Goal: Task Accomplishment & Management: Complete application form

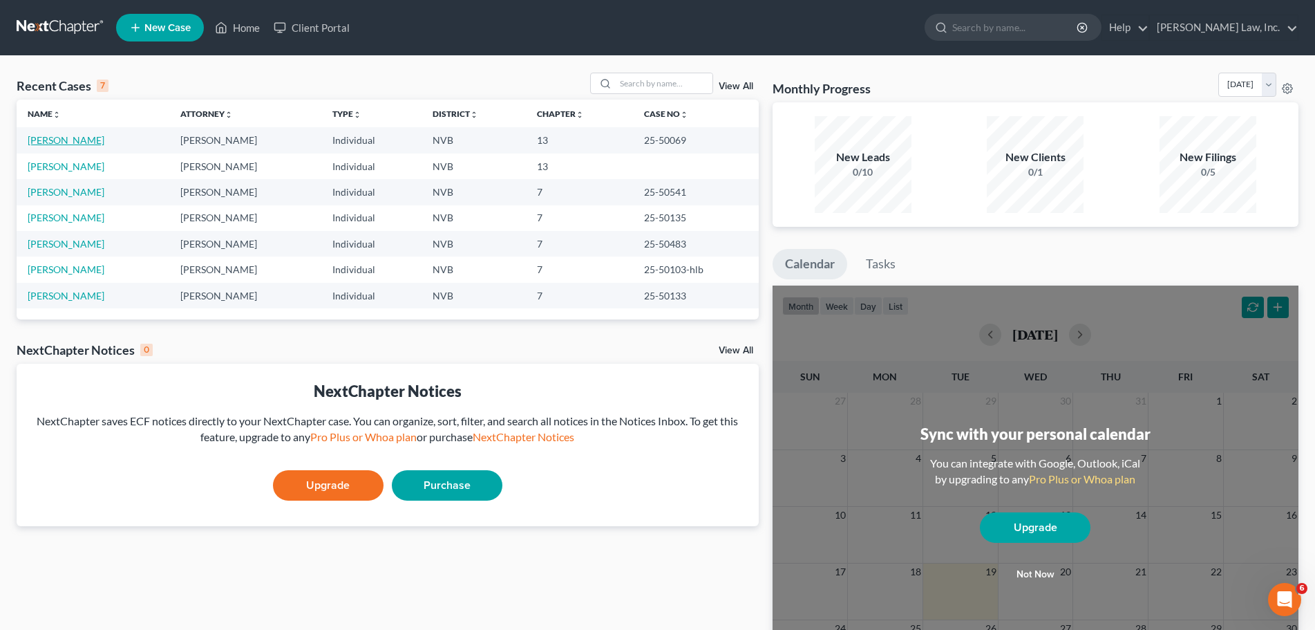
click at [66, 140] on link "[PERSON_NAME]" at bounding box center [66, 140] width 77 height 12
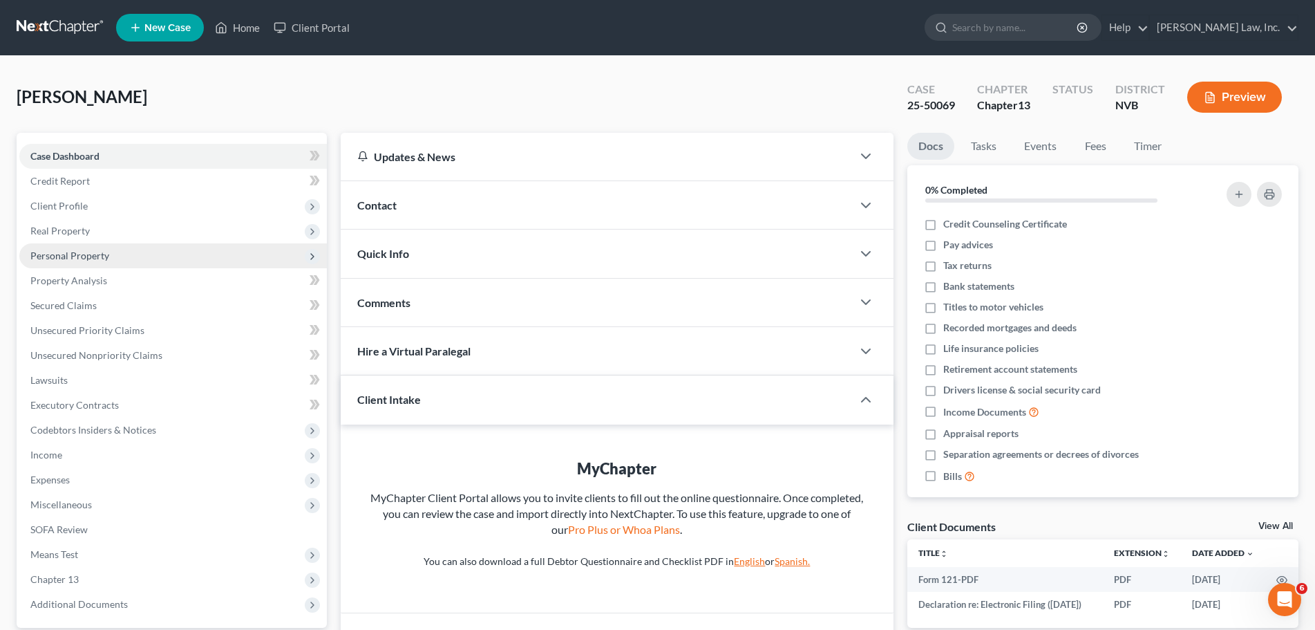
click at [89, 252] on span "Personal Property" at bounding box center [69, 255] width 79 height 12
click at [95, 262] on span "Personal Property" at bounding box center [173, 255] width 308 height 25
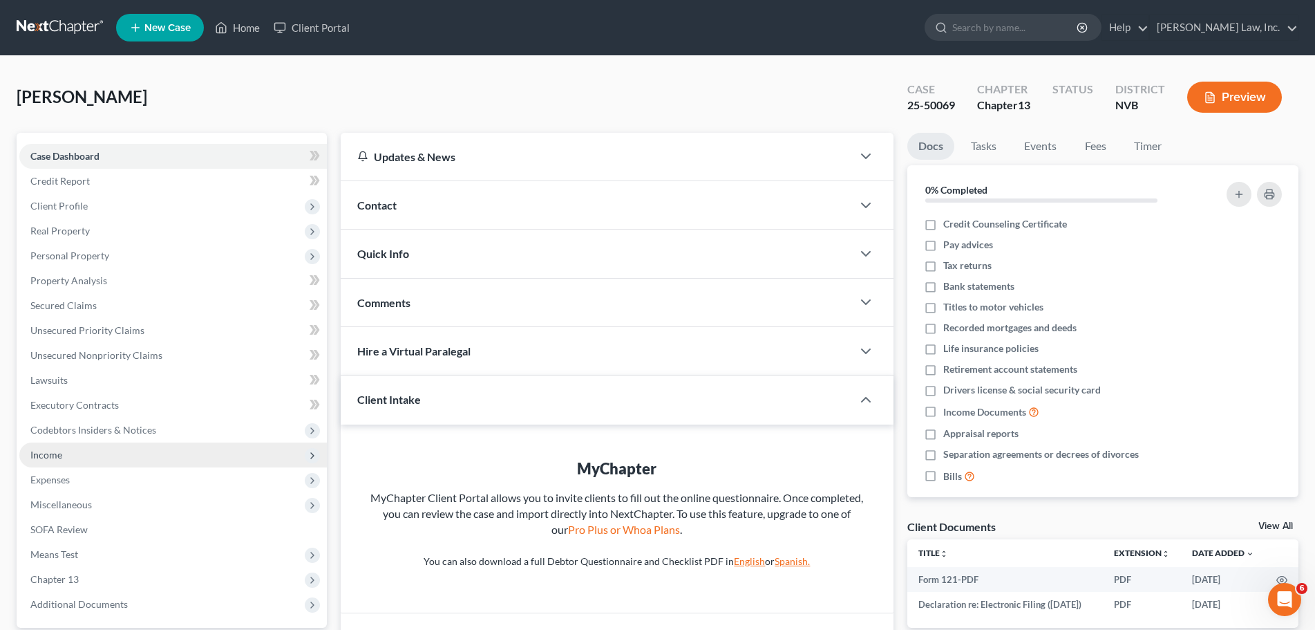
click at [124, 464] on span "Income" at bounding box center [173, 454] width 308 height 25
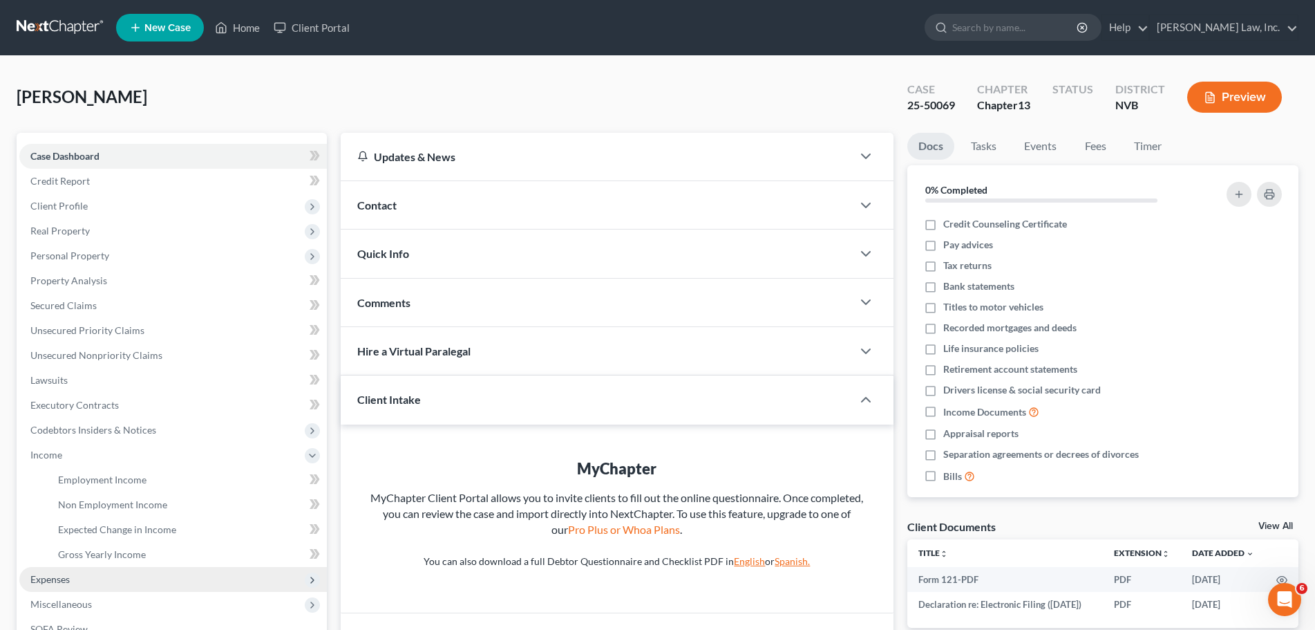
click at [89, 583] on span "Expenses" at bounding box center [173, 579] width 308 height 25
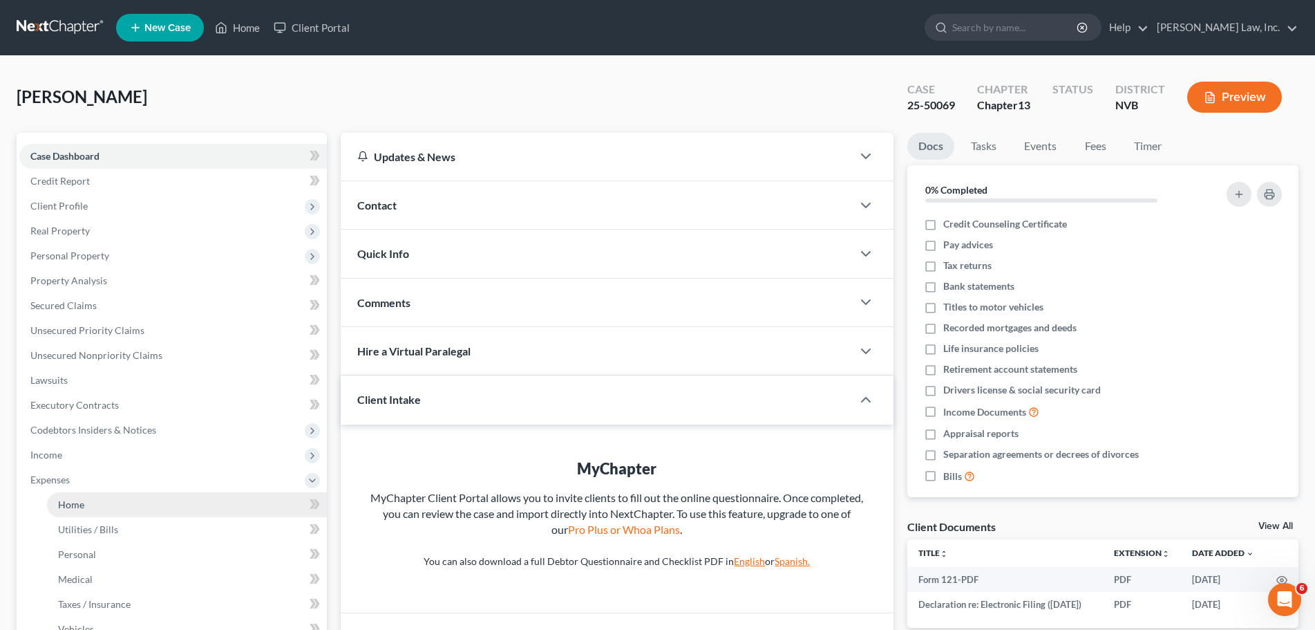
click at [97, 492] on link "Home" at bounding box center [187, 504] width 280 height 25
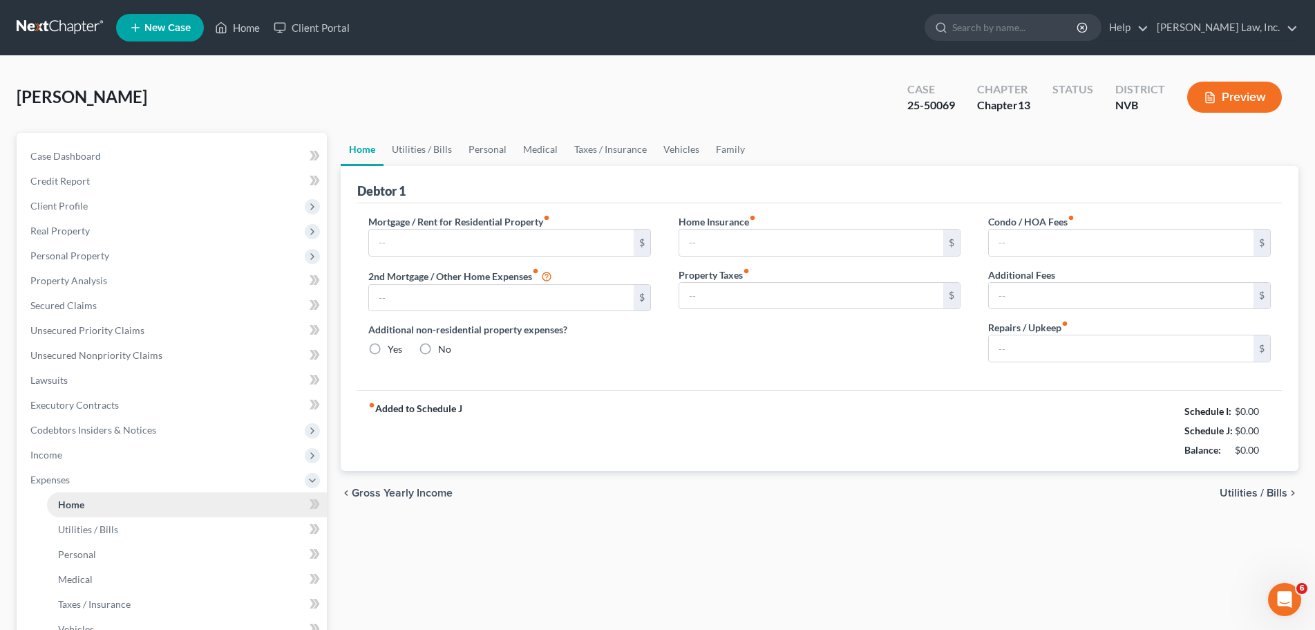
type input "1,760.73"
type input "0.00"
radio input "true"
type input "100.00"
type input "108.84"
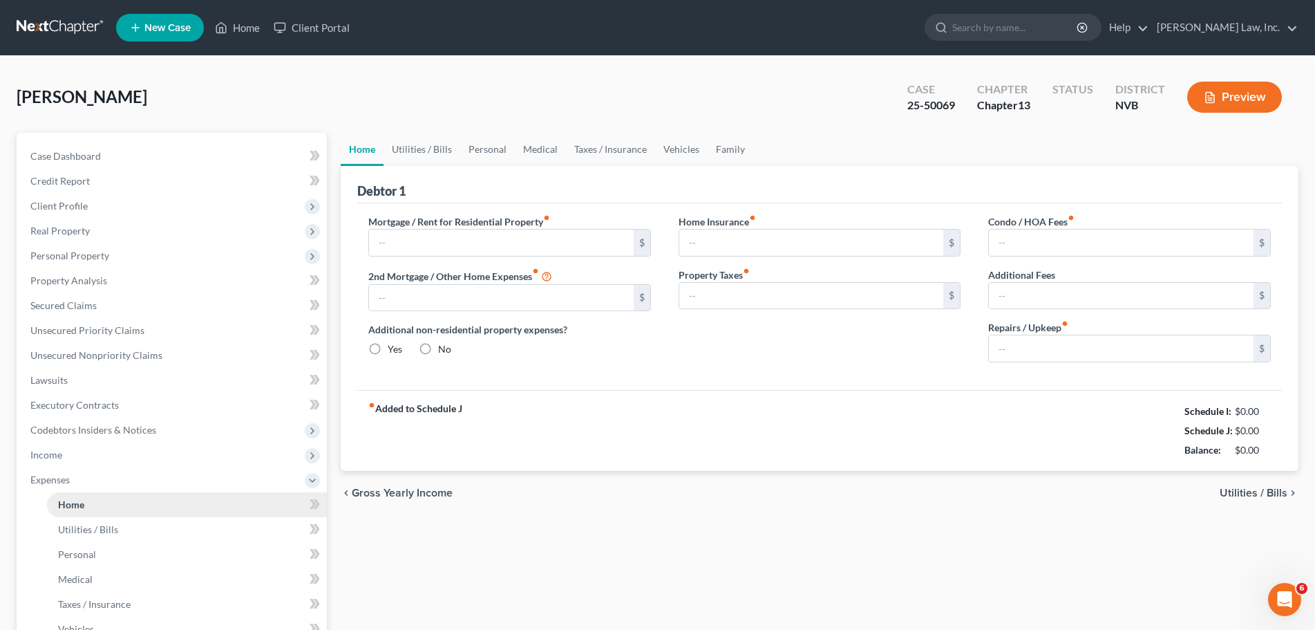
type input "0.00"
type input "200.00"
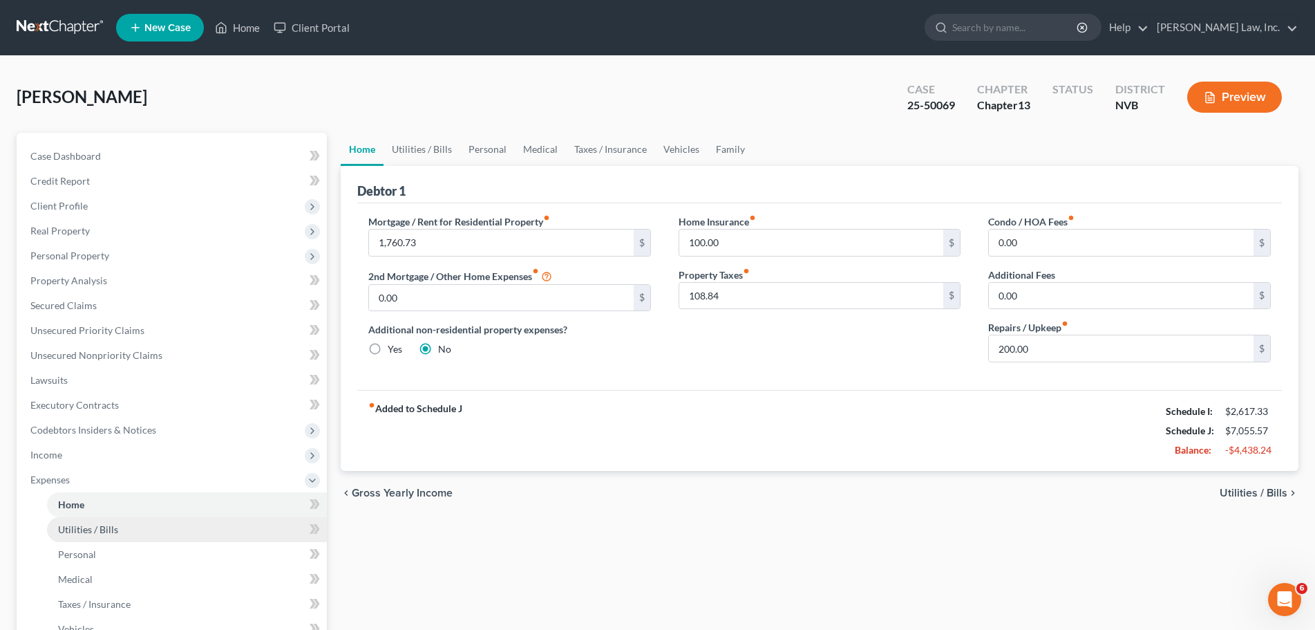
click at [113, 527] on span "Utilities / Bills" at bounding box center [88, 529] width 60 height 12
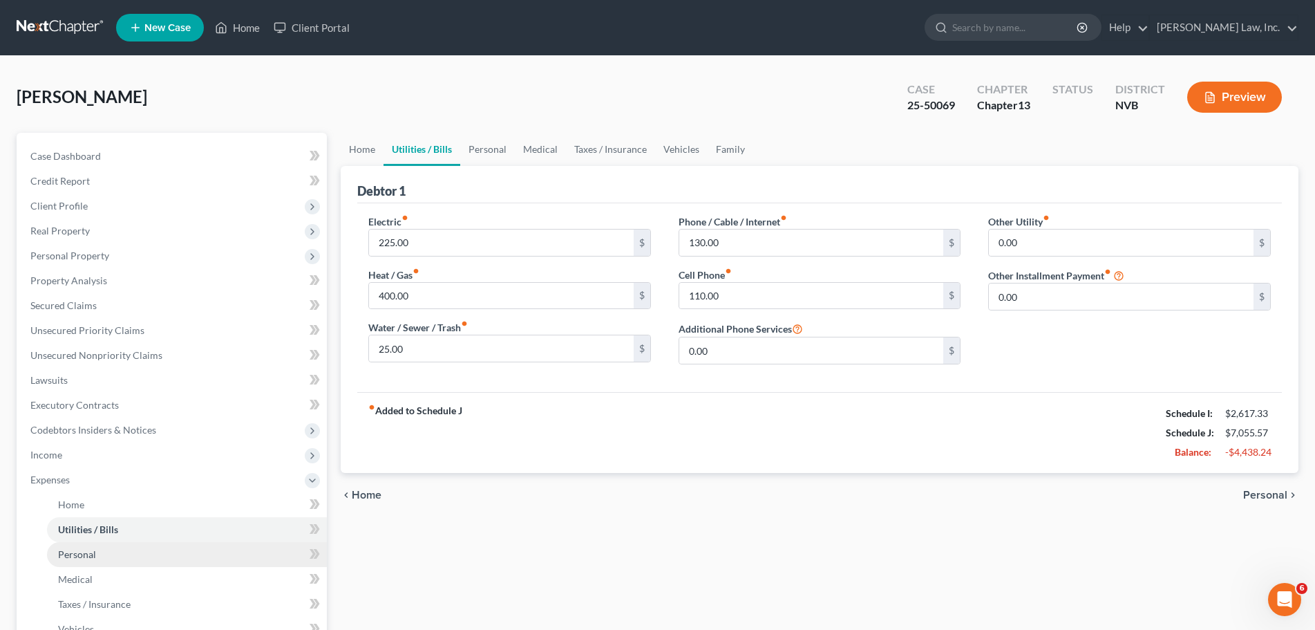
click at [115, 556] on link "Personal" at bounding box center [187, 554] width 280 height 25
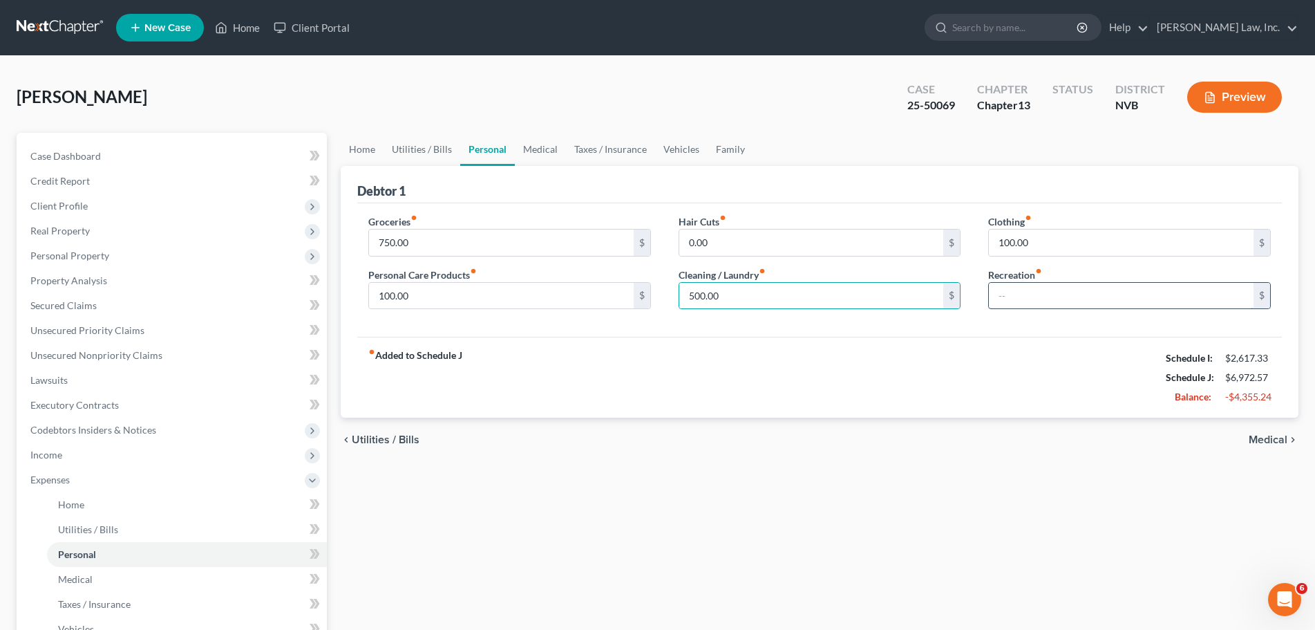
type input "83.00"
type input "100"
click at [605, 417] on div "fiber_manual_record Added to Schedule J Schedule I: $2,617.33 Schedule J: $6,65…" at bounding box center [819, 377] width 925 height 81
click at [536, 149] on link "Medical" at bounding box center [540, 149] width 51 height 33
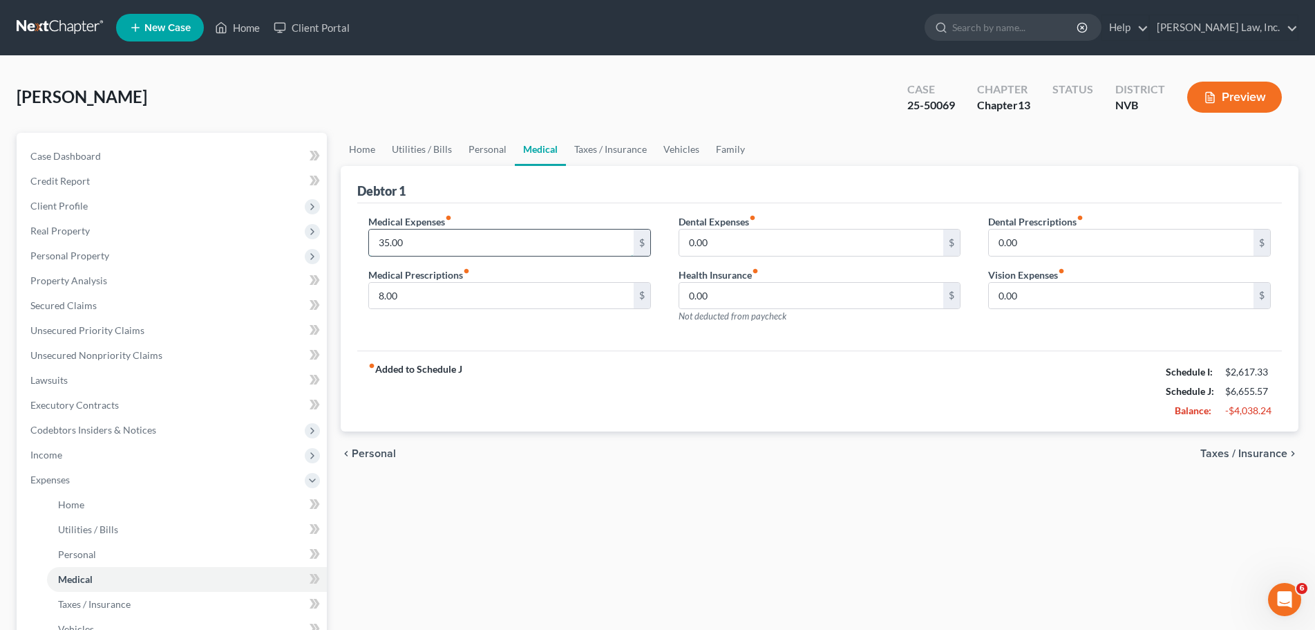
click at [516, 245] on input "35.00" at bounding box center [501, 242] width 265 height 26
type input "50"
type input "150"
click at [775, 292] on input "0.00" at bounding box center [811, 296] width 265 height 26
type input "300"
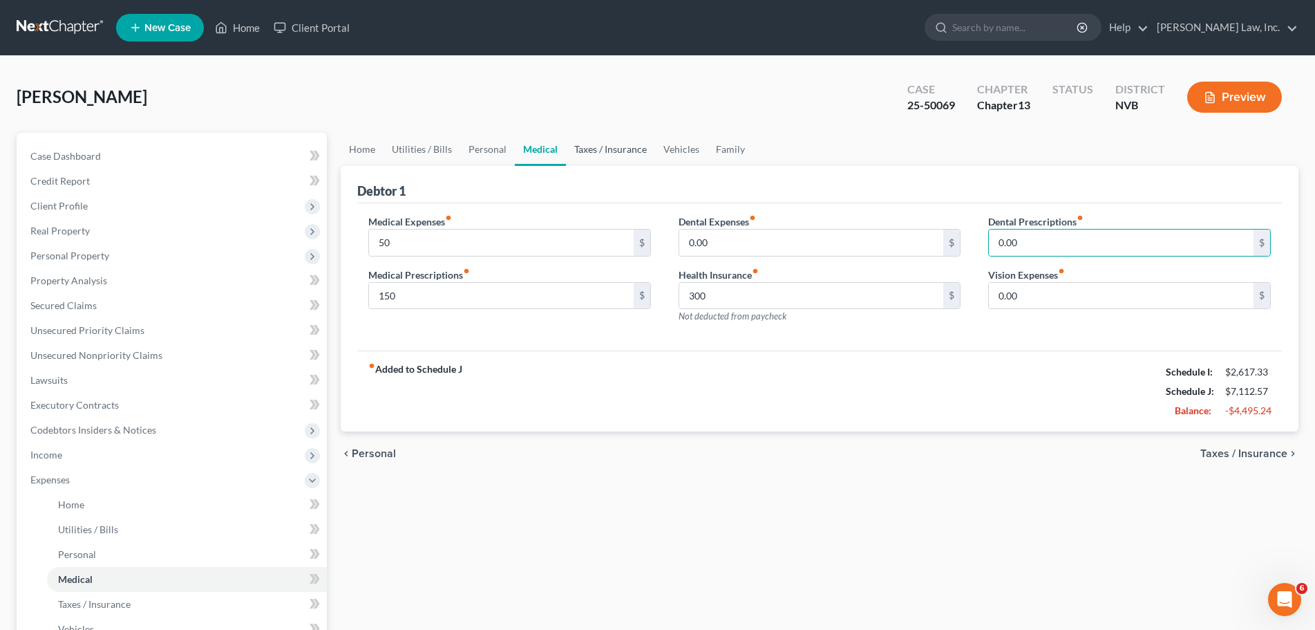
click at [609, 154] on link "Taxes / Insurance" at bounding box center [610, 149] width 89 height 33
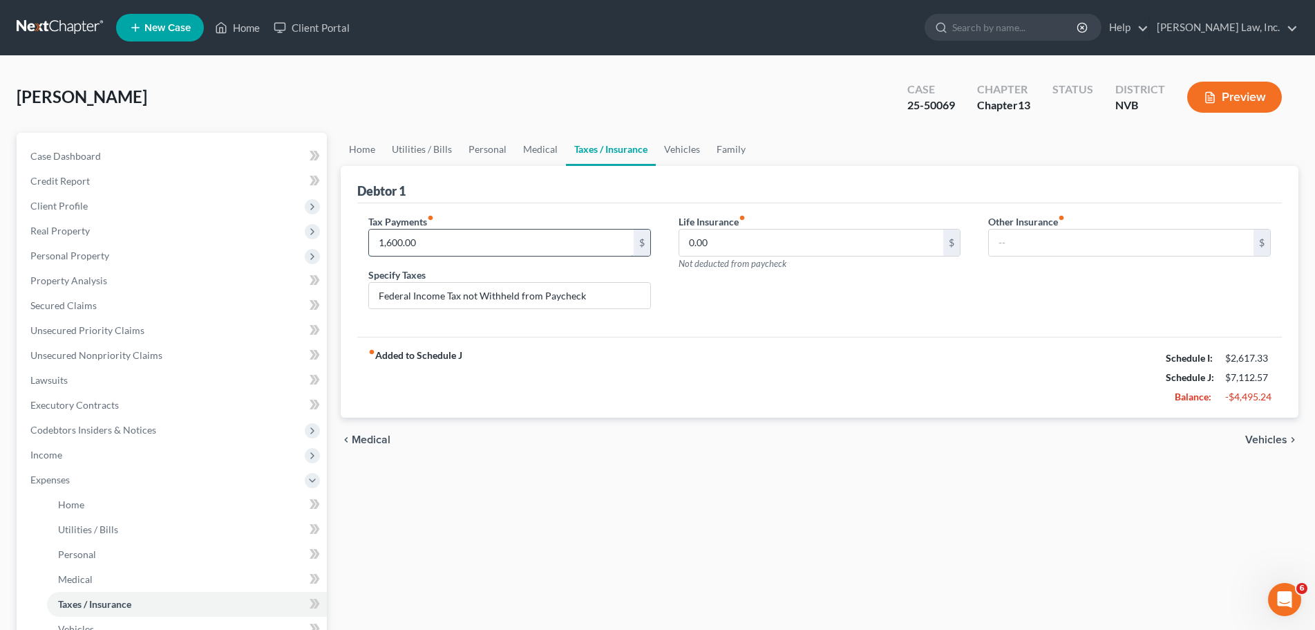
click at [516, 253] on input "1,600.00" at bounding box center [501, 242] width 265 height 26
type input "0"
click at [956, 352] on div "fiber_manual_record Added to Schedule J Schedule I: $2,617.33 Schedule J: $5,51…" at bounding box center [819, 377] width 925 height 81
click at [1252, 392] on div "-$2,895.24" at bounding box center [1248, 397] width 46 height 14
click at [807, 246] on input "0.00" at bounding box center [811, 242] width 265 height 26
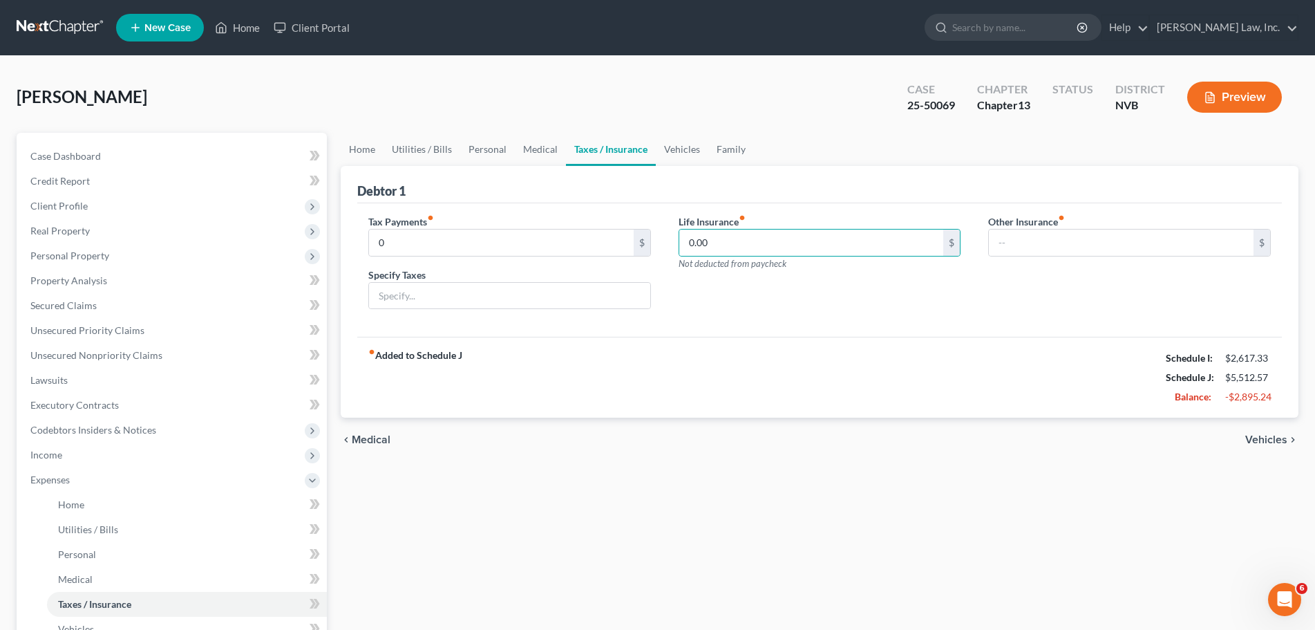
click at [1032, 256] on div "Other Insurance fiber_manual_record $" at bounding box center [1129, 267] width 310 height 106
click at [1037, 244] on input "text" at bounding box center [1121, 242] width 265 height 26
click at [986, 330] on div "Tax Payments fiber_manual_record 0 $ Specify Taxes Life Insurance fiber_manual_…" at bounding box center [819, 270] width 925 height 134
click at [687, 144] on link "Vehicles" at bounding box center [682, 149] width 53 height 33
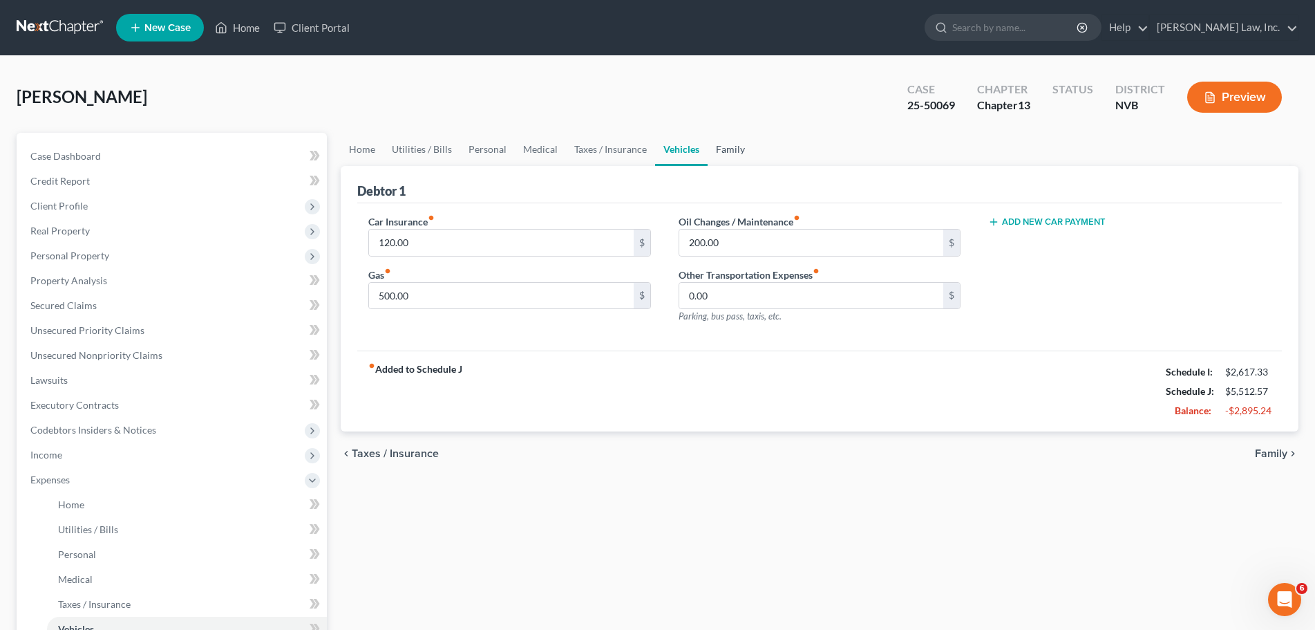
click at [746, 157] on link "Family" at bounding box center [731, 149] width 46 height 33
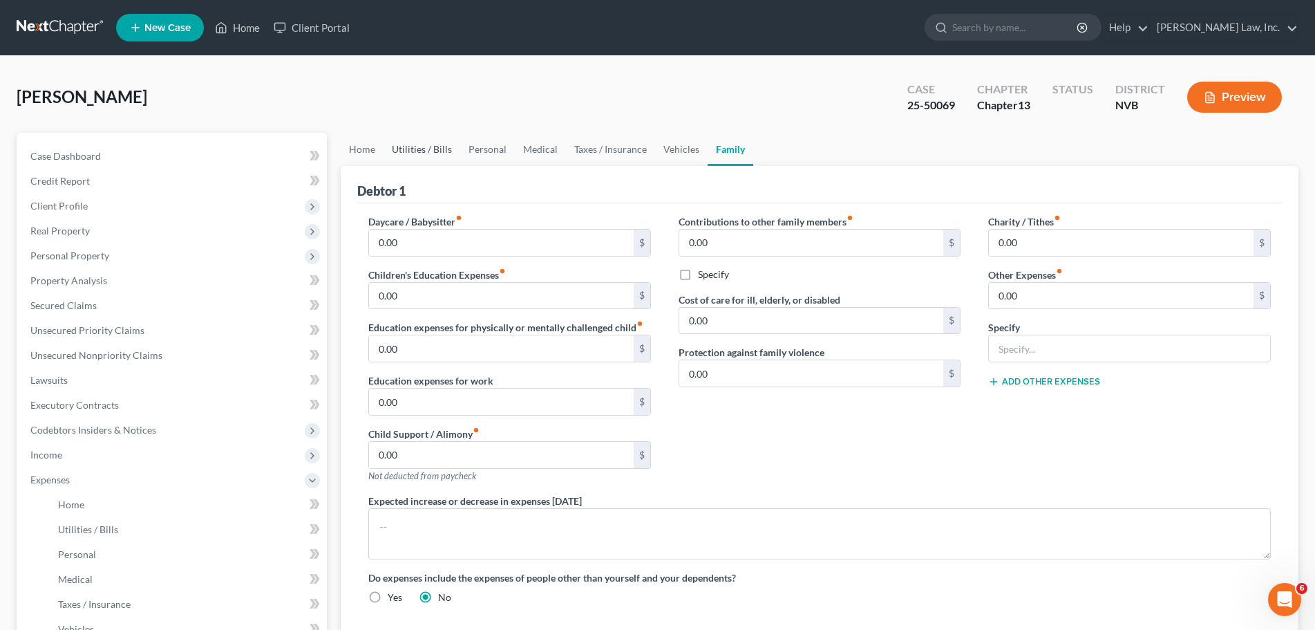
click at [400, 153] on link "Utilities / Bills" at bounding box center [422, 149] width 77 height 33
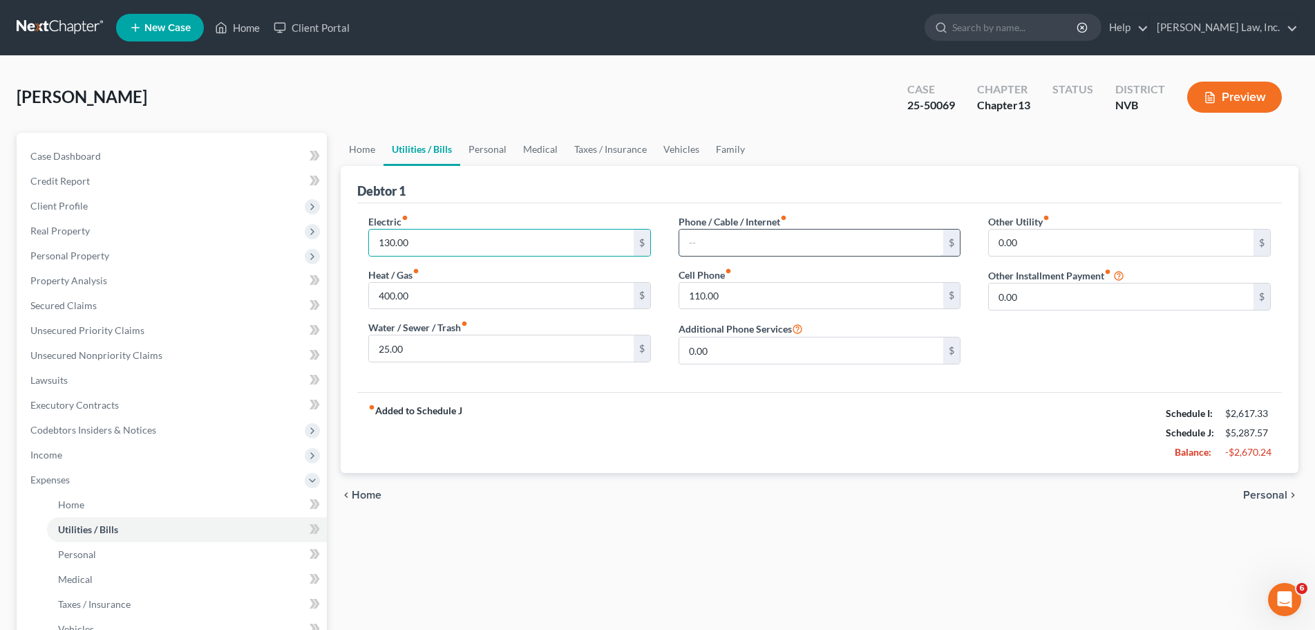
type input "225.00"
type input "130.00"
click at [745, 289] on input "110.00" at bounding box center [811, 296] width 265 height 26
click at [1225, 97] on button "Preview" at bounding box center [1234, 97] width 95 height 31
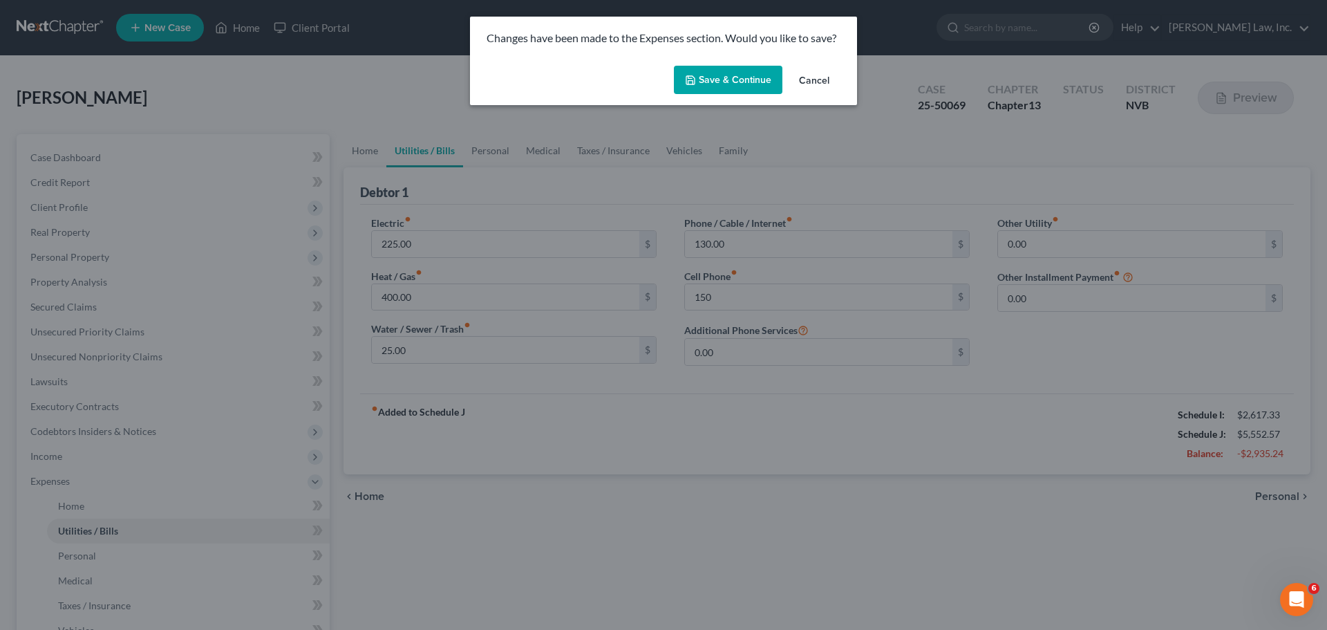
click at [747, 81] on button "Save & Continue" at bounding box center [728, 80] width 108 height 29
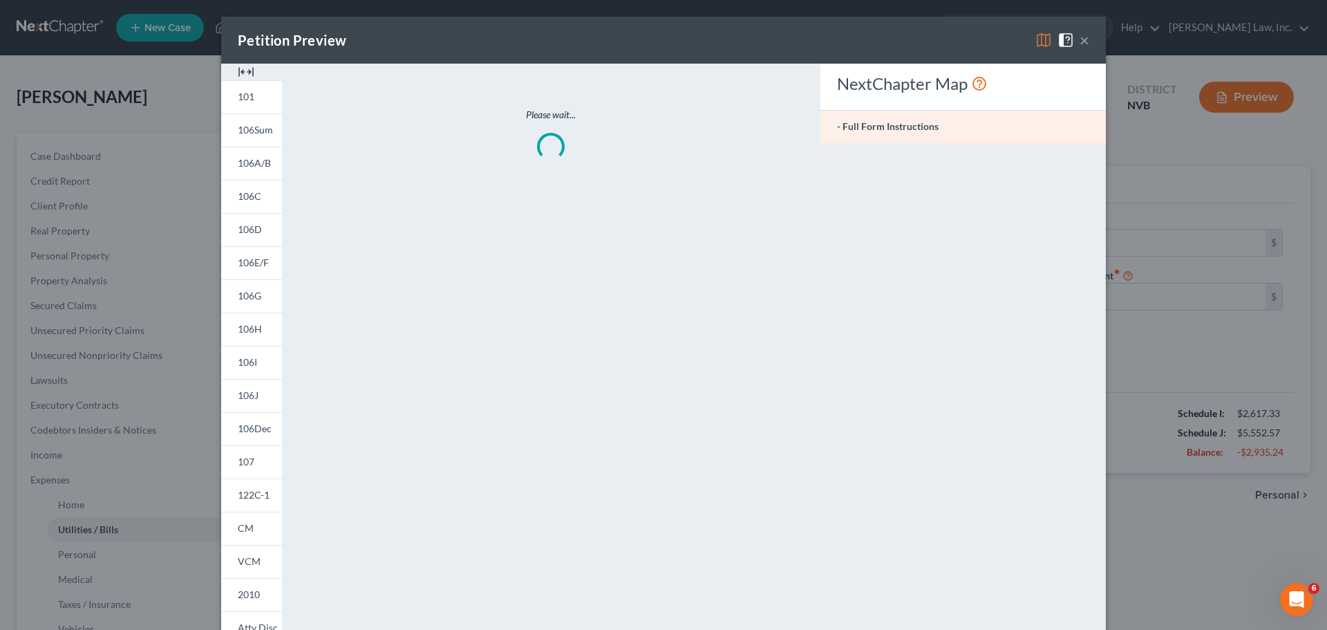
type input "150.00"
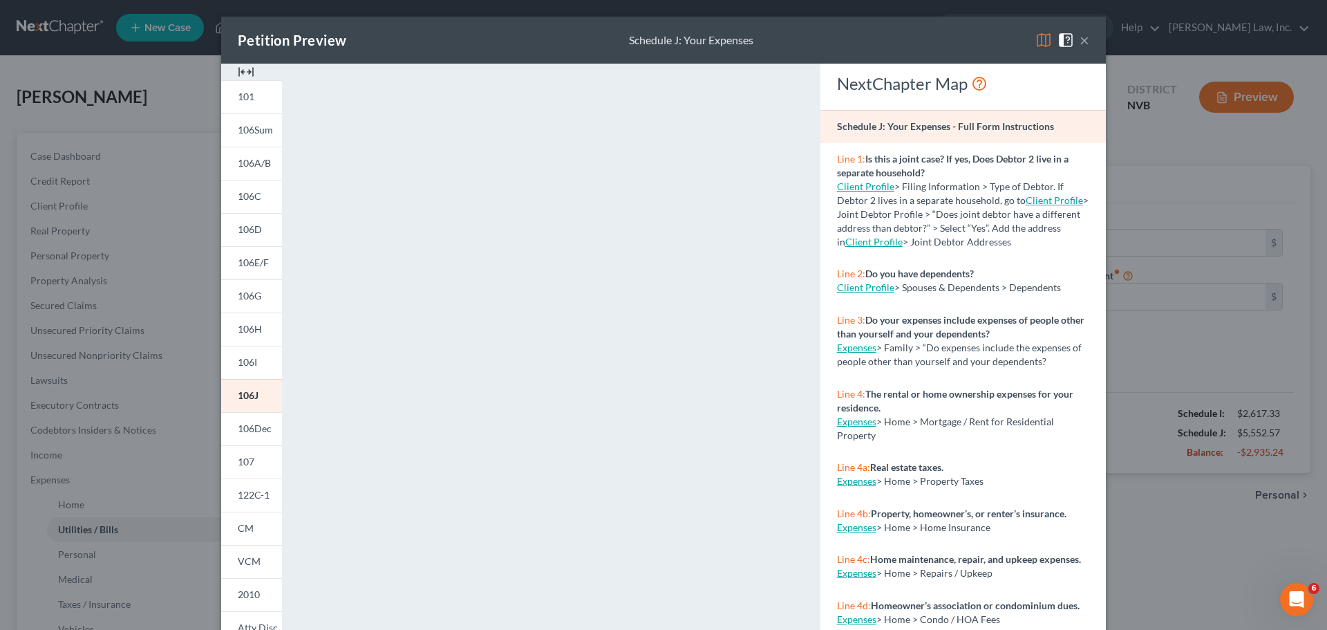
click at [1080, 41] on button "×" at bounding box center [1084, 40] width 10 height 17
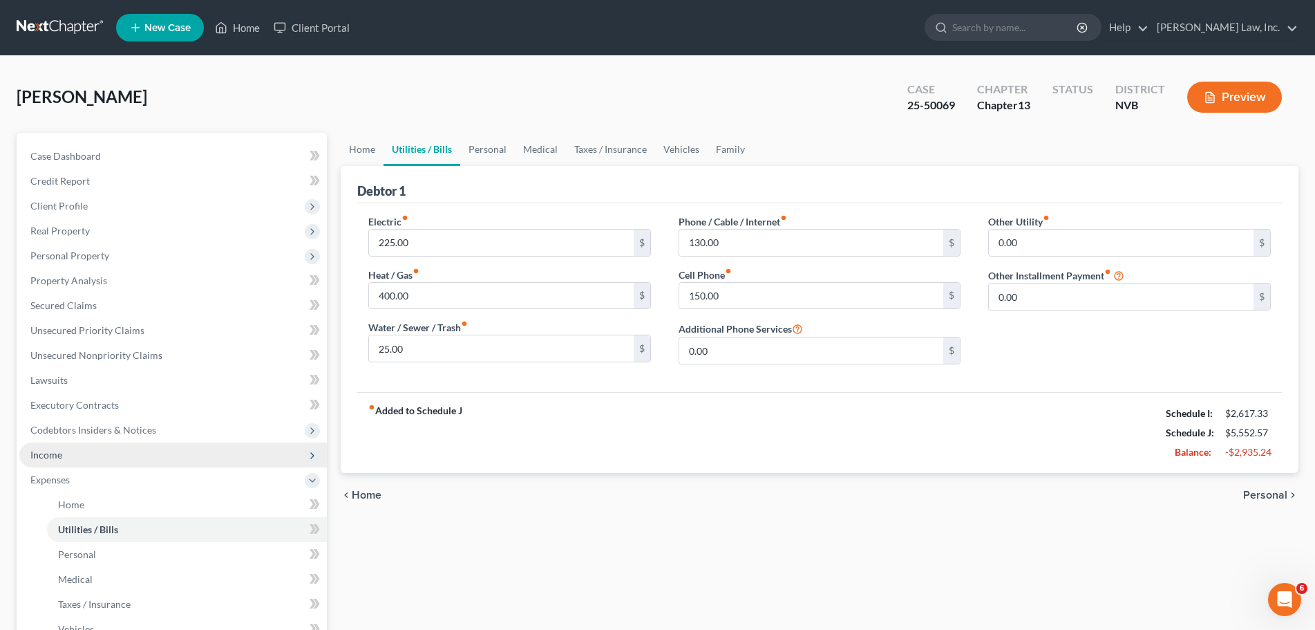
click at [64, 459] on span "Income" at bounding box center [173, 454] width 308 height 25
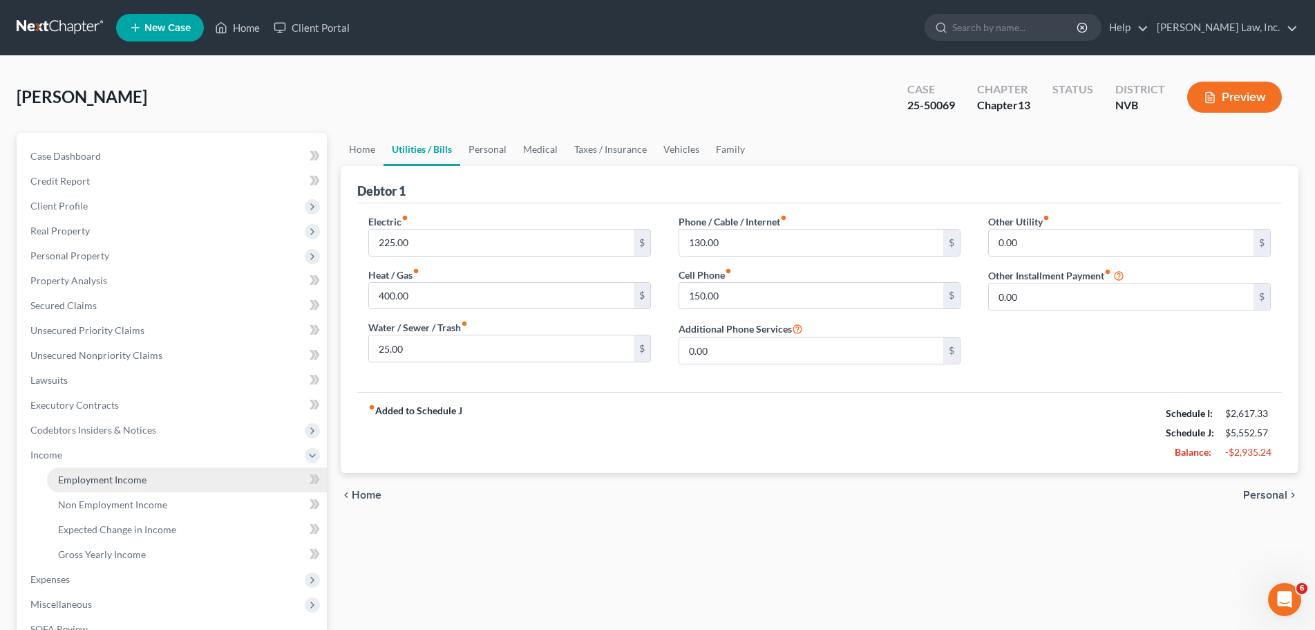
click at [136, 484] on span "Employment Income" at bounding box center [102, 479] width 88 height 12
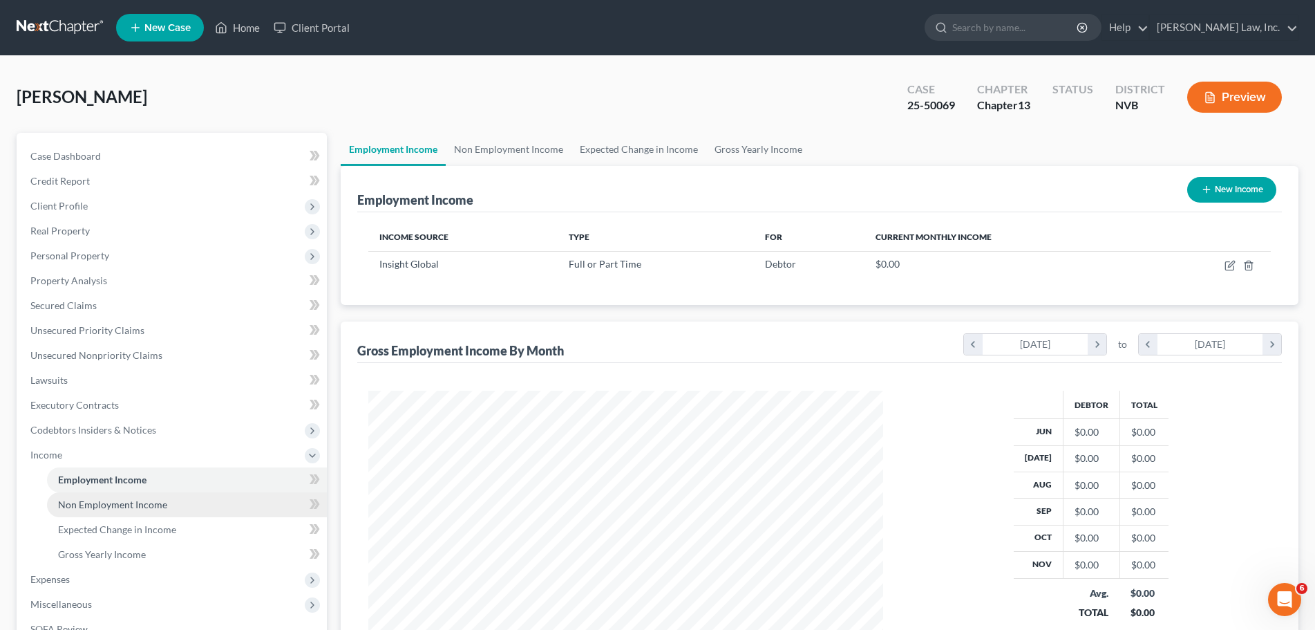
scroll to position [257, 543]
click at [145, 507] on span "Non Employment Income" at bounding box center [112, 504] width 109 height 12
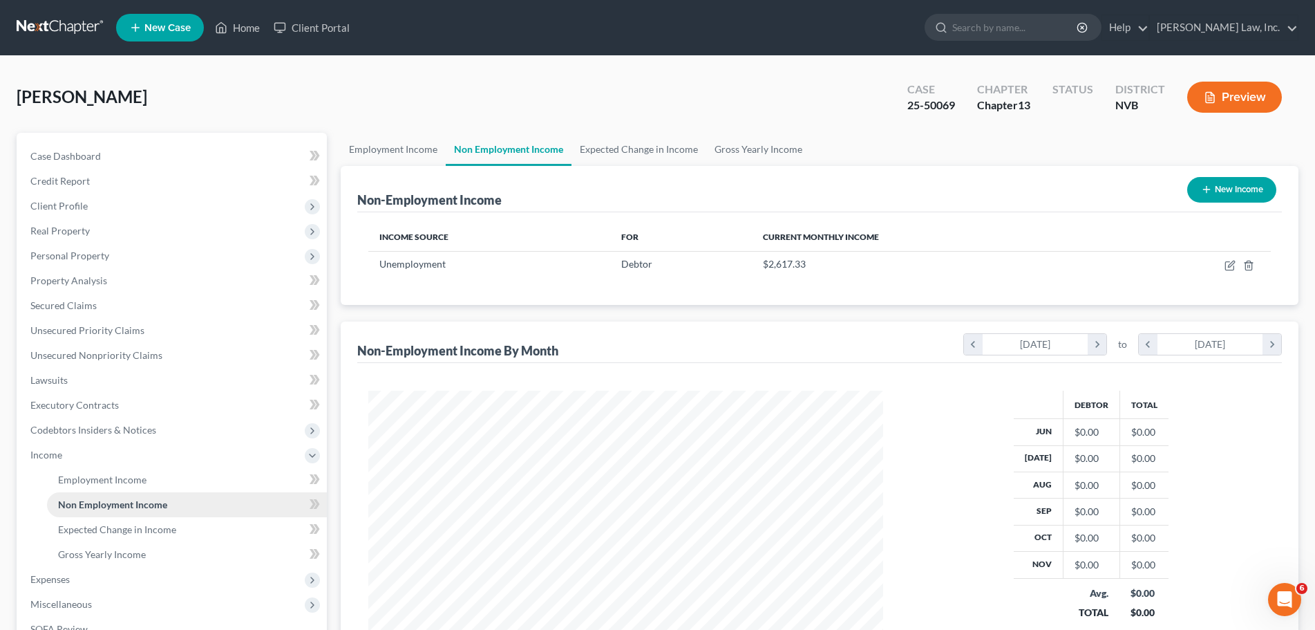
scroll to position [257, 543]
click at [154, 525] on span "Expected Change in Income" at bounding box center [117, 529] width 118 height 12
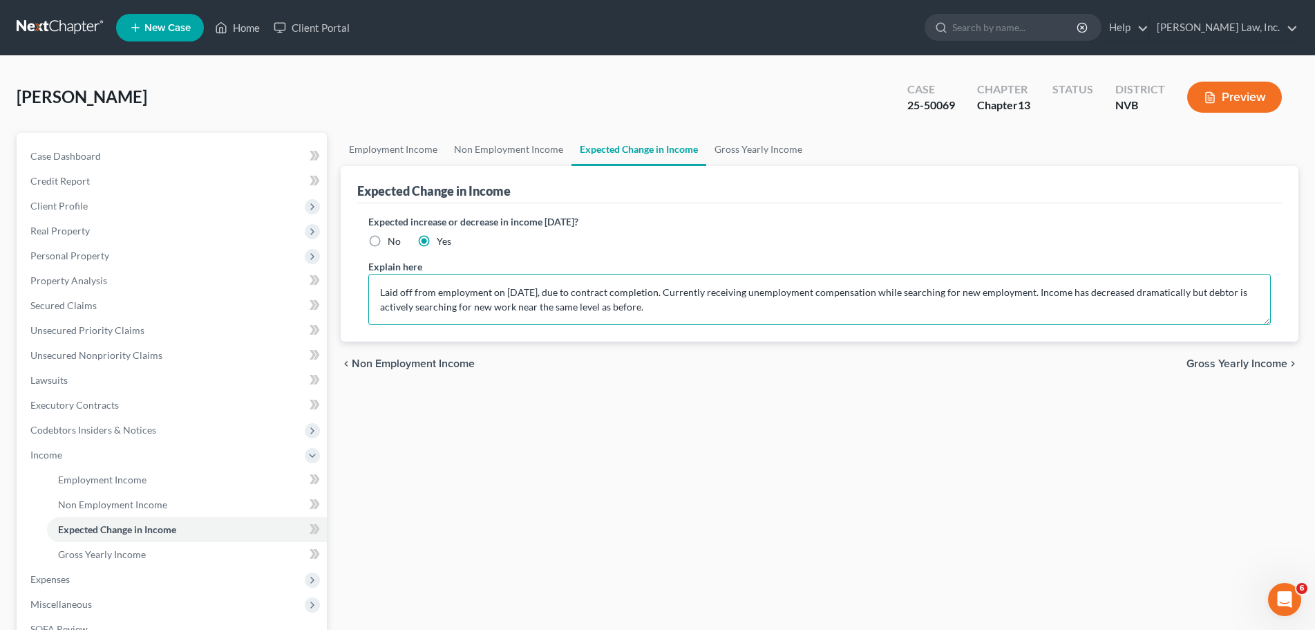
click at [660, 296] on textarea "Laid off from employment on June 22, 2025, due to contract completion. Currentl…" at bounding box center [819, 299] width 903 height 51
click at [661, 307] on textarea "Laid off from employment on June 22, 2025, due to contract completion. Currentl…" at bounding box center [819, 299] width 903 height 51
drag, startPoint x: 657, startPoint y: 310, endPoint x: 646, endPoint y: 308, distance: 10.5
click at [646, 308] on textarea "Laid off from employment on June 22, 2025, due to contract completion. Currentl…" at bounding box center [819, 299] width 903 height 51
click at [938, 302] on textarea "Laid off from employment on June 22, 2025, due to contract completion. Currentl…" at bounding box center [819, 299] width 903 height 51
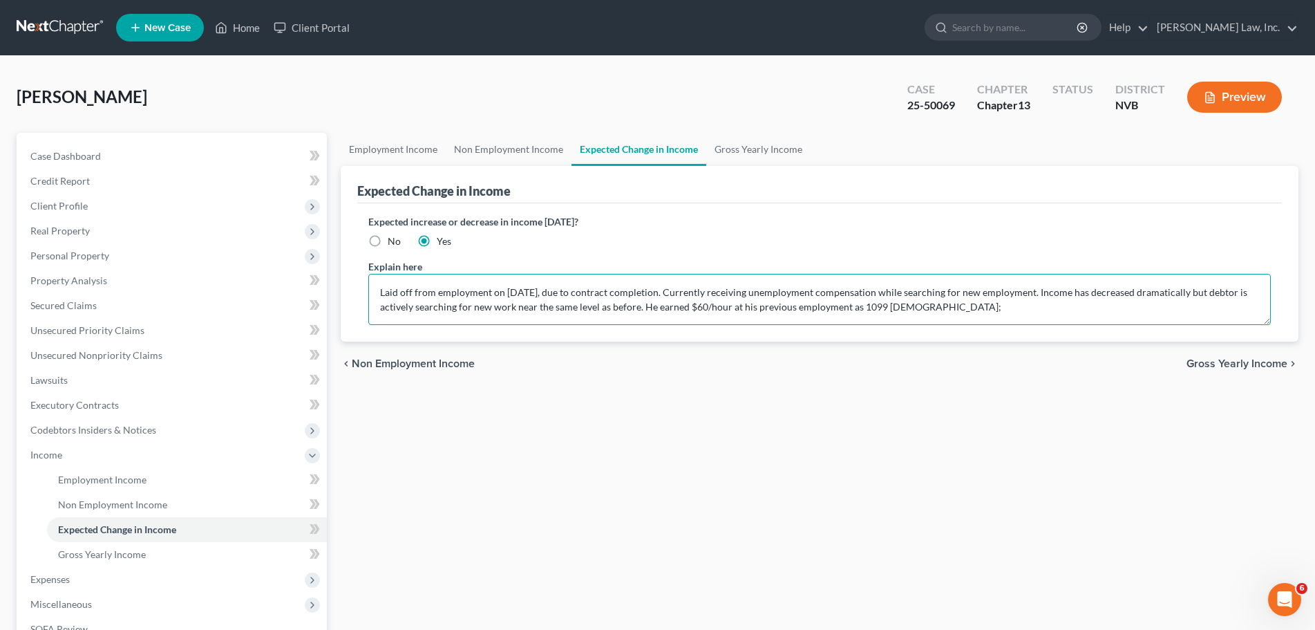
click at [859, 307] on textarea "Laid off from employment on June 22, 2025, due to contract completion. Currentl…" at bounding box center [819, 299] width 903 height 51
click at [975, 307] on textarea "Laid off from employment on June 22, 2025, due to contract completion. Currentl…" at bounding box center [819, 299] width 903 height 51
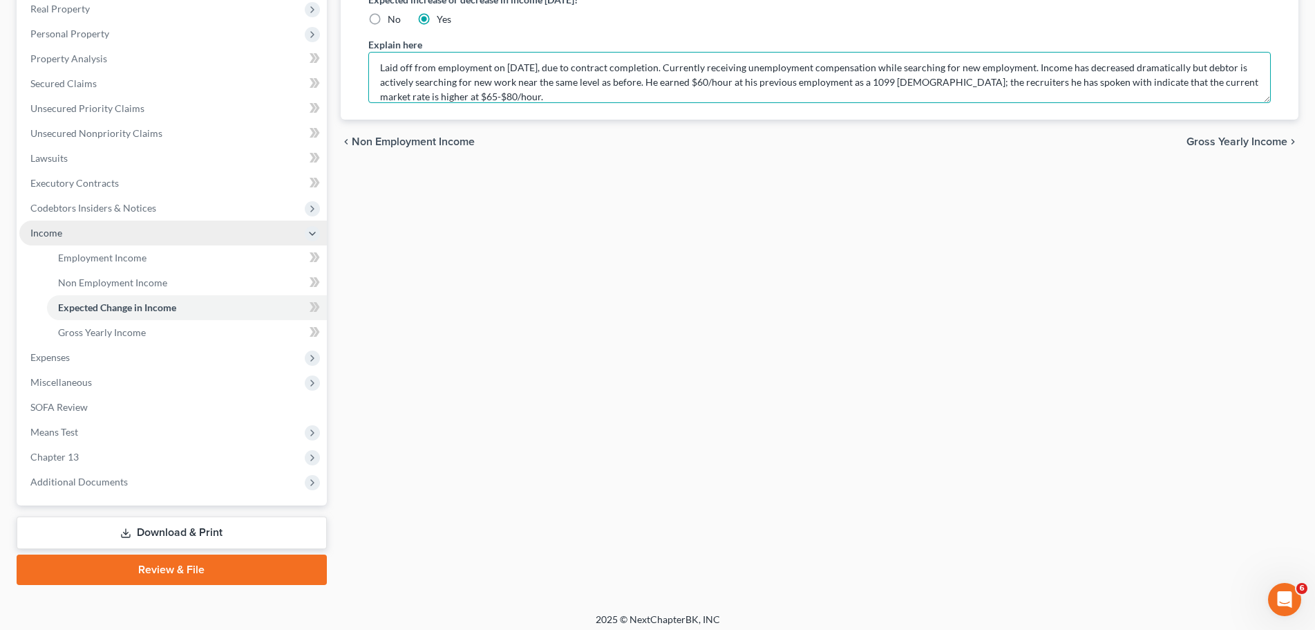
scroll to position [229, 0]
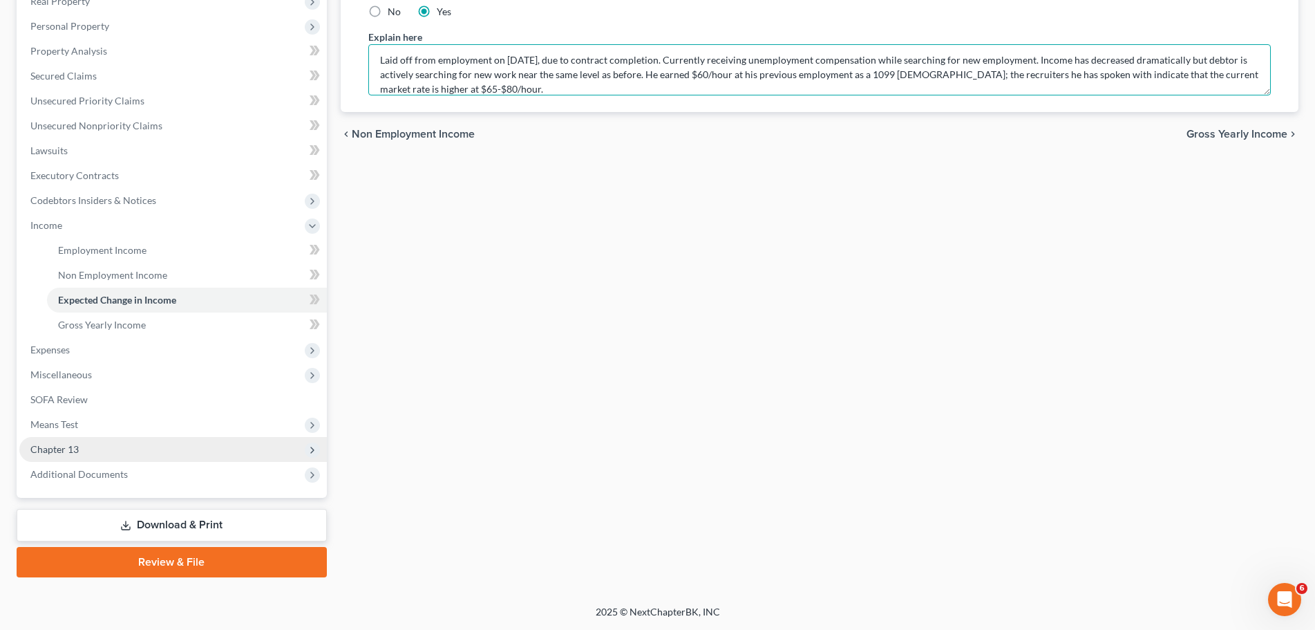
type textarea "Laid off from employment on June 22, 2025, due to contract completion. Currentl…"
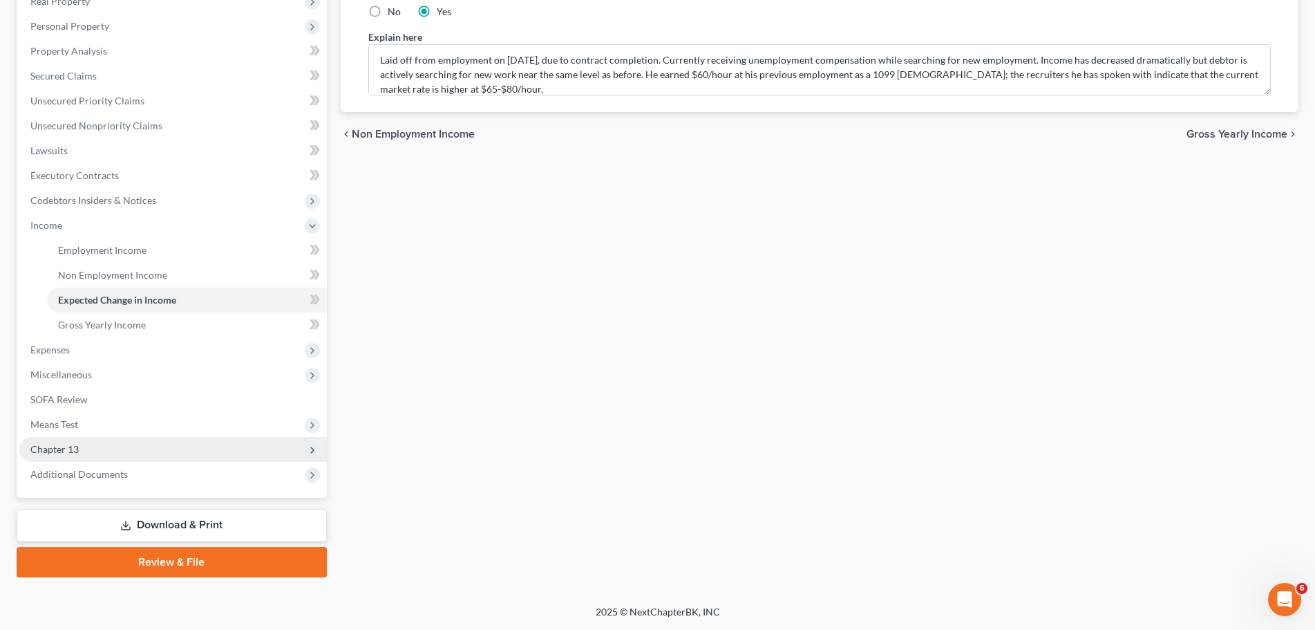
click at [66, 448] on span "Chapter 13" at bounding box center [54, 449] width 48 height 12
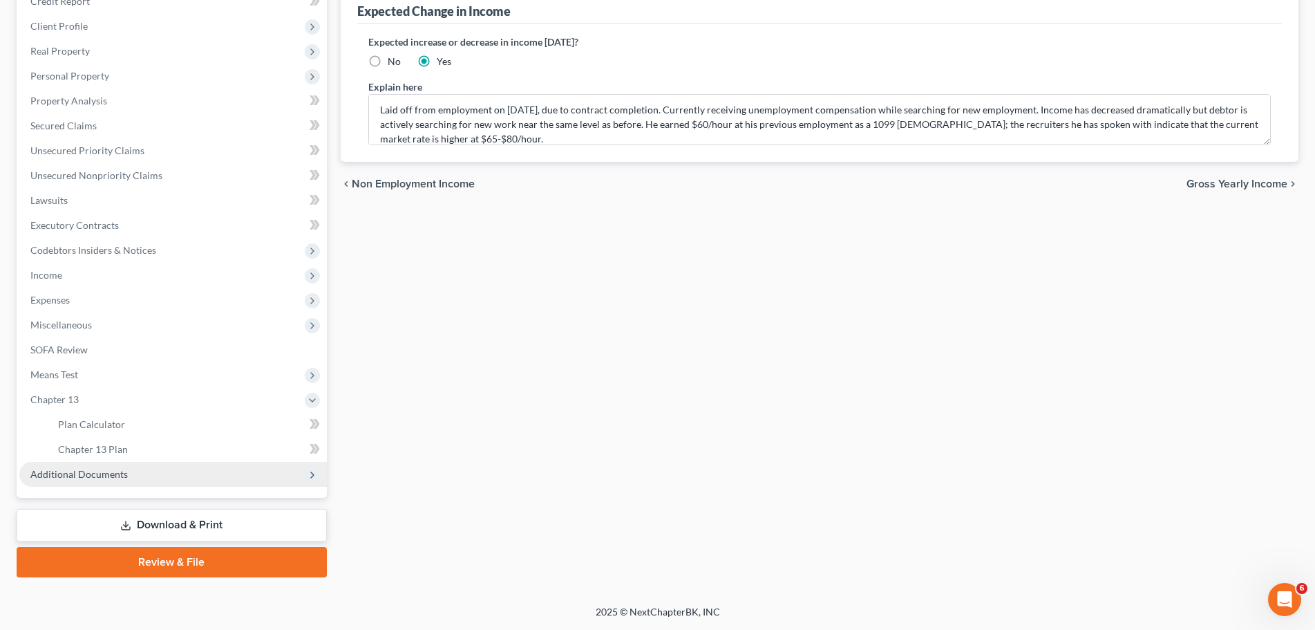
scroll to position [180, 0]
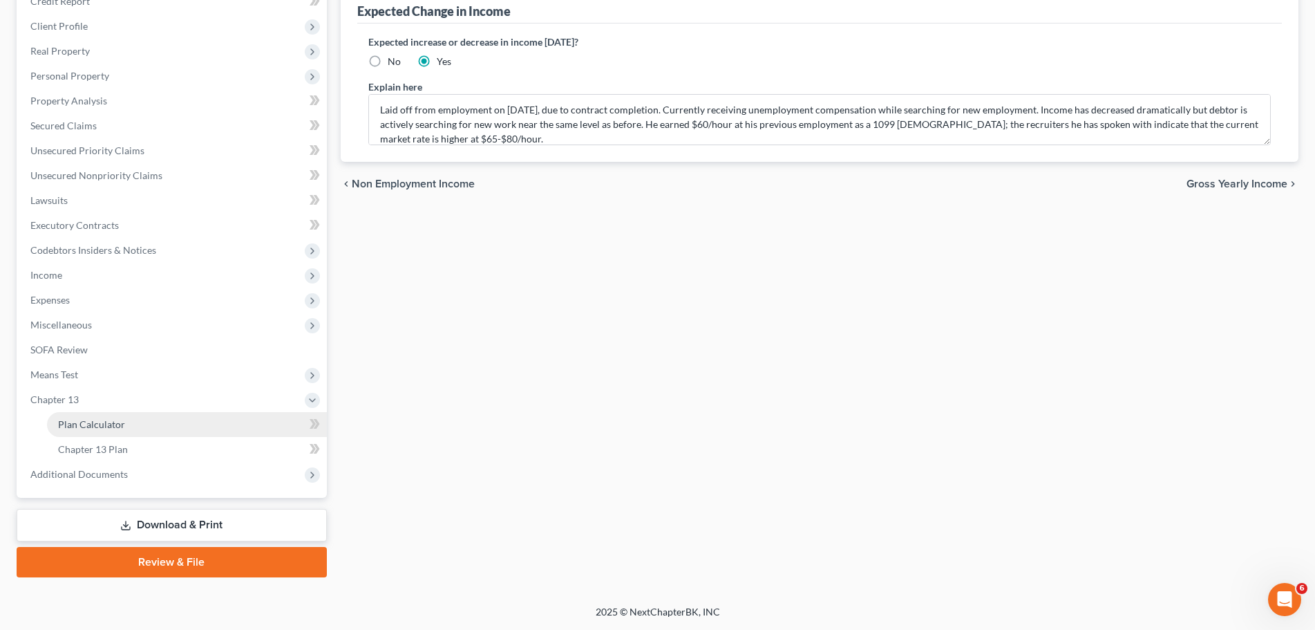
click at [109, 428] on span "Plan Calculator" at bounding box center [91, 424] width 67 height 12
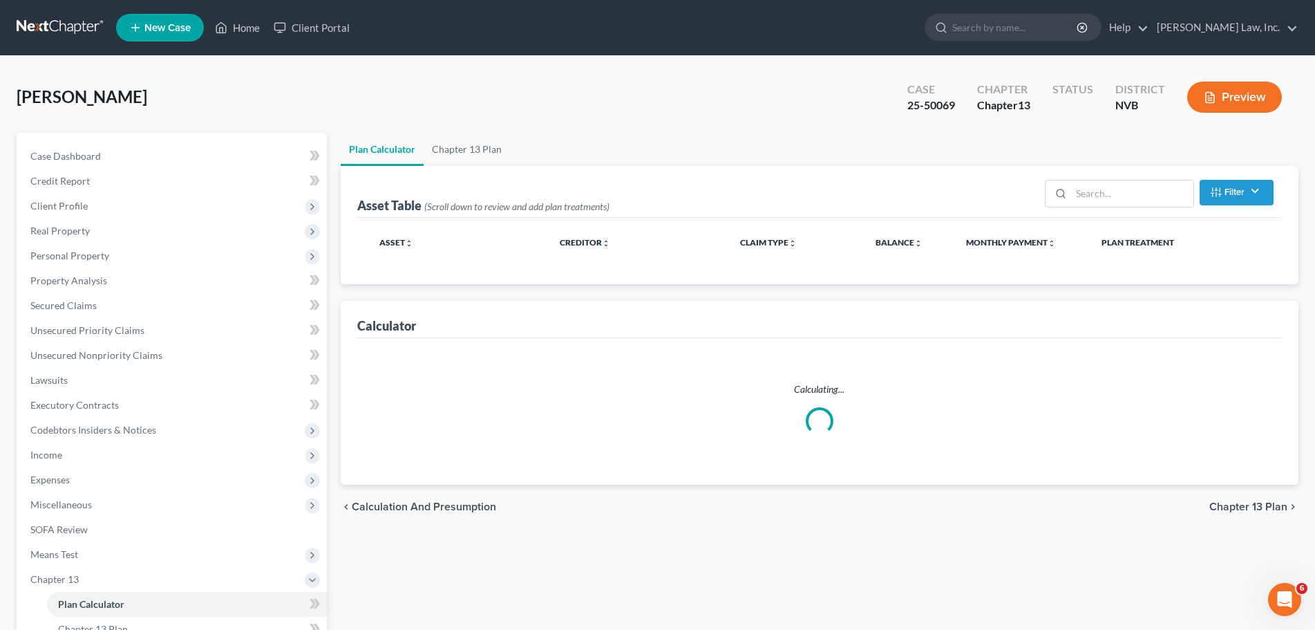
select select "59"
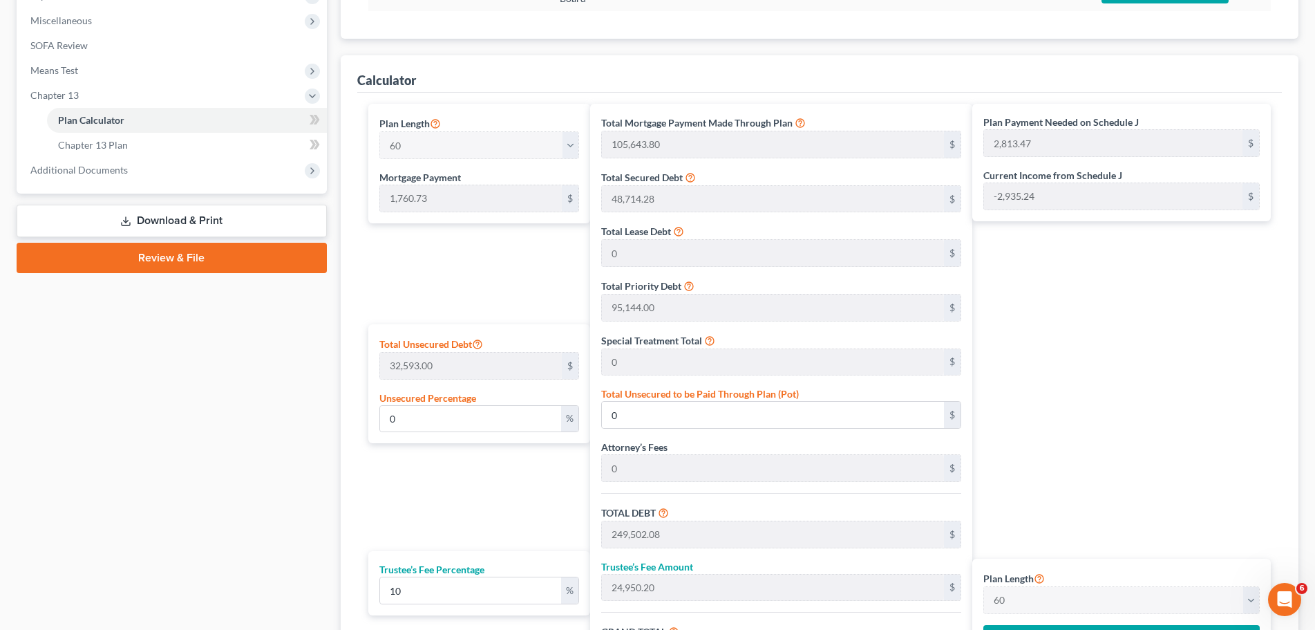
scroll to position [687, 0]
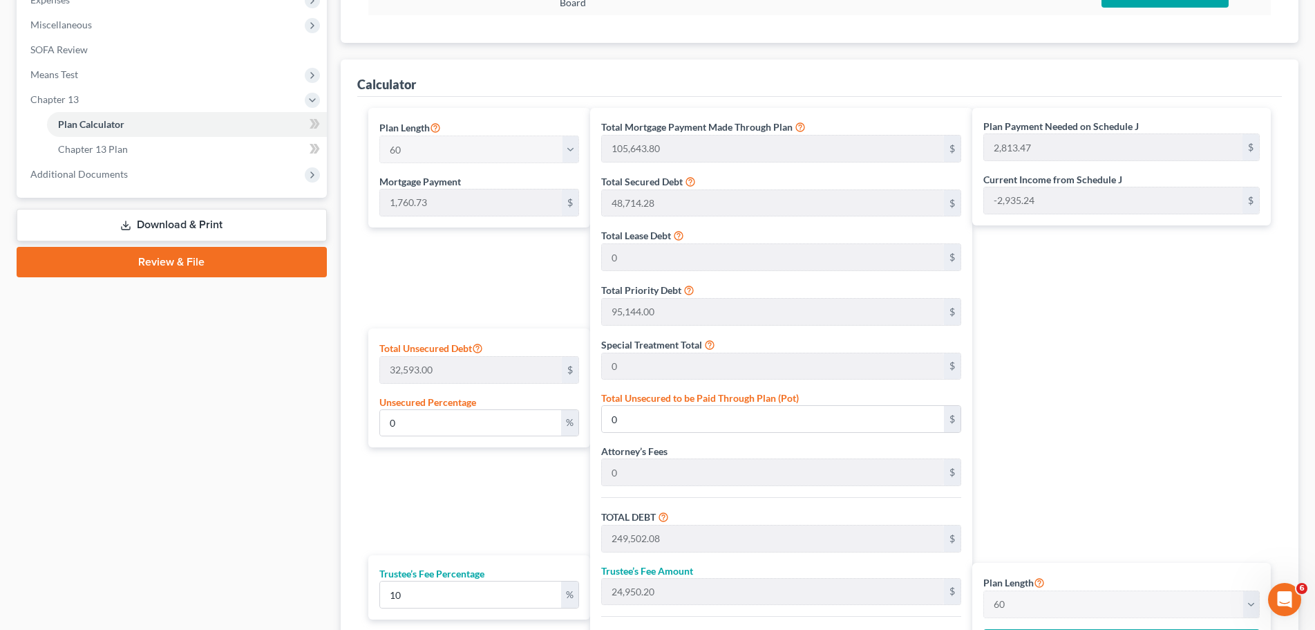
click at [203, 225] on link "Download & Print" at bounding box center [172, 225] width 310 height 32
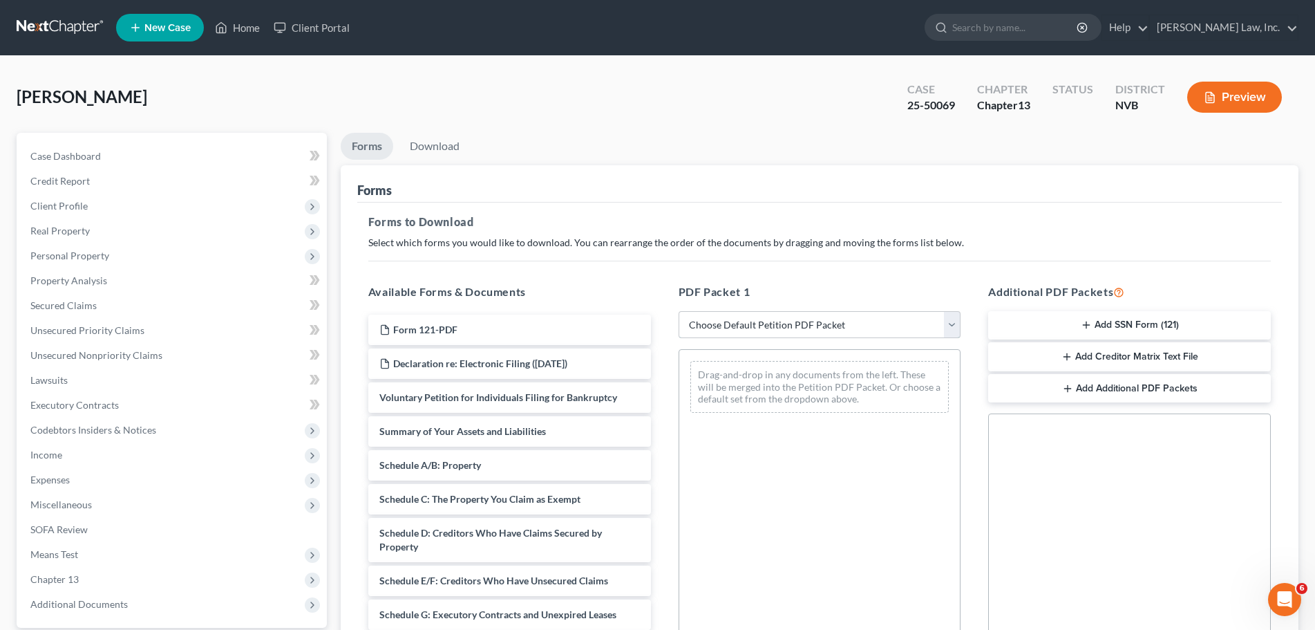
click at [844, 322] on select "Choose Default Petition PDF Packet Complete Bankruptcy Petition (all forms and …" at bounding box center [820, 325] width 283 height 28
select select "2"
click at [679, 311] on select "Choose Default Petition PDF Packet Complete Bankruptcy Petition (all forms and …" at bounding box center [820, 325] width 283 height 28
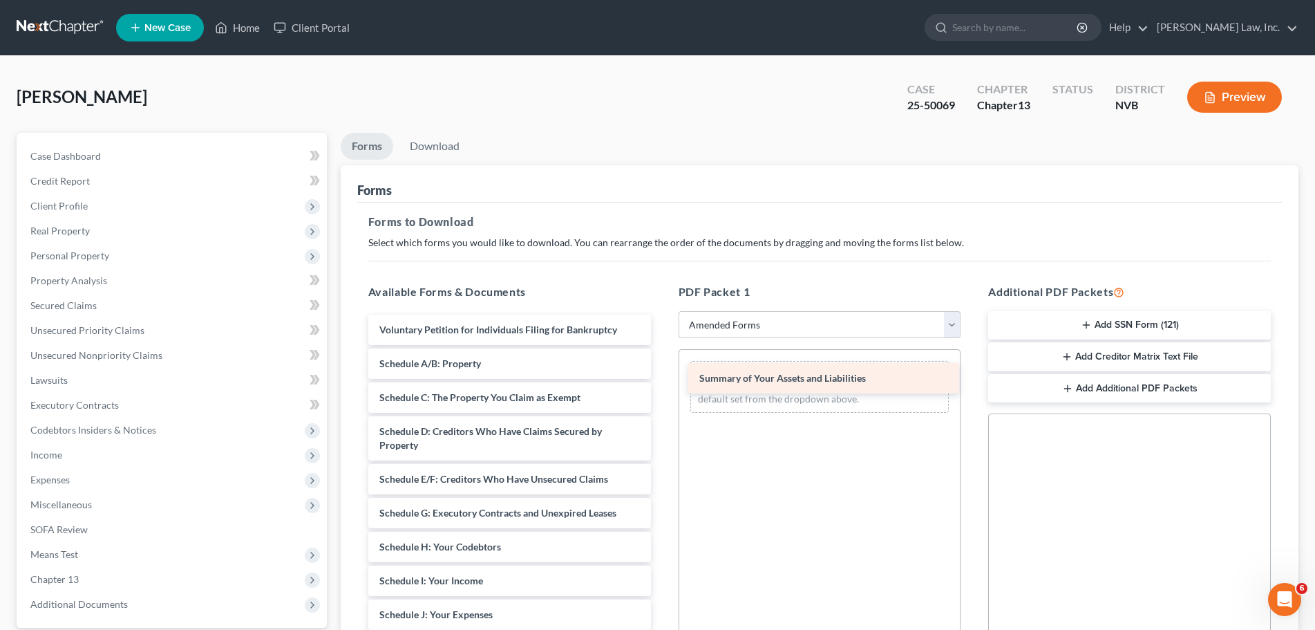
drag, startPoint x: 565, startPoint y: 361, endPoint x: 885, endPoint y: 376, distance: 320.3
click at [662, 376] on div "Summary of Your Assets and Liabilities Voluntary Petition for Individuals Filin…" at bounding box center [509, 604] width 305 height 580
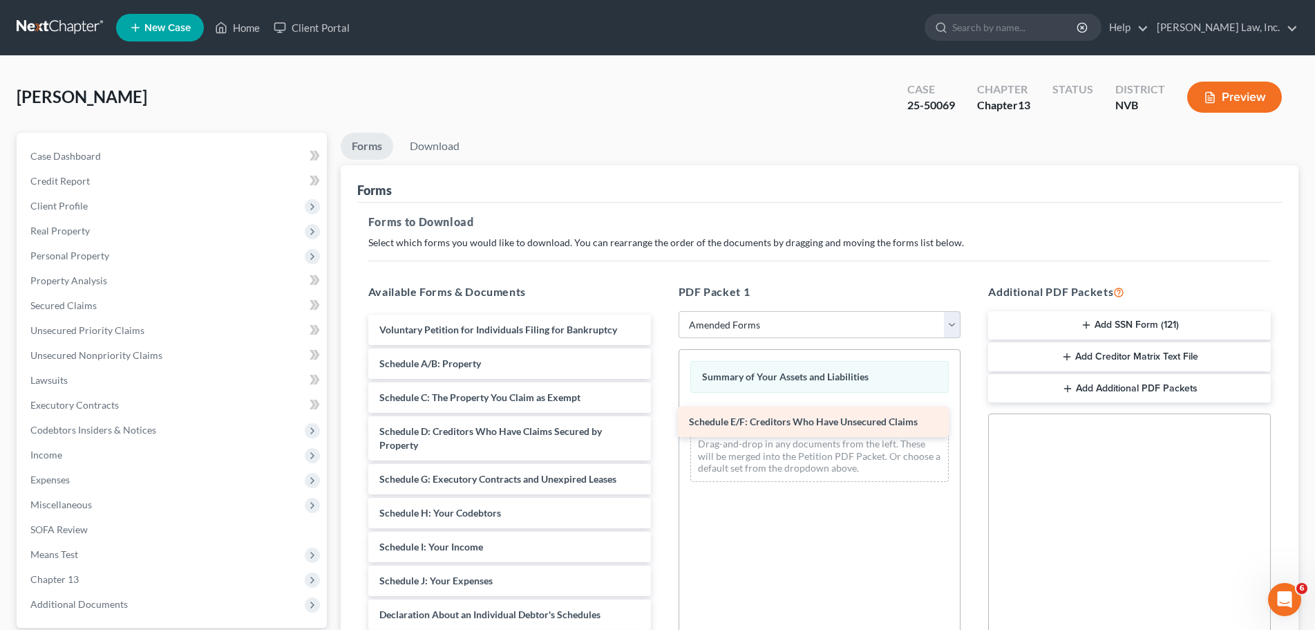
drag, startPoint x: 507, startPoint y: 476, endPoint x: 817, endPoint y: 419, distance: 314.9
click at [662, 419] on div "Schedule E/F: Creditors Who Have Unsecured Claims Voluntary Petition for Indivi…" at bounding box center [509, 587] width 305 height 546
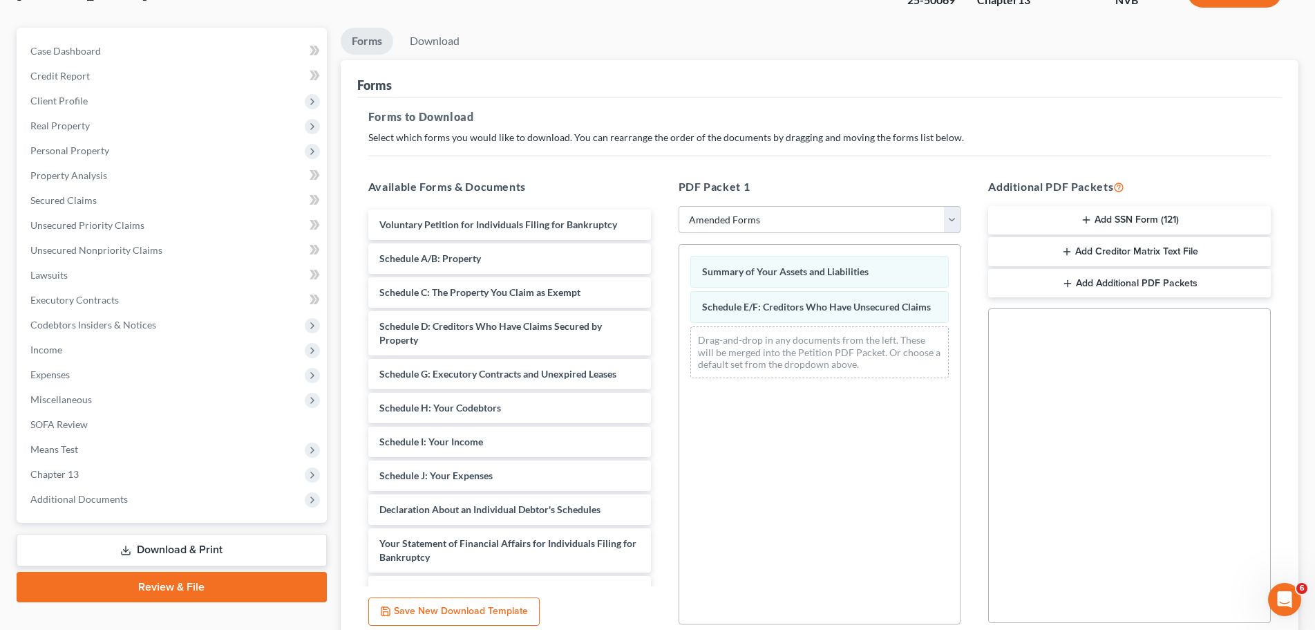
scroll to position [207, 0]
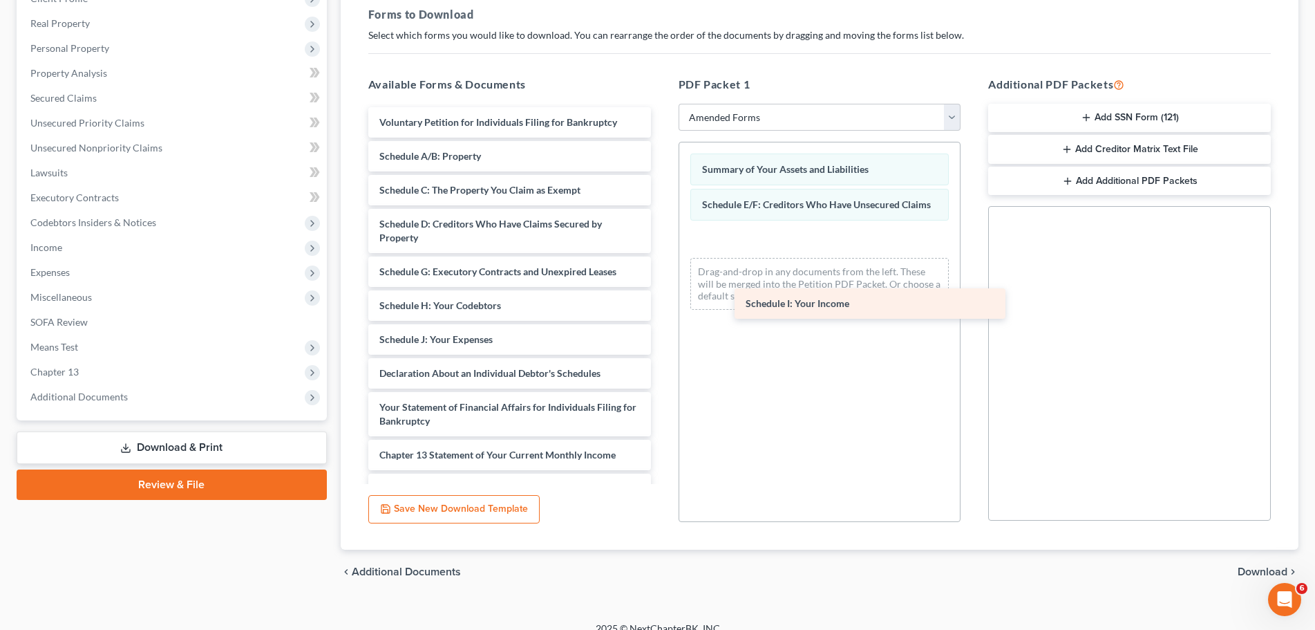
drag, startPoint x: 513, startPoint y: 342, endPoint x: 880, endPoint y: 306, distance: 369.4
click at [662, 306] on div "Schedule I: Your Income Voluntary Petition for Individuals Filing for Bankruptc…" at bounding box center [509, 363] width 305 height 512
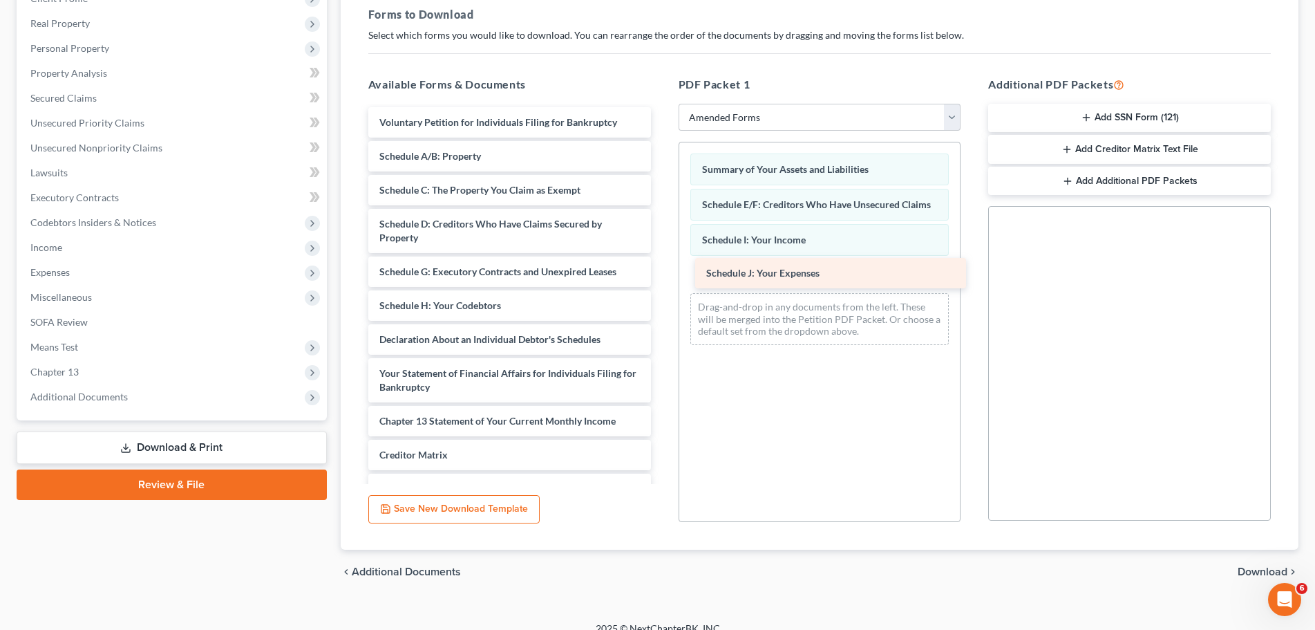
drag, startPoint x: 519, startPoint y: 339, endPoint x: 846, endPoint y: 272, distance: 333.5
click at [662, 272] on div "Schedule J: Your Expenses Voluntary Petition for Individuals Filing for Bankrup…" at bounding box center [509, 346] width 305 height 478
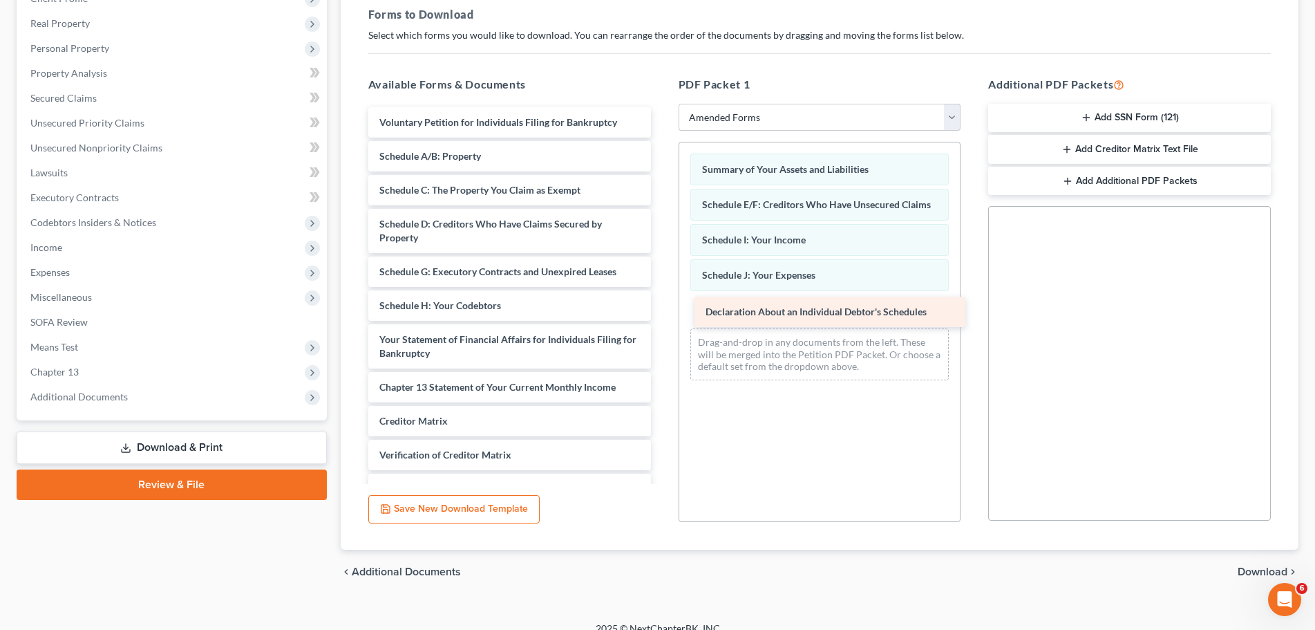
drag, startPoint x: 522, startPoint y: 339, endPoint x: 848, endPoint y: 312, distance: 327.4
click at [662, 312] on div "Declaration About an Individual Debtor's Schedules Voluntary Petition for Indiv…" at bounding box center [509, 329] width 305 height 444
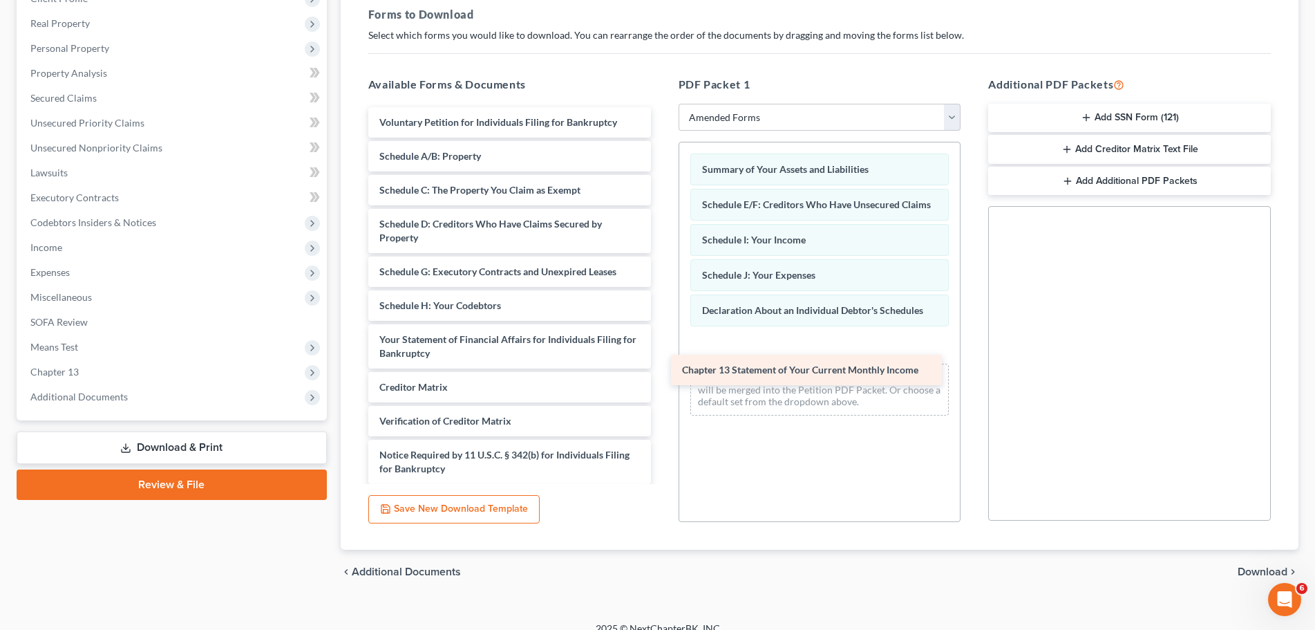
drag, startPoint x: 567, startPoint y: 379, endPoint x: 870, endPoint y: 361, distance: 303.2
click at [662, 361] on div "Chapter 13 Statement of Your Current Monthly Income Voluntary Petition for Indi…" at bounding box center [509, 312] width 305 height 410
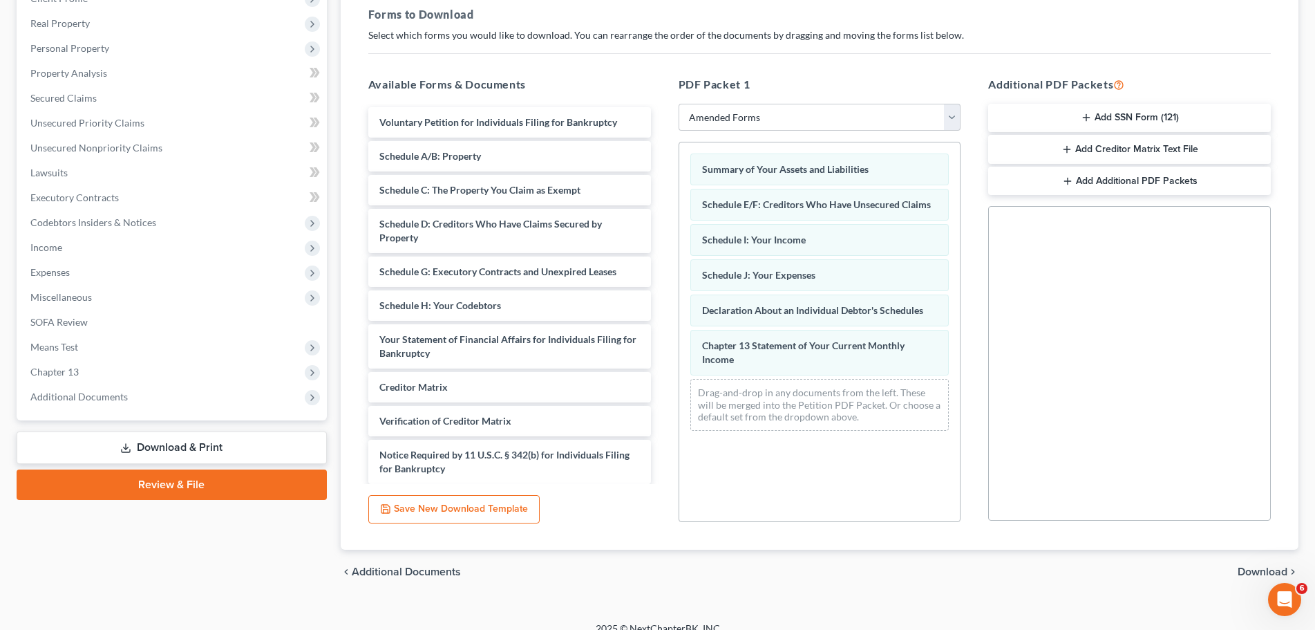
click at [1249, 569] on span "Download" at bounding box center [1263, 571] width 50 height 11
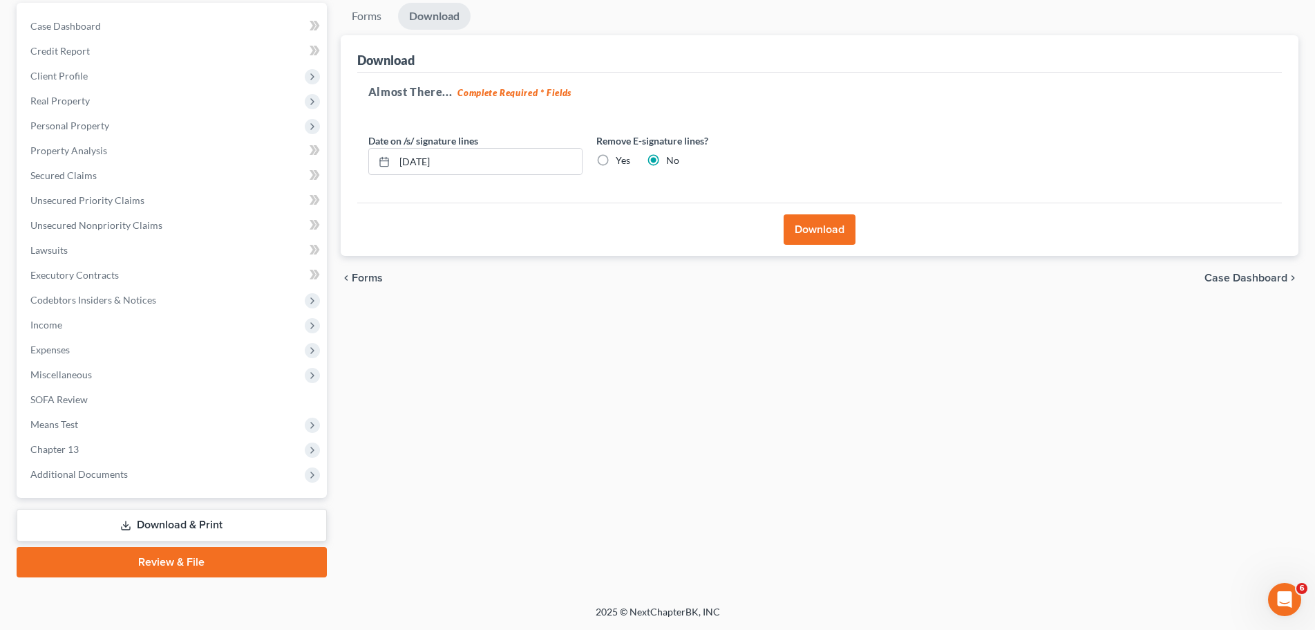
click at [616, 161] on label "Yes" at bounding box center [623, 160] width 15 height 14
click at [621, 161] on input "Yes" at bounding box center [625, 157] width 9 height 9
radio input "true"
radio input "false"
click at [821, 234] on button "Download" at bounding box center [820, 229] width 72 height 30
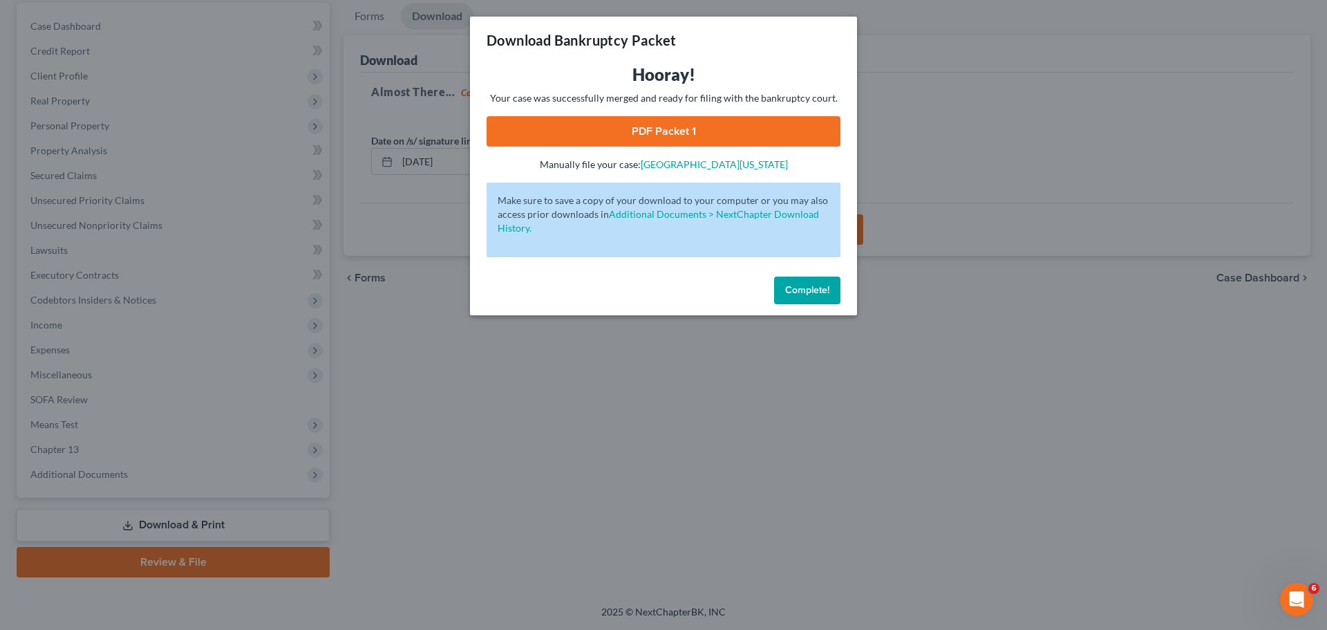
click at [676, 115] on div "Hooray! Your case was successfully merged and ready for filing with the bankrup…" at bounding box center [664, 118] width 354 height 108
click at [676, 120] on link "PDF Packet 1" at bounding box center [664, 131] width 354 height 30
click at [802, 285] on span "Complete!" at bounding box center [807, 290] width 44 height 12
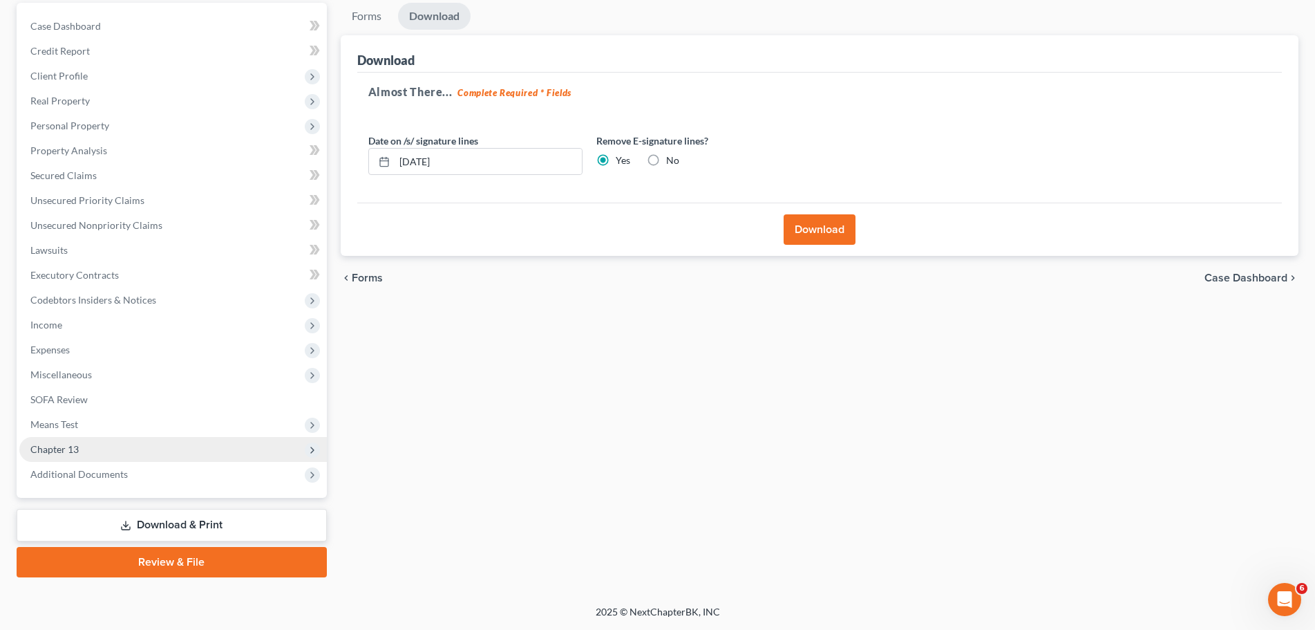
click at [79, 452] on span "Chapter 13" at bounding box center [173, 449] width 308 height 25
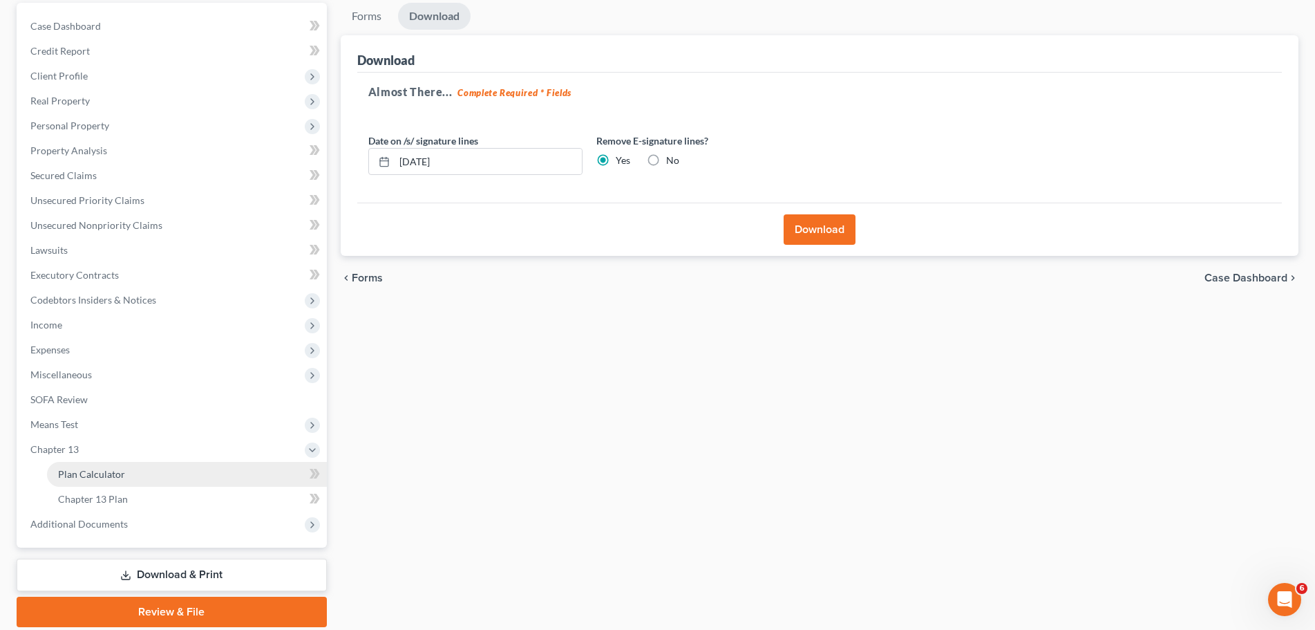
click at [86, 469] on span "Plan Calculator" at bounding box center [91, 474] width 67 height 12
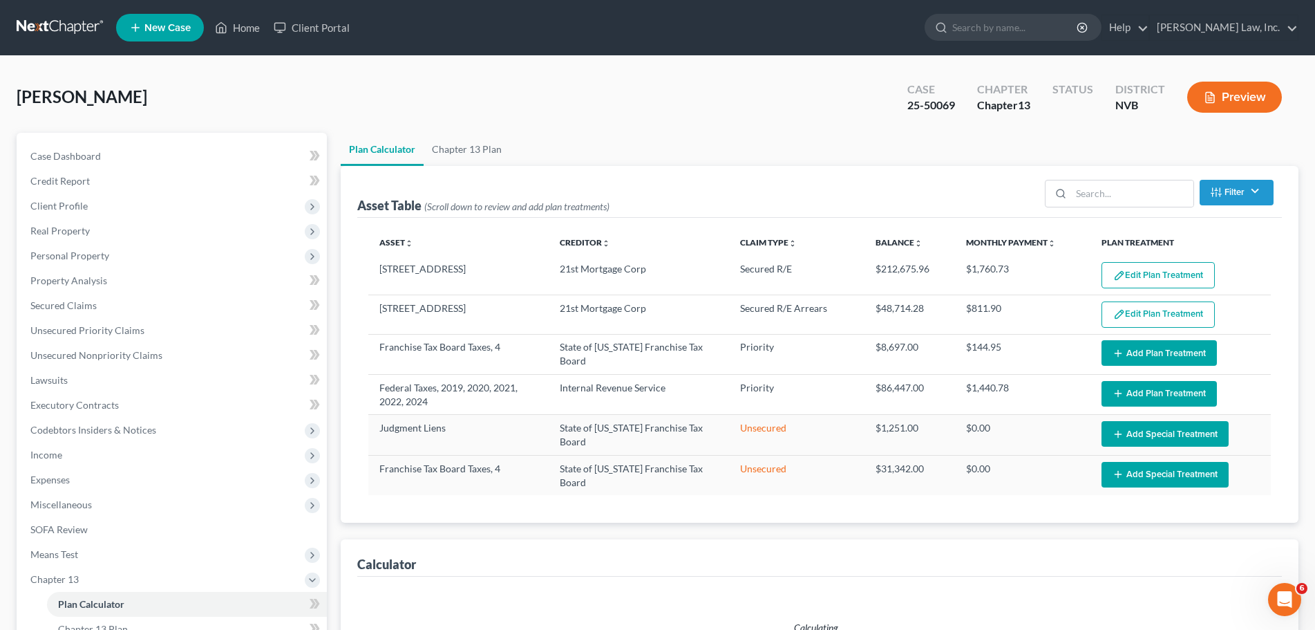
select select "59"
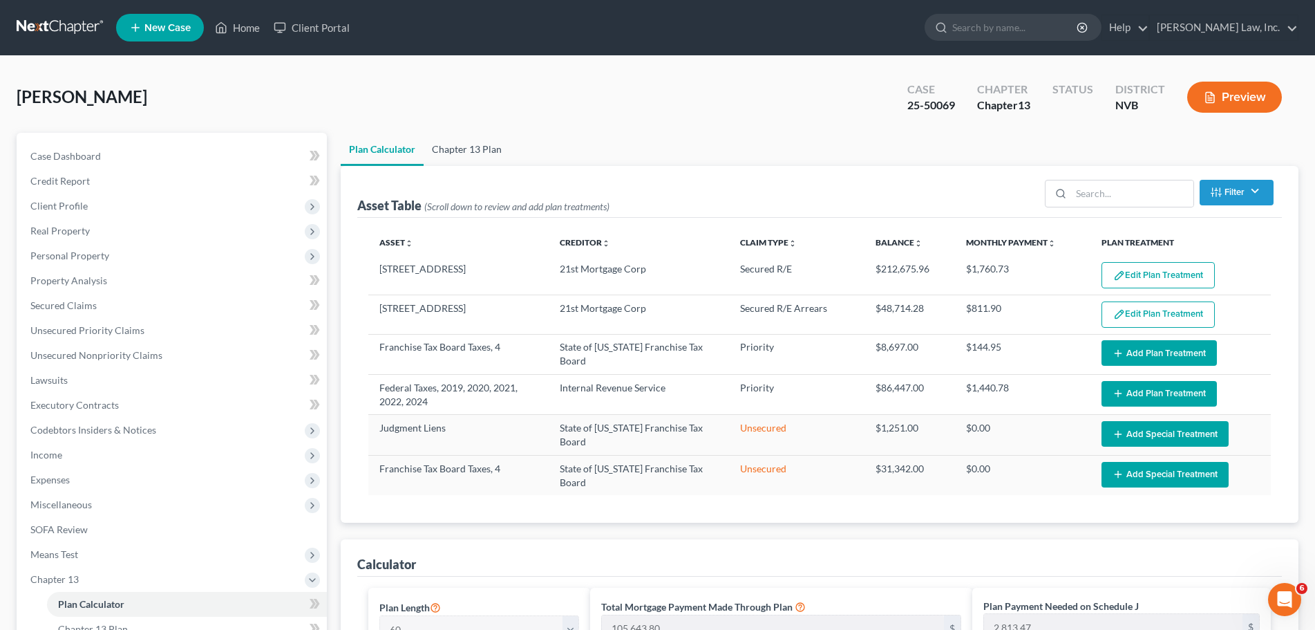
click at [490, 147] on link "Chapter 13 Plan" at bounding box center [467, 149] width 86 height 33
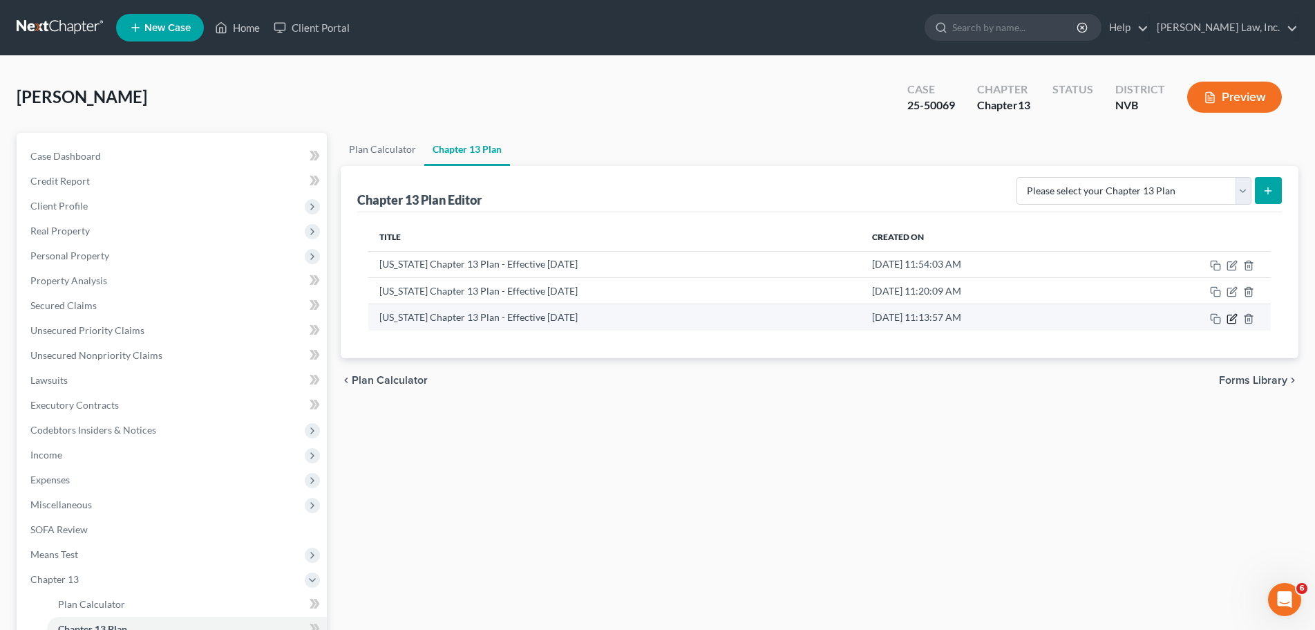
click at [1231, 319] on icon "button" at bounding box center [1232, 318] width 11 height 11
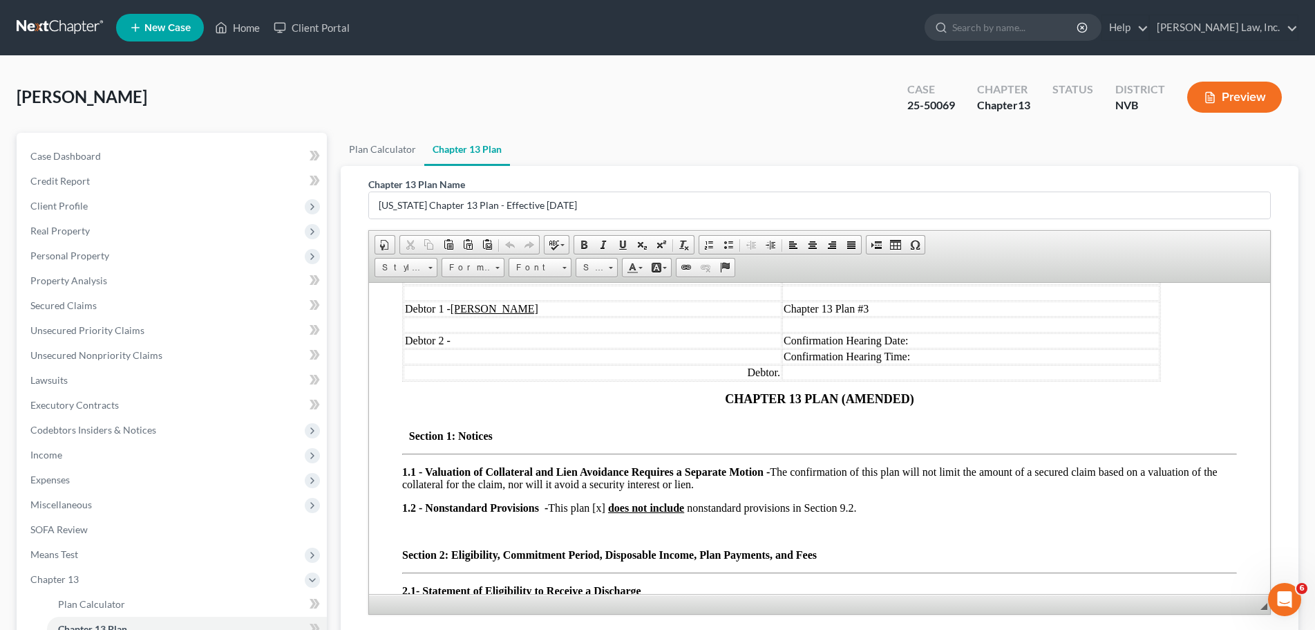
scroll to position [138, 0]
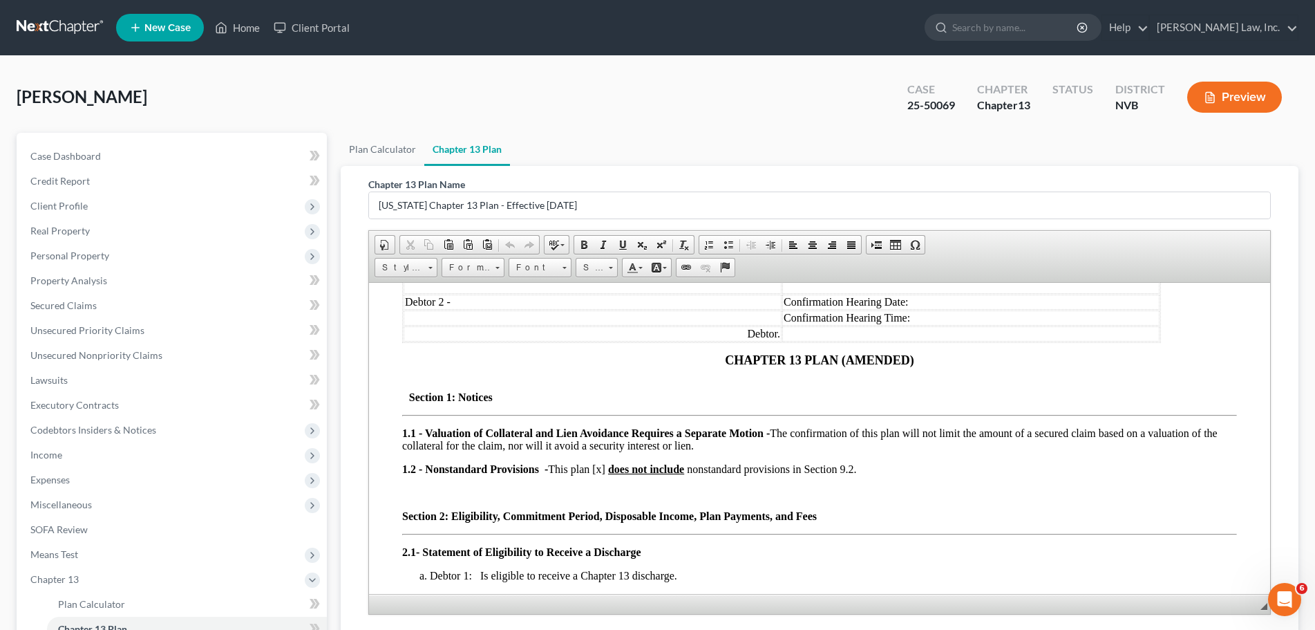
click at [928, 294] on td "Confirmation Hearing Date:" at bounding box center [970, 301] width 377 height 15
click at [947, 301] on td "Confirmation Hearing Date:" at bounding box center [970, 301] width 377 height 15
click at [952, 318] on td "Confirmation Hearing Time:" at bounding box center [970, 317] width 377 height 15
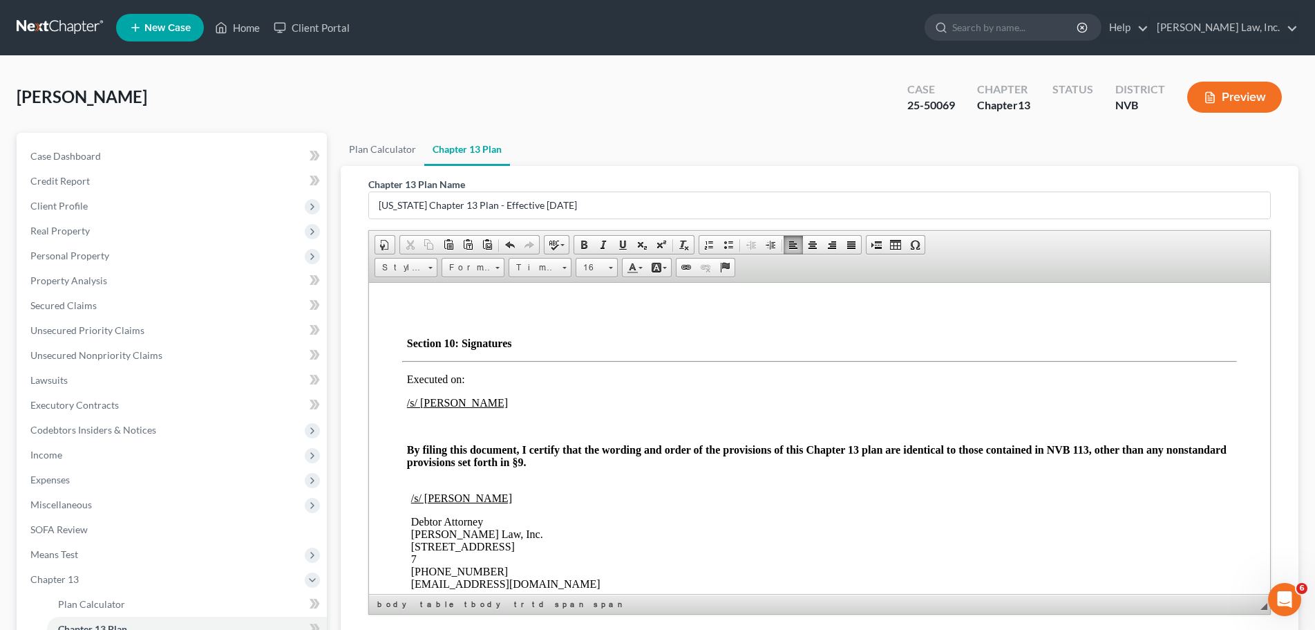
scroll to position [3694, 0]
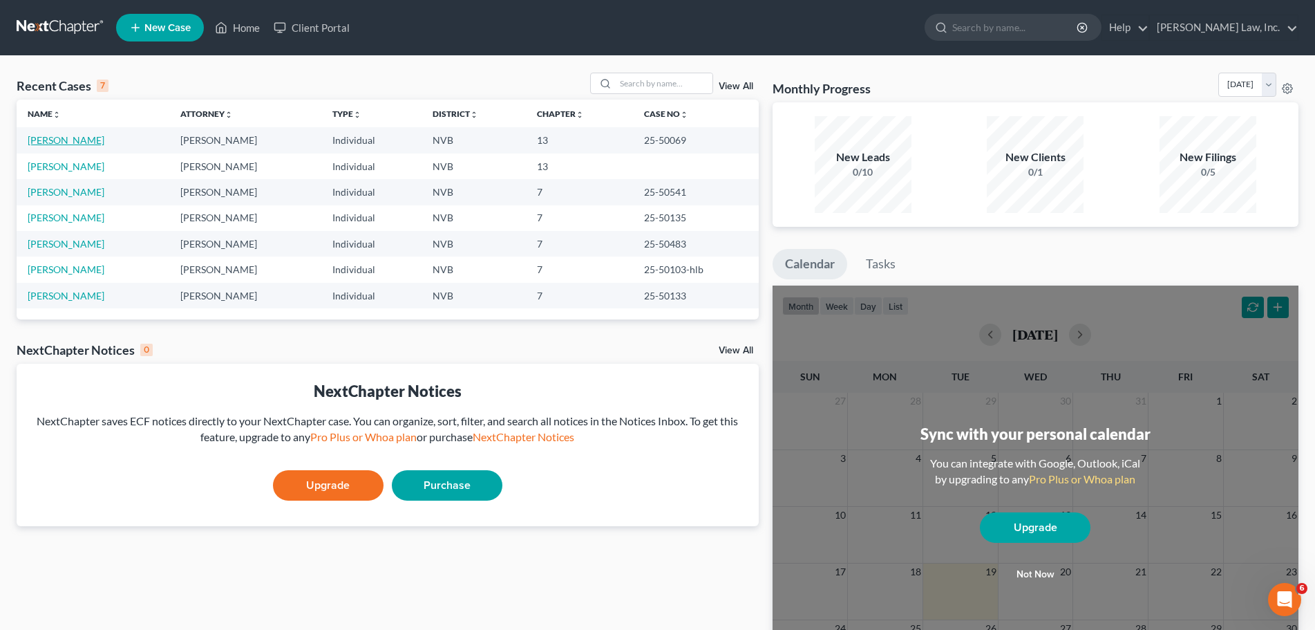
click at [62, 141] on link "[PERSON_NAME]" at bounding box center [66, 140] width 77 height 12
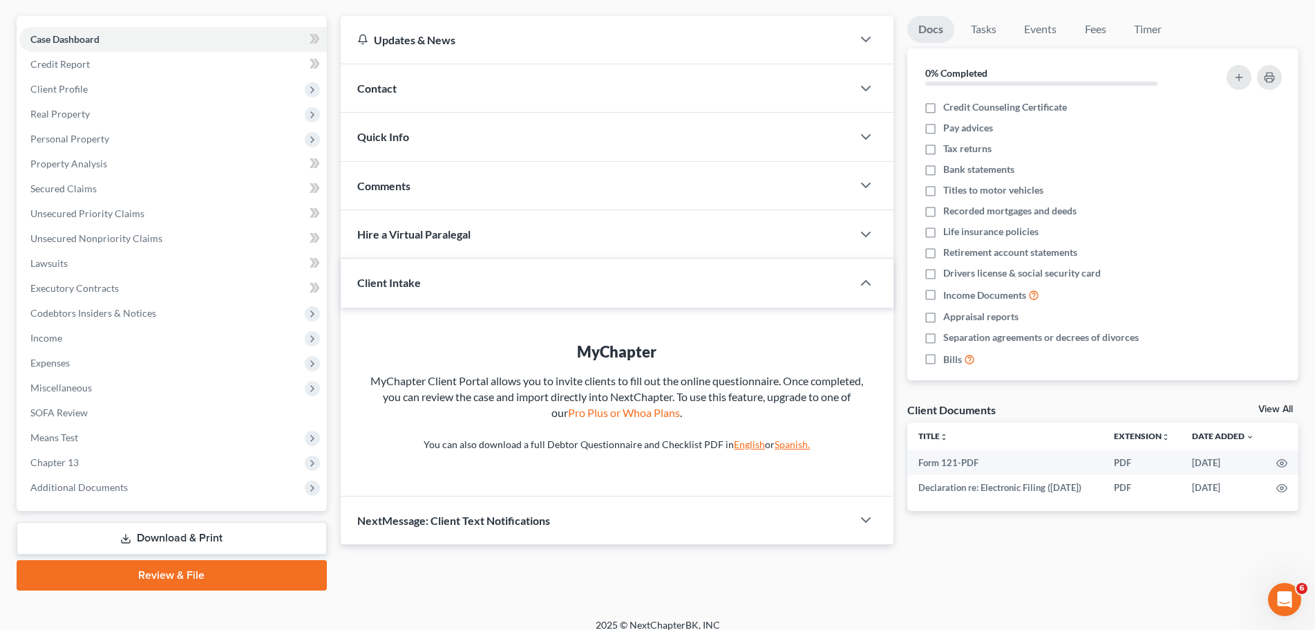
scroll to position [130, 0]
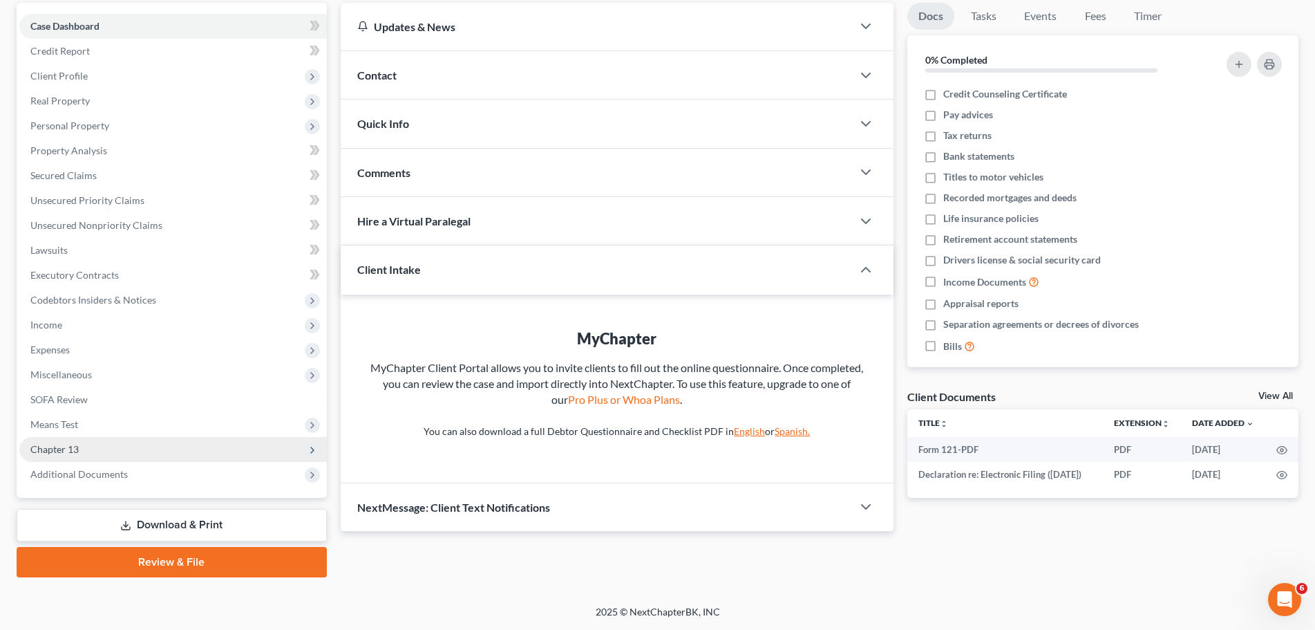
click at [68, 447] on span "Chapter 13" at bounding box center [54, 449] width 48 height 12
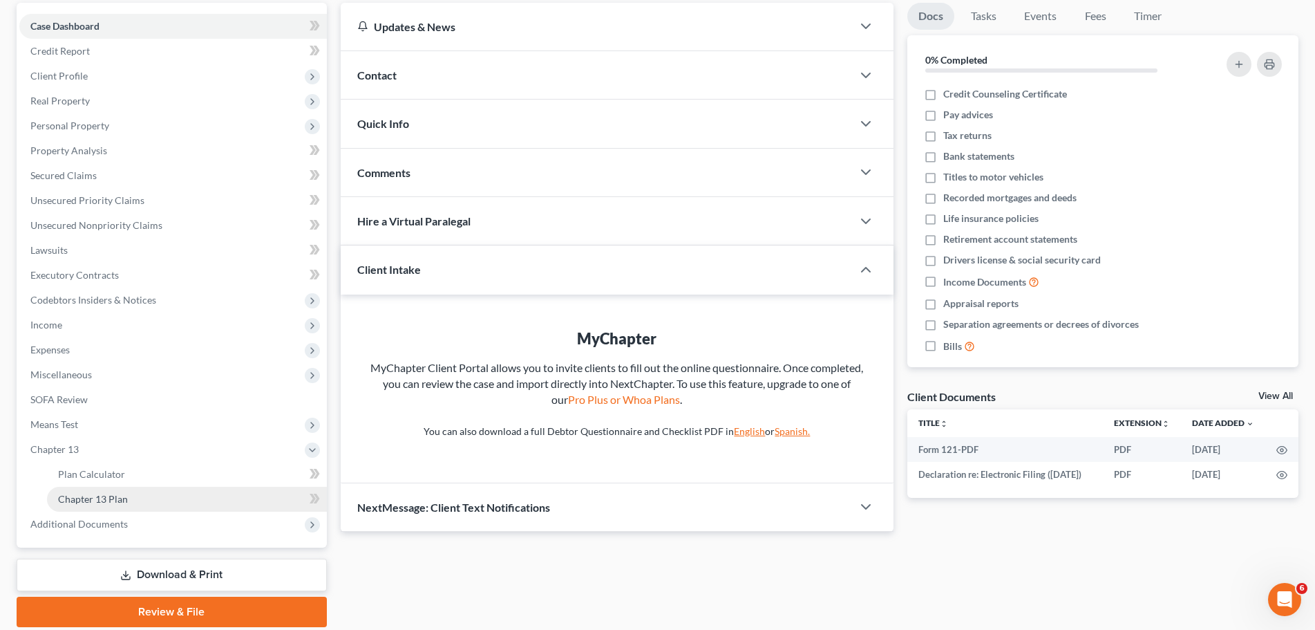
click at [115, 496] on span "Chapter 13 Plan" at bounding box center [93, 499] width 70 height 12
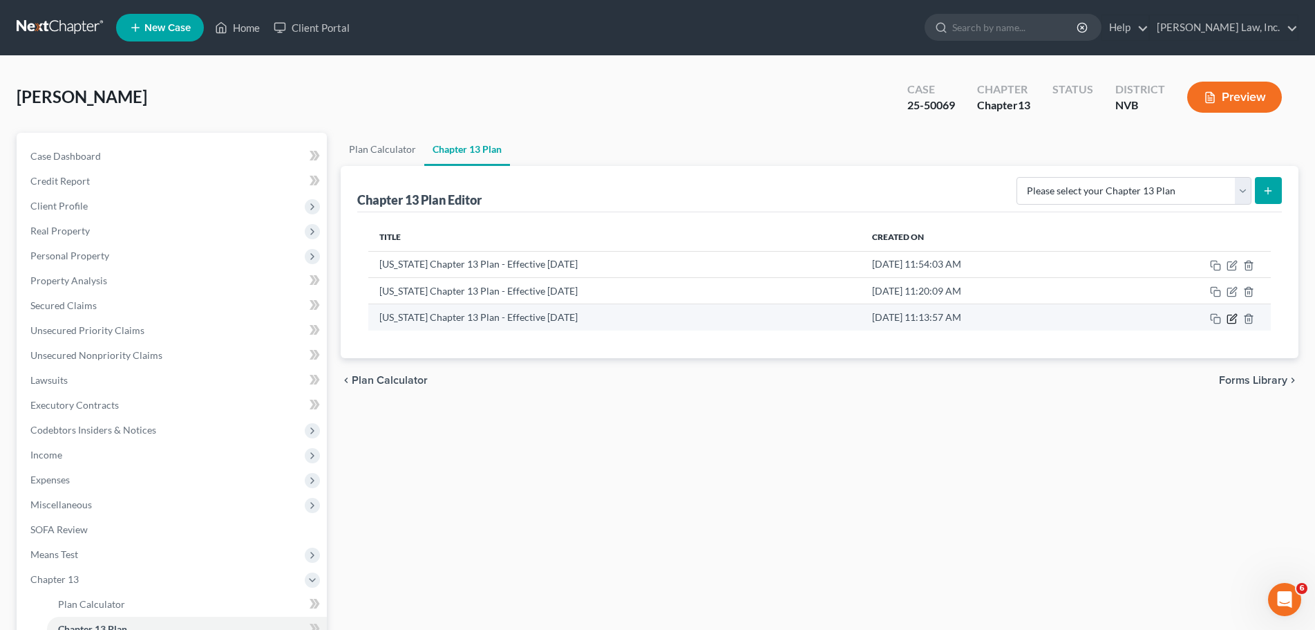
click at [1231, 319] on icon "button" at bounding box center [1232, 318] width 11 height 11
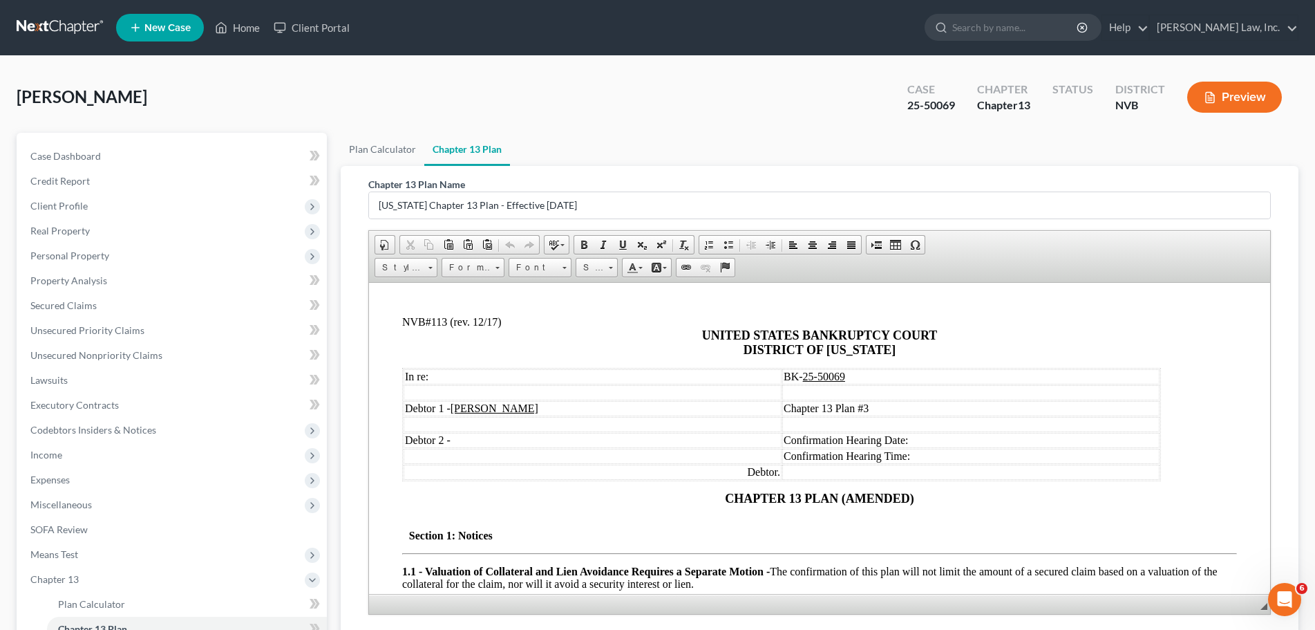
click at [923, 437] on td "Confirmation Hearing Date:" at bounding box center [970, 439] width 377 height 15
click at [939, 442] on td "Confirmation Hearing Date:" at bounding box center [970, 439] width 377 height 15
click at [968, 455] on td "Confirmation Hearing Time:" at bounding box center [970, 455] width 377 height 15
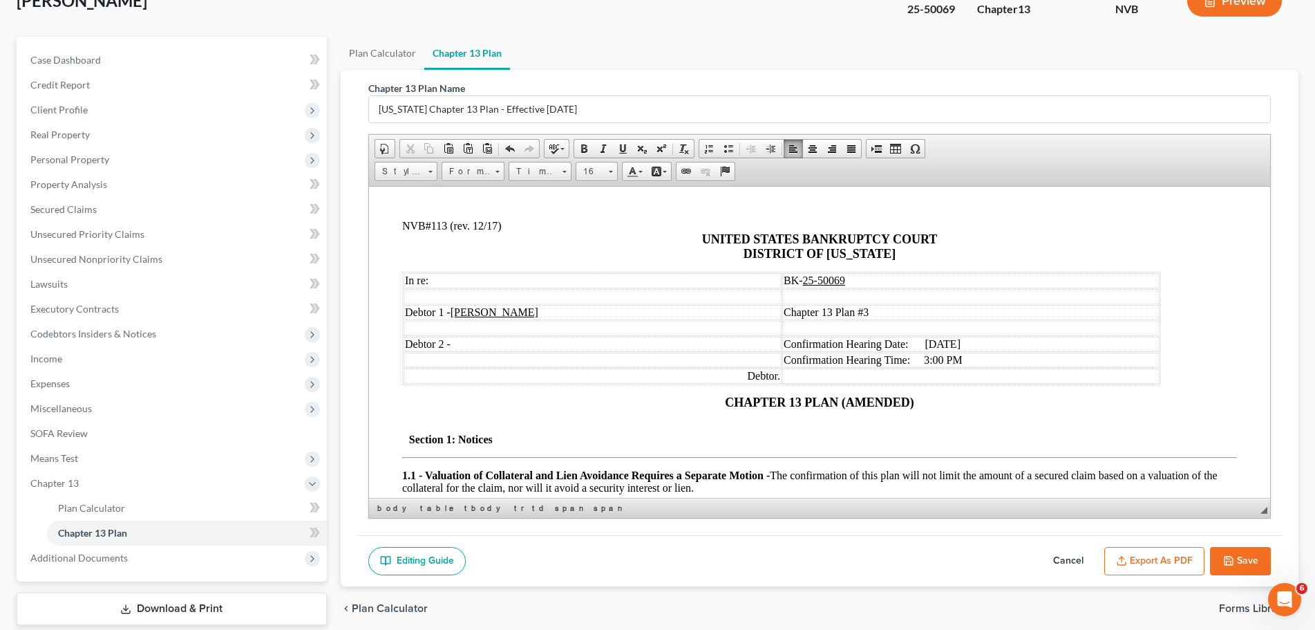
scroll to position [180, 0]
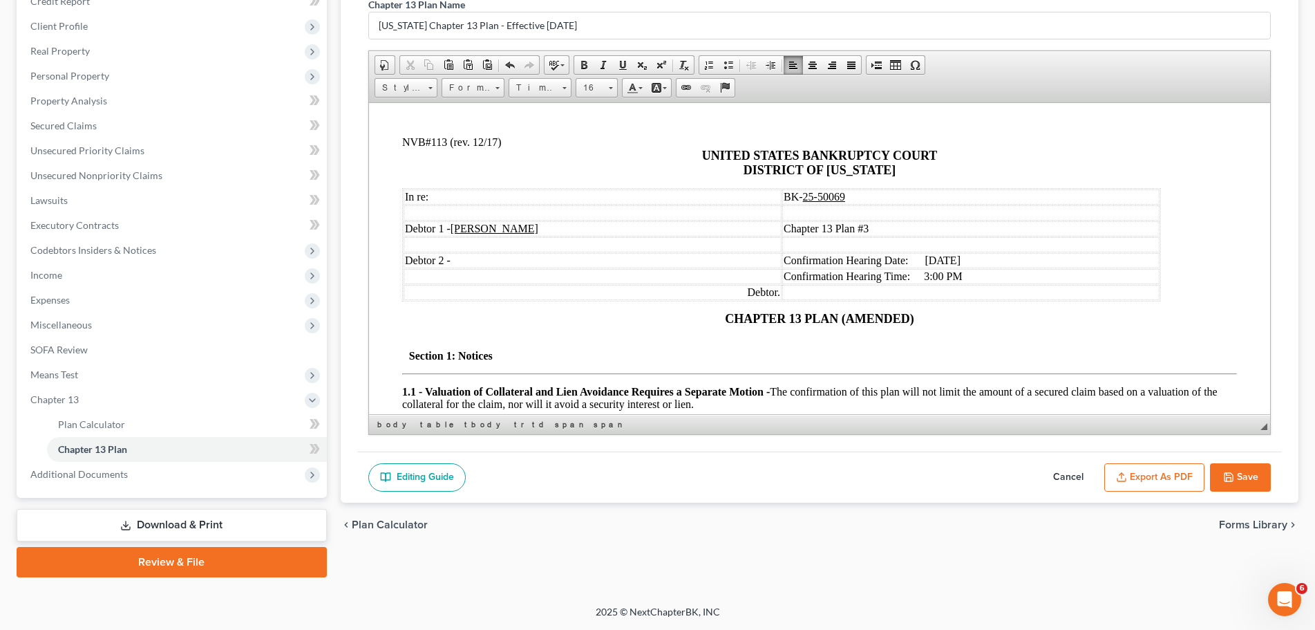
click at [1231, 474] on icon "button" at bounding box center [1228, 476] width 11 height 11
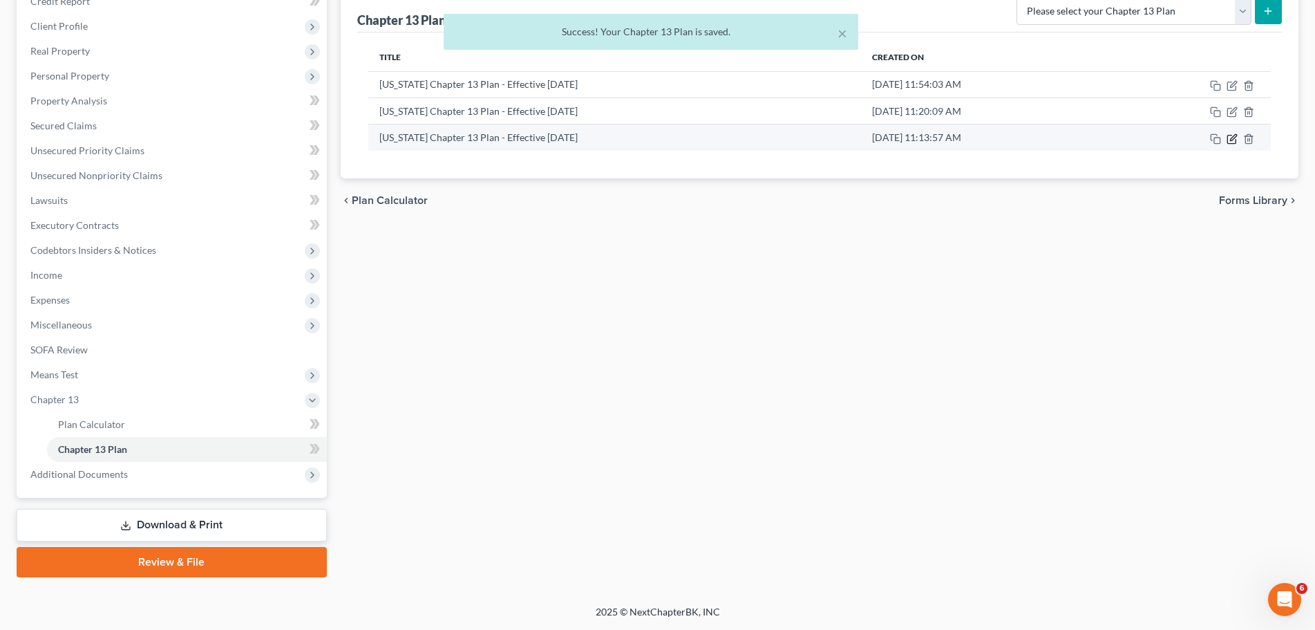
click at [1233, 138] on icon "button" at bounding box center [1232, 138] width 11 height 11
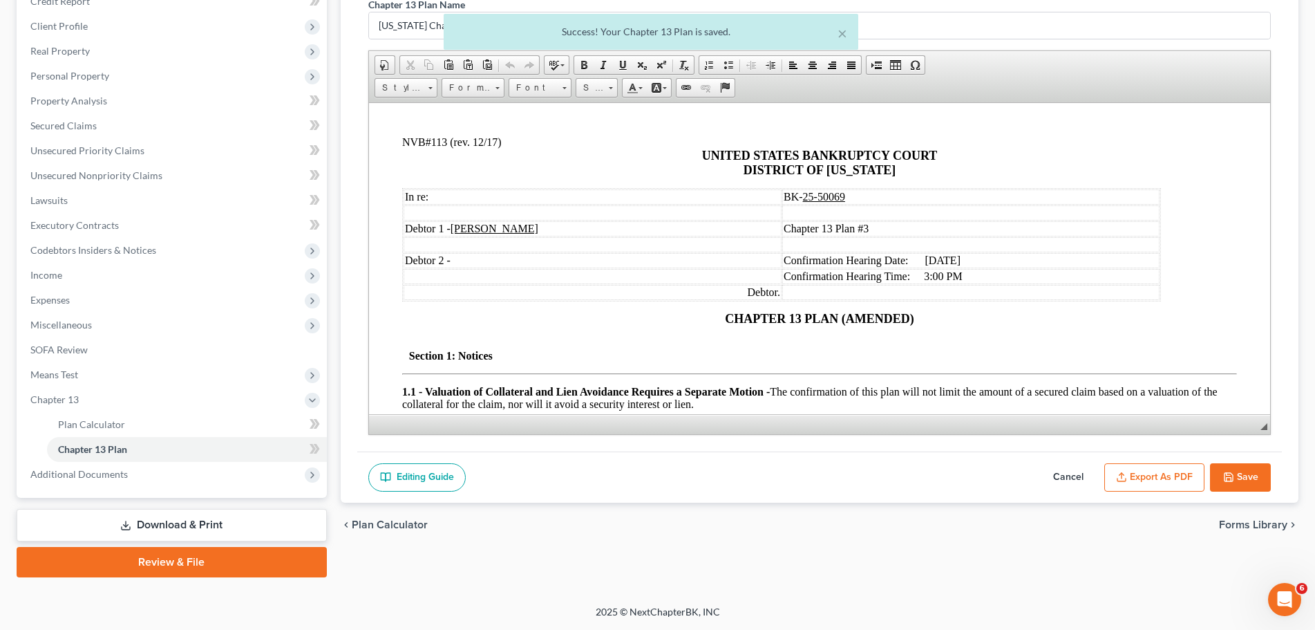
scroll to position [0, 0]
click at [1180, 484] on button "Export as PDF" at bounding box center [1154, 477] width 100 height 29
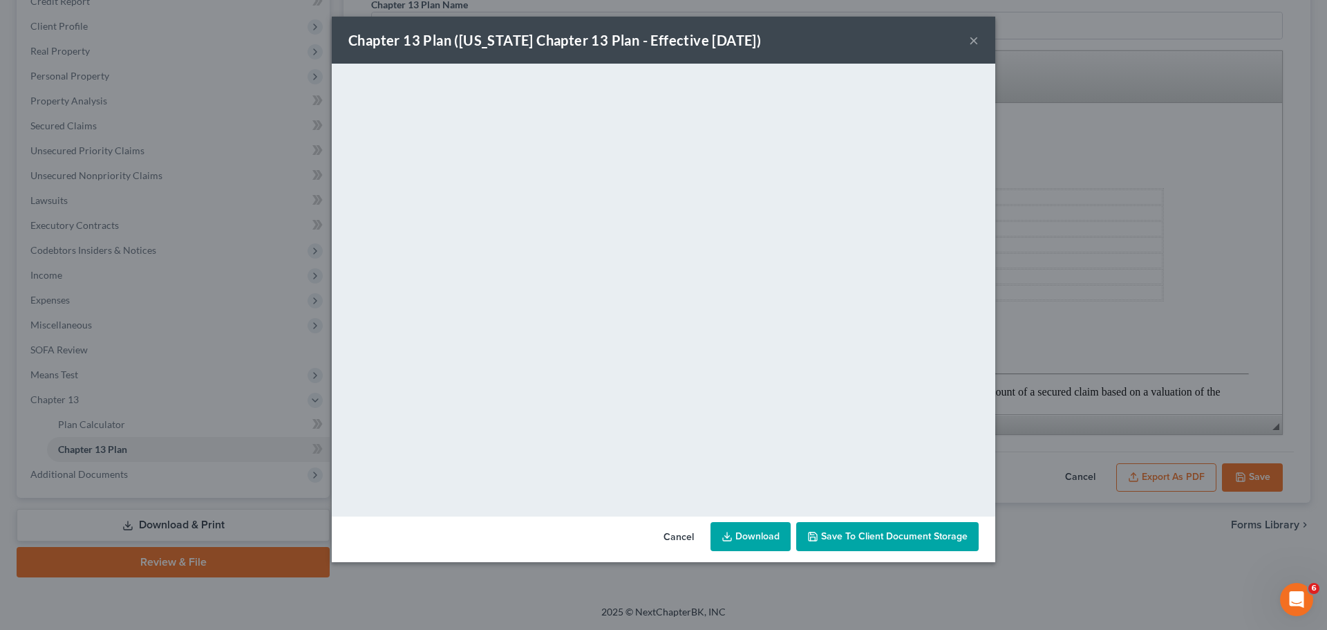
click at [760, 538] on link "Download" at bounding box center [750, 536] width 80 height 29
click at [974, 44] on button "×" at bounding box center [974, 40] width 10 height 17
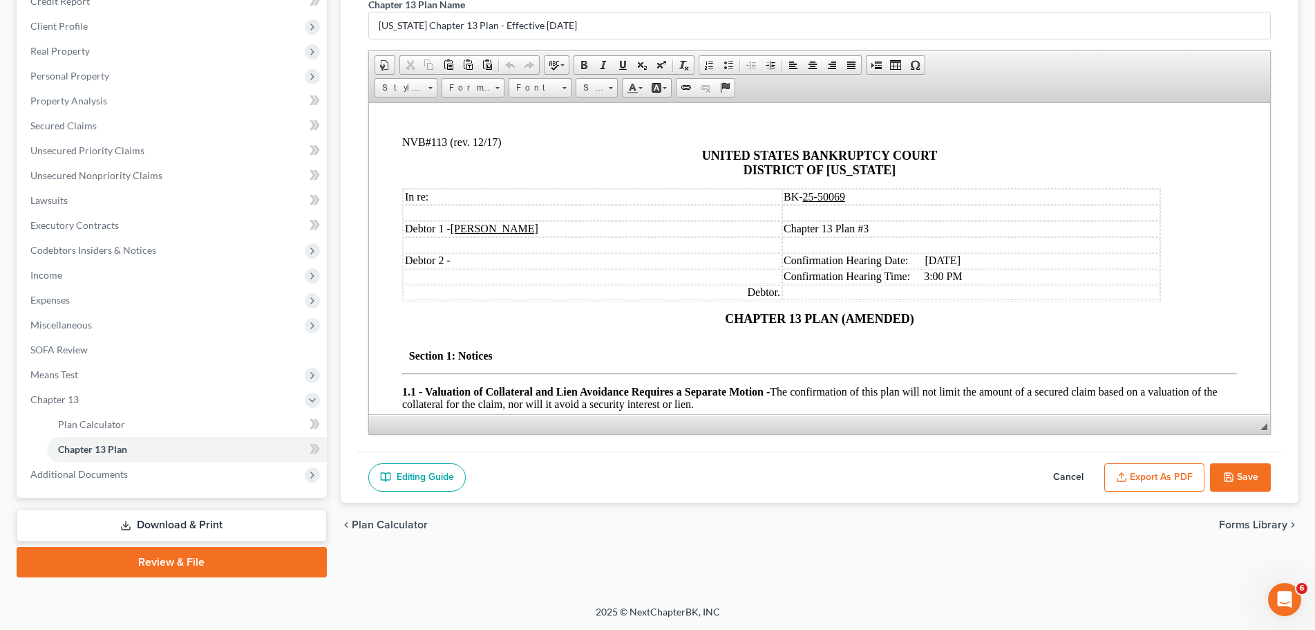
click at [133, 517] on link "Download & Print" at bounding box center [172, 525] width 310 height 32
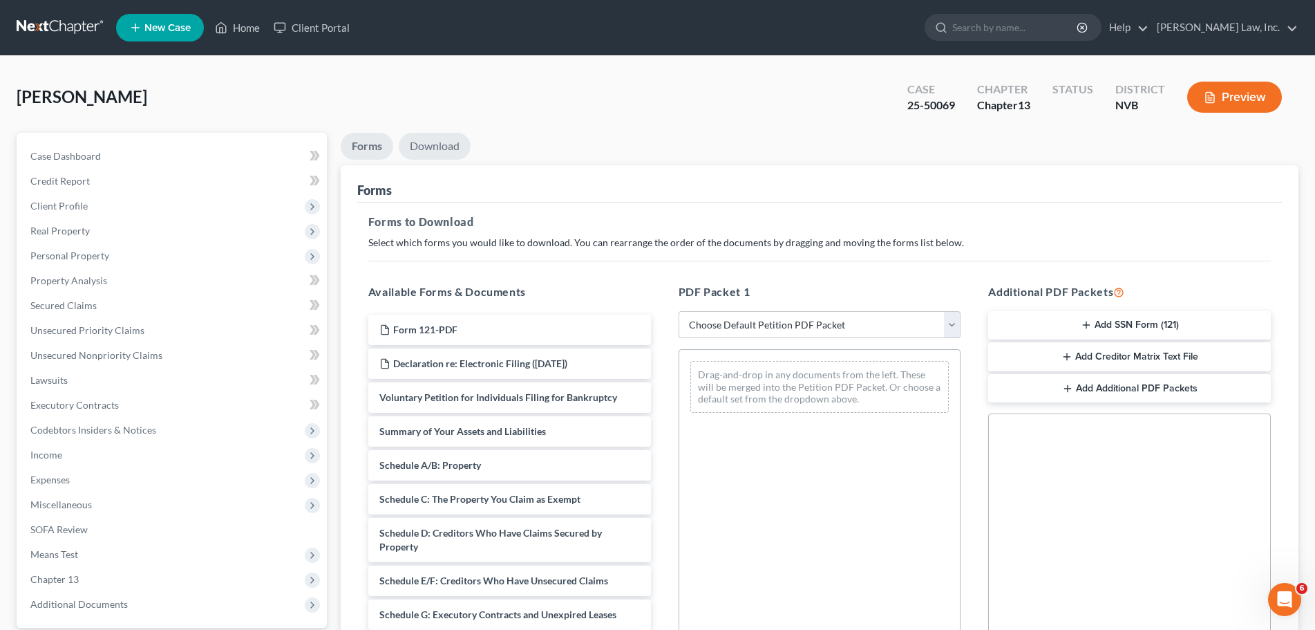
click at [443, 146] on link "Download" at bounding box center [435, 146] width 72 height 27
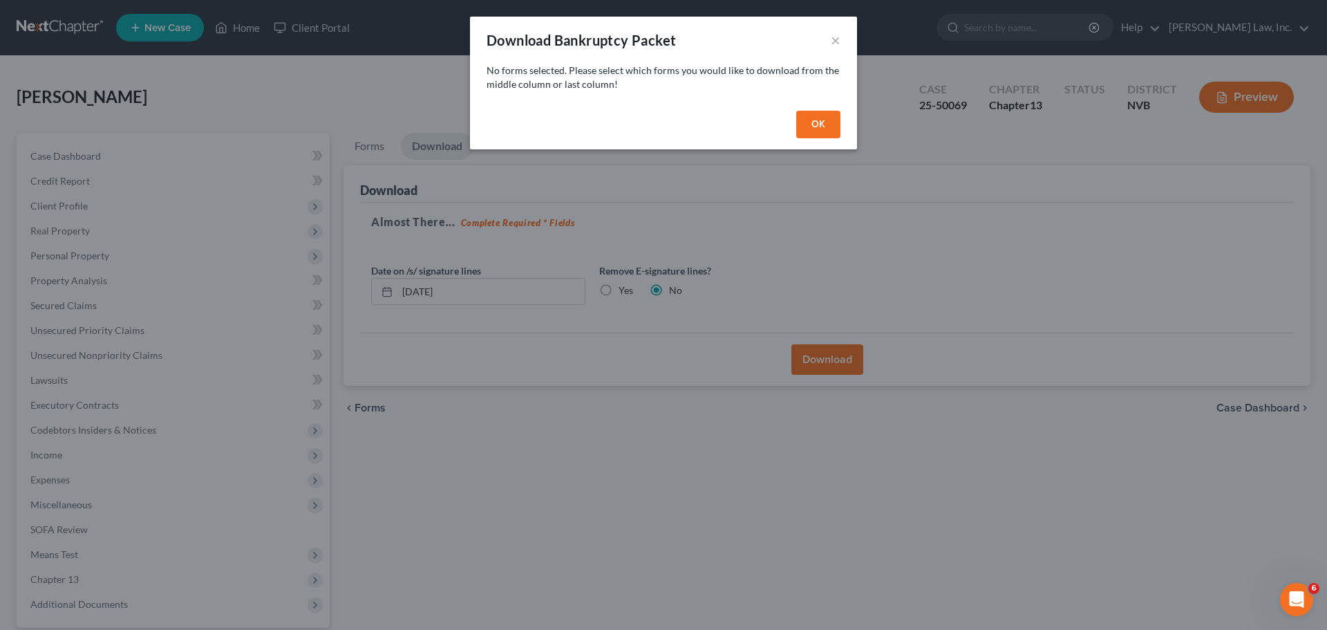
click at [817, 125] on button "OK" at bounding box center [818, 125] width 44 height 28
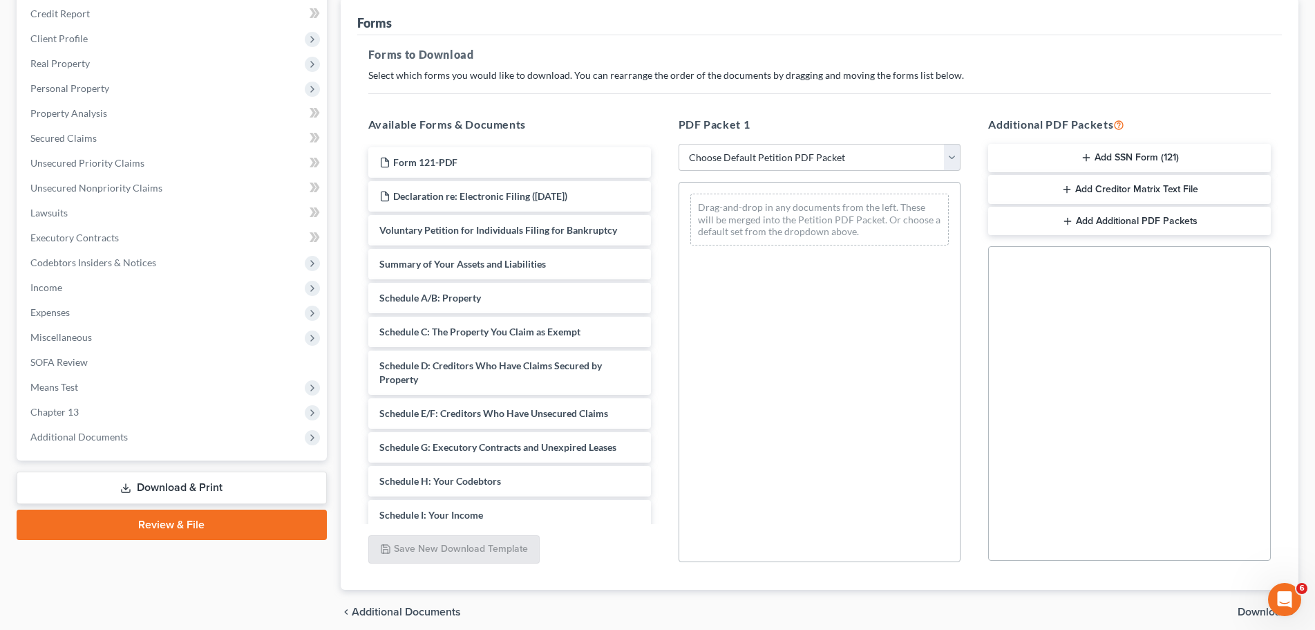
scroll to position [224, 0]
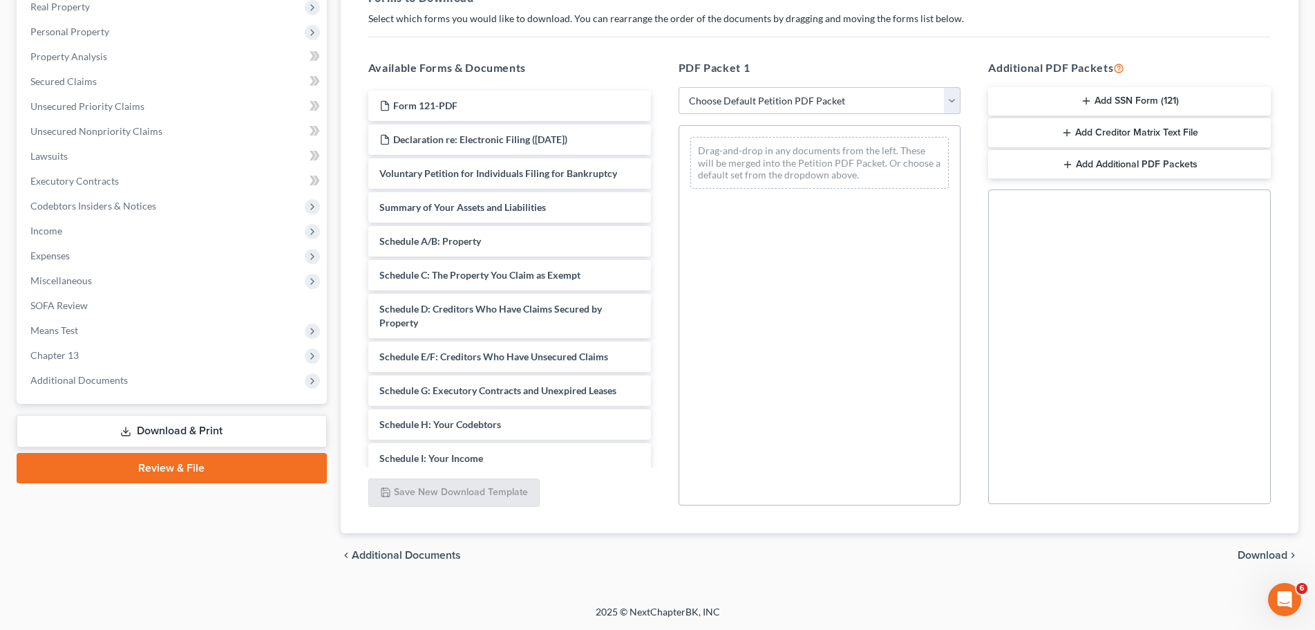
click at [844, 86] on div "PDF Packet 1 Choose Default Petition PDF Packet Complete Bankruptcy Petition (a…" at bounding box center [820, 282] width 310 height 469
click at [844, 95] on select "Choose Default Petition PDF Packet Complete Bankruptcy Petition (all forms and …" at bounding box center [820, 101] width 283 height 28
select select "2"
click at [679, 87] on select "Choose Default Petition PDF Packet Complete Bankruptcy Petition (all forms and …" at bounding box center [820, 101] width 283 height 28
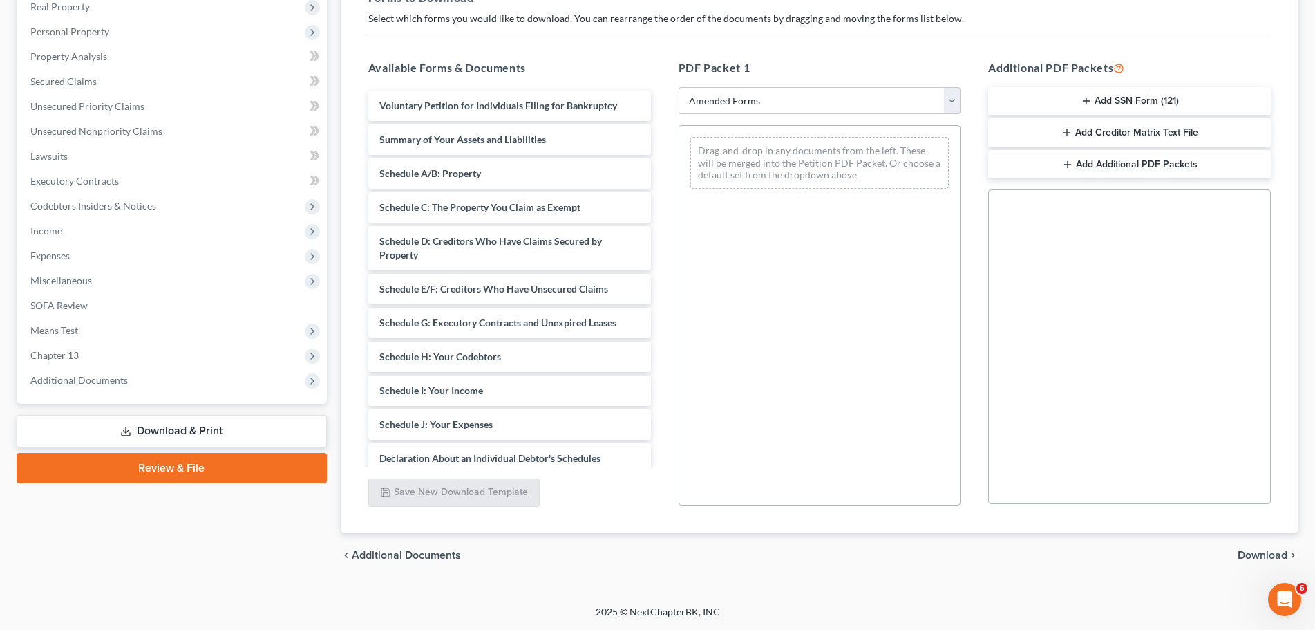
click at [624, 552] on div "chevron_left Additional Documents Download chevron_right" at bounding box center [820, 555] width 958 height 44
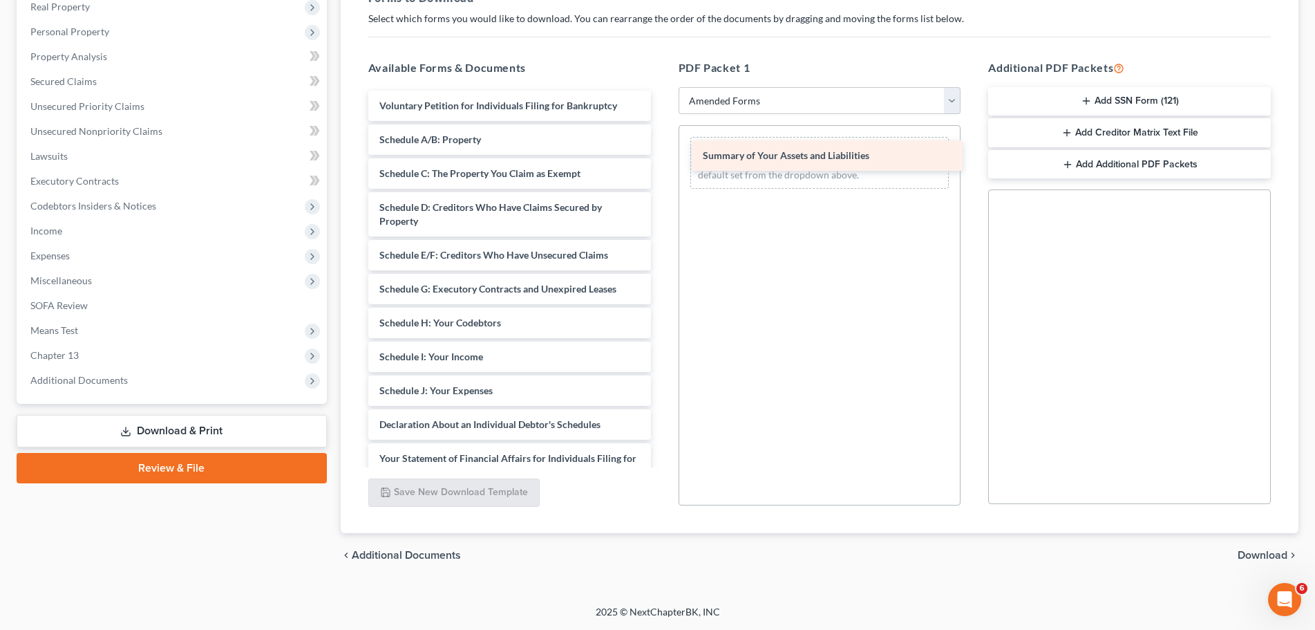
drag, startPoint x: 529, startPoint y: 135, endPoint x: 852, endPoint y: 151, distance: 323.8
click at [662, 151] on div "Summary of Your Assets and Liabilities Voluntary Petition for Individuals Filin…" at bounding box center [509, 381] width 305 height 580
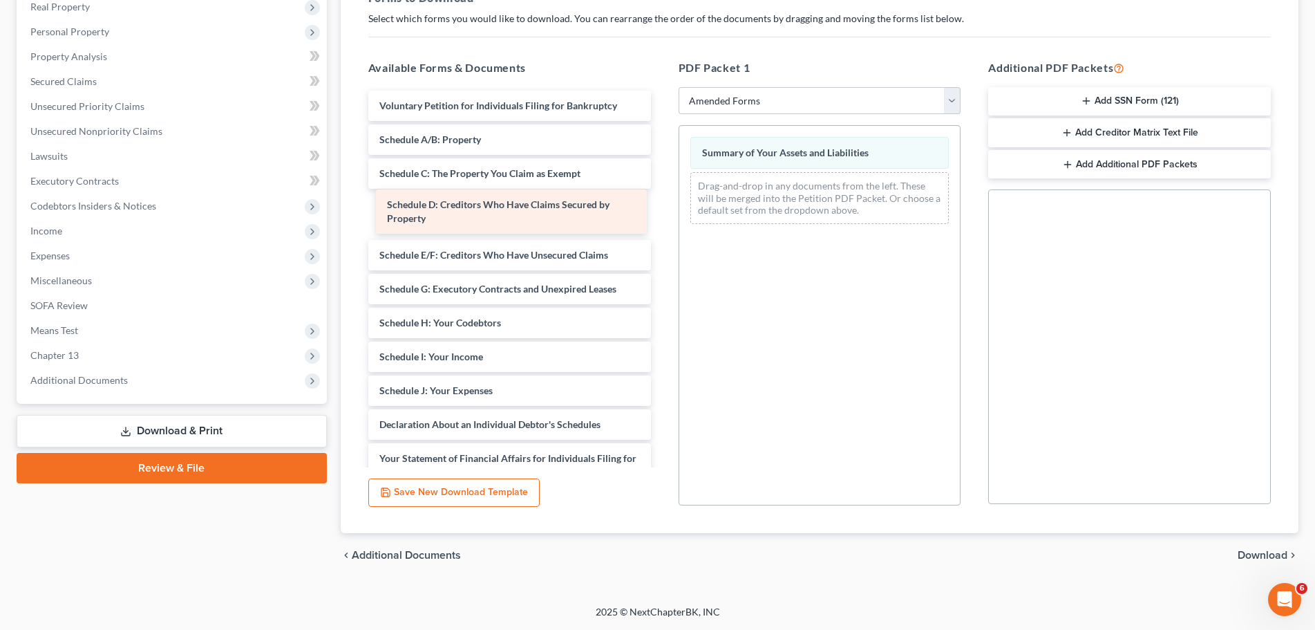
drag, startPoint x: 533, startPoint y: 211, endPoint x: 540, endPoint y: 208, distance: 7.4
click at [540, 208] on div "Schedule D: Creditors Who Have Claims Secured by Property Voluntary Petition fo…" at bounding box center [509, 381] width 305 height 580
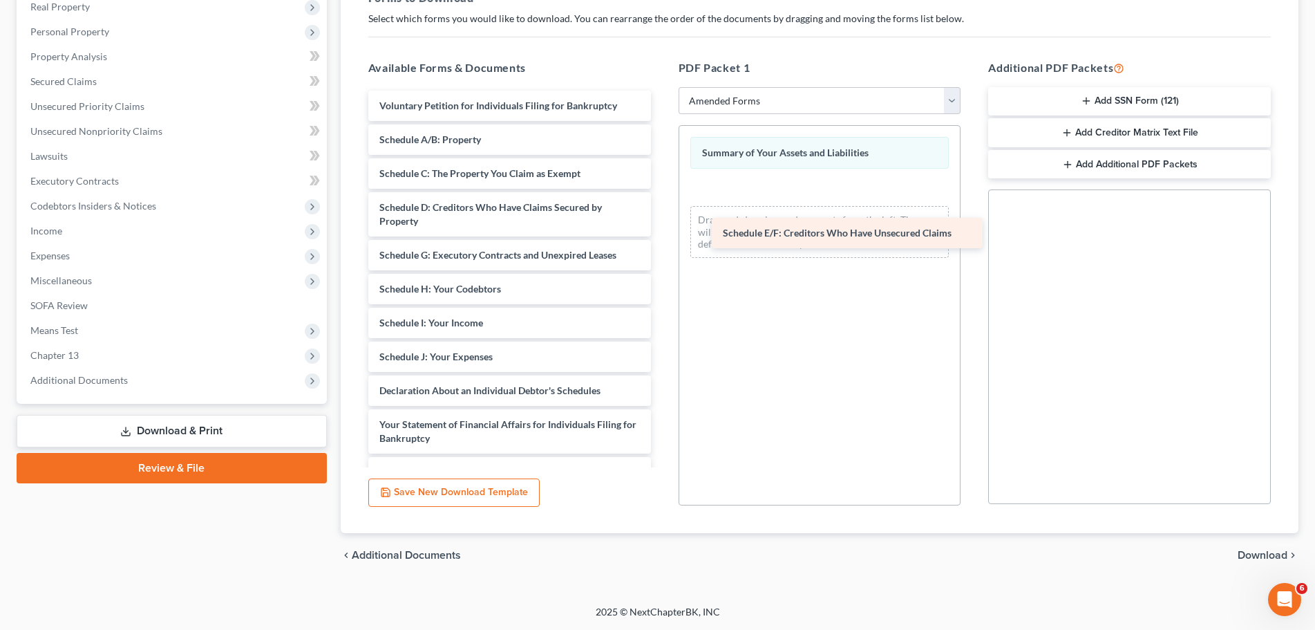
drag, startPoint x: 502, startPoint y: 258, endPoint x: 845, endPoint y: 236, distance: 344.2
click at [662, 236] on div "Schedule E/F: Creditors Who Have Unsecured Claims Voluntary Petition for Indivi…" at bounding box center [509, 364] width 305 height 546
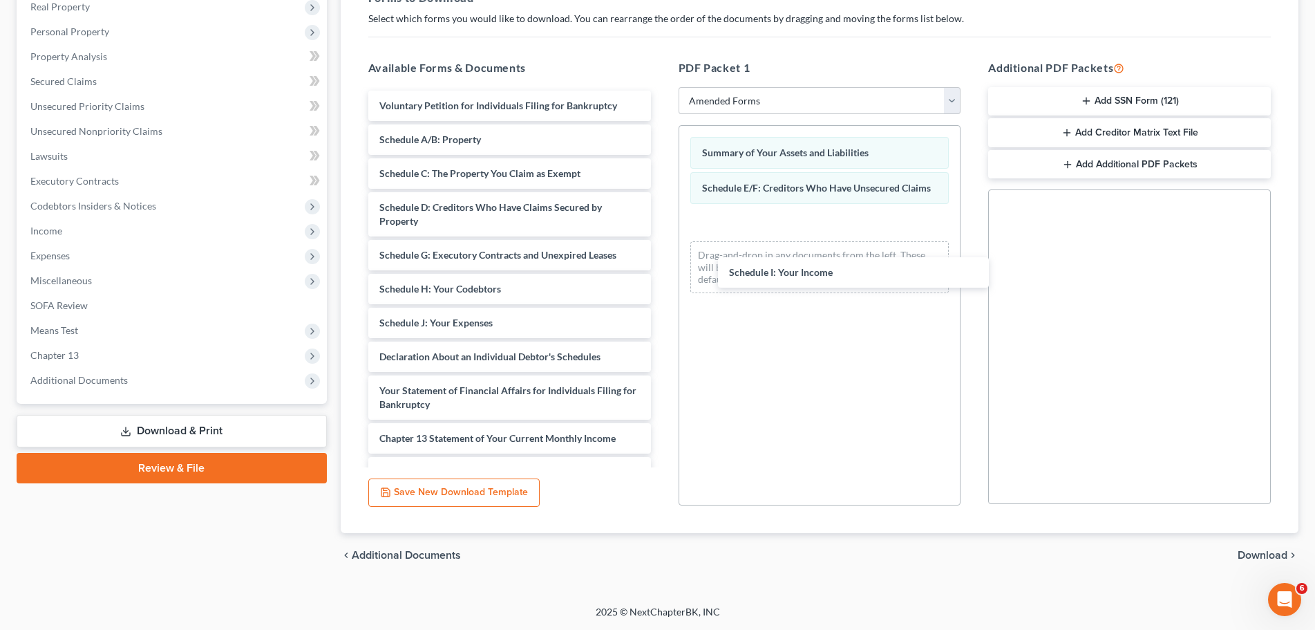
click at [662, 270] on div "Schedule I: Your Income Voluntary Petition for Individuals Filing for Bankruptc…" at bounding box center [509, 347] width 305 height 512
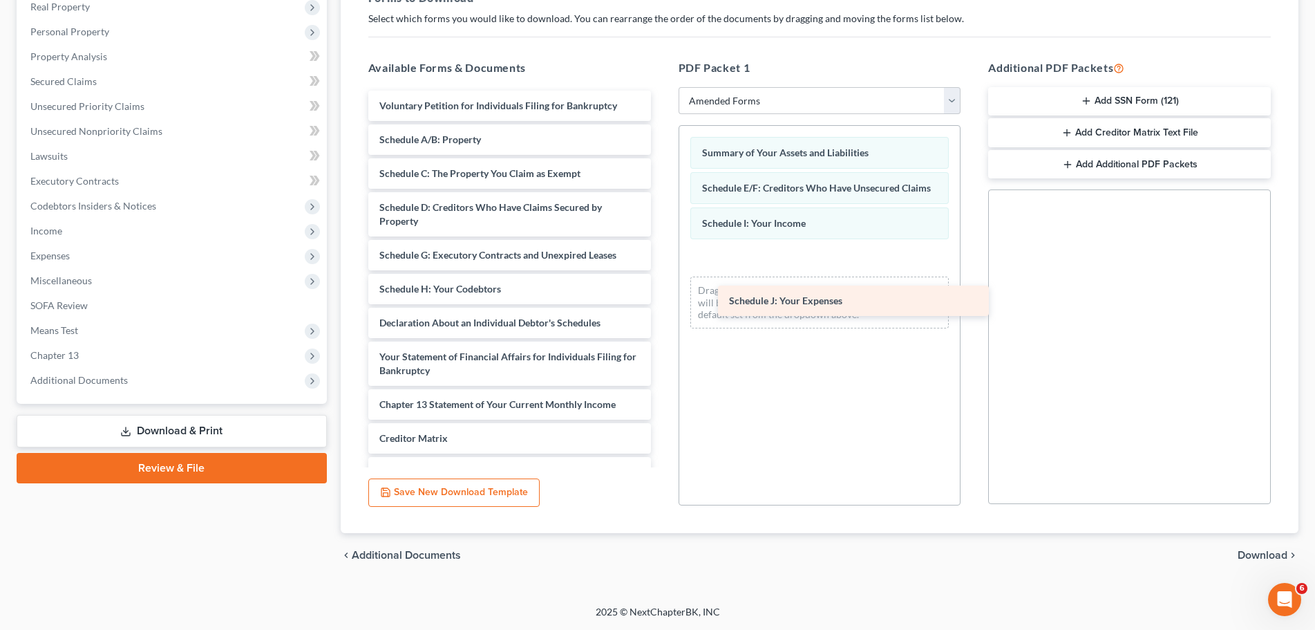
drag, startPoint x: 454, startPoint y: 324, endPoint x: 804, endPoint y: 302, distance: 350.4
click at [662, 302] on div "Schedule J: Your Expenses Voluntary Petition for Individuals Filing for Bankrup…" at bounding box center [509, 330] width 305 height 478
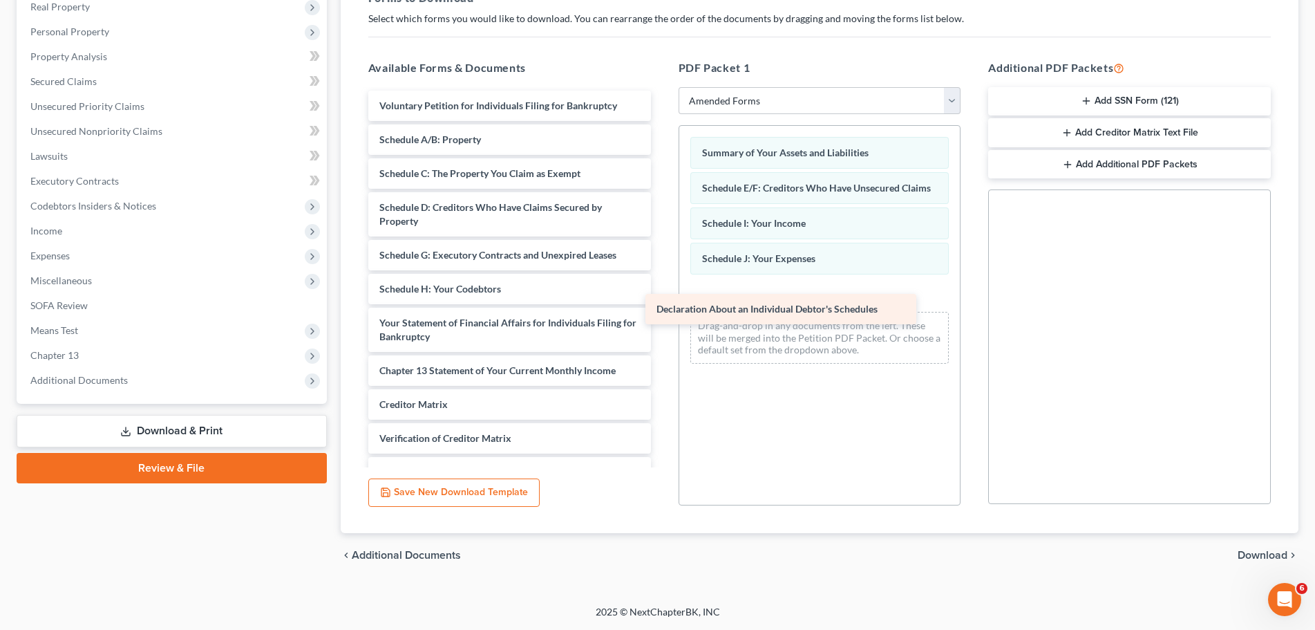
drag, startPoint x: 494, startPoint y: 322, endPoint x: 779, endPoint y: 307, distance: 285.1
click at [662, 307] on div "Declaration About an Individual Debtor's Schedules Voluntary Petition for Indiv…" at bounding box center [509, 313] width 305 height 444
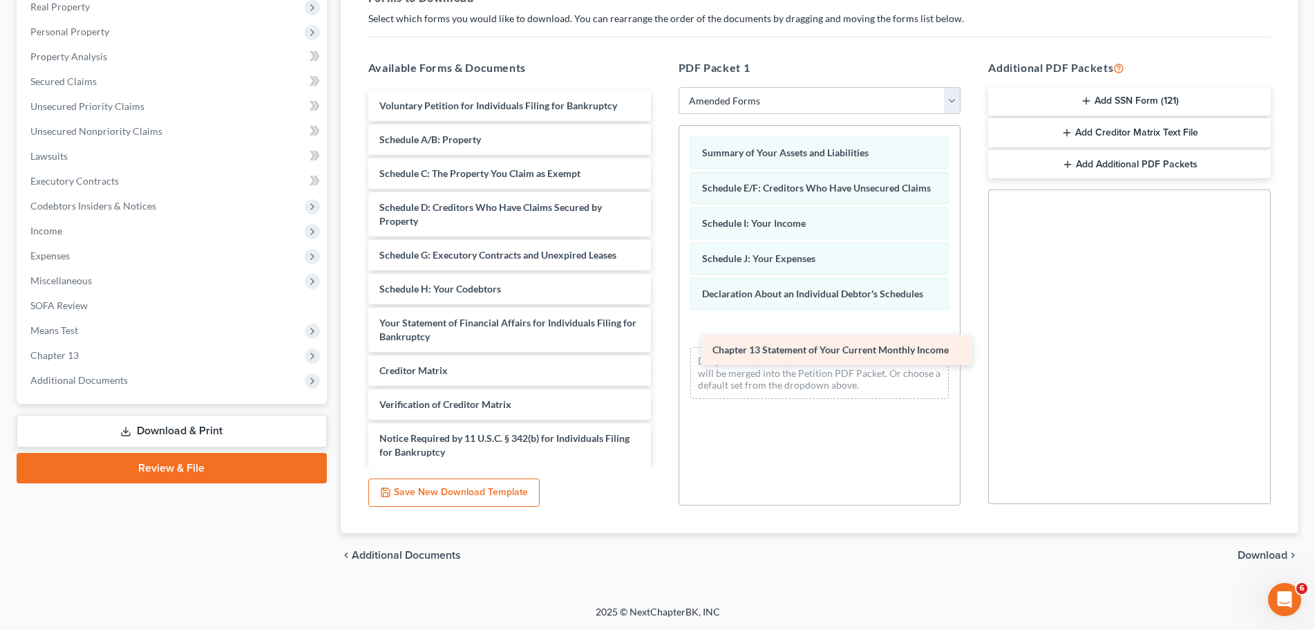
drag, startPoint x: 442, startPoint y: 366, endPoint x: 773, endPoint y: 346, distance: 331.7
click at [662, 346] on div "Chapter 13 Statement of Your Current Monthly Income Voluntary Petition for Indi…" at bounding box center [509, 296] width 305 height 410
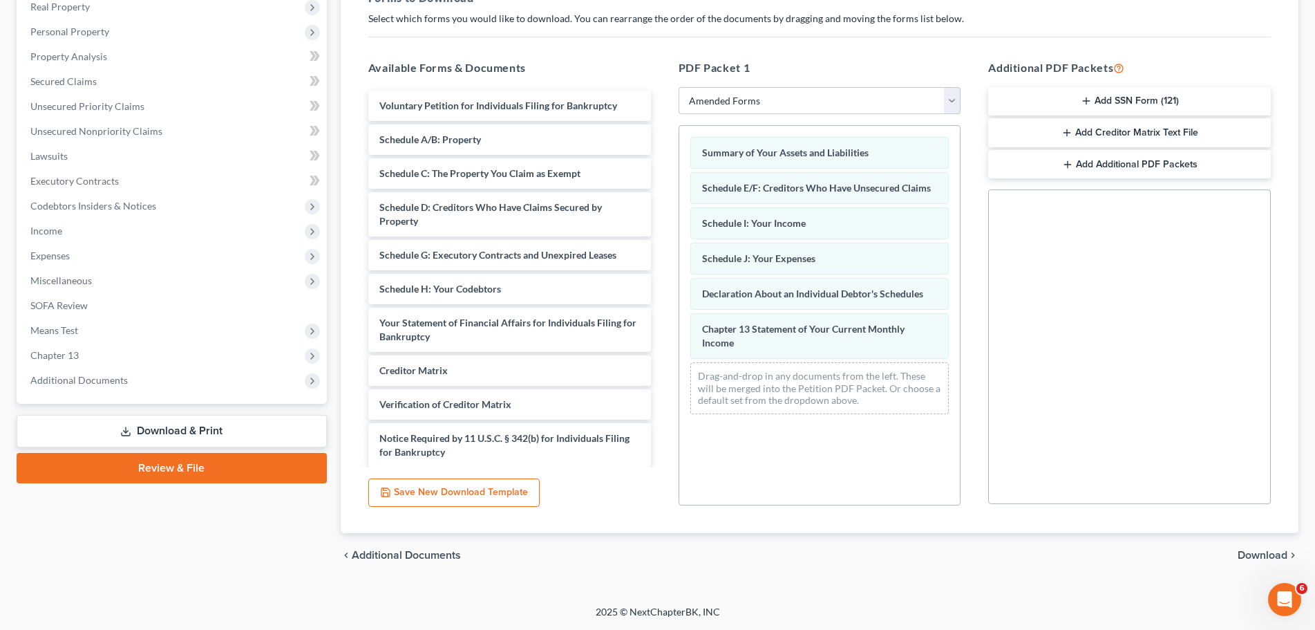
click at [1271, 554] on span "Download" at bounding box center [1263, 554] width 50 height 11
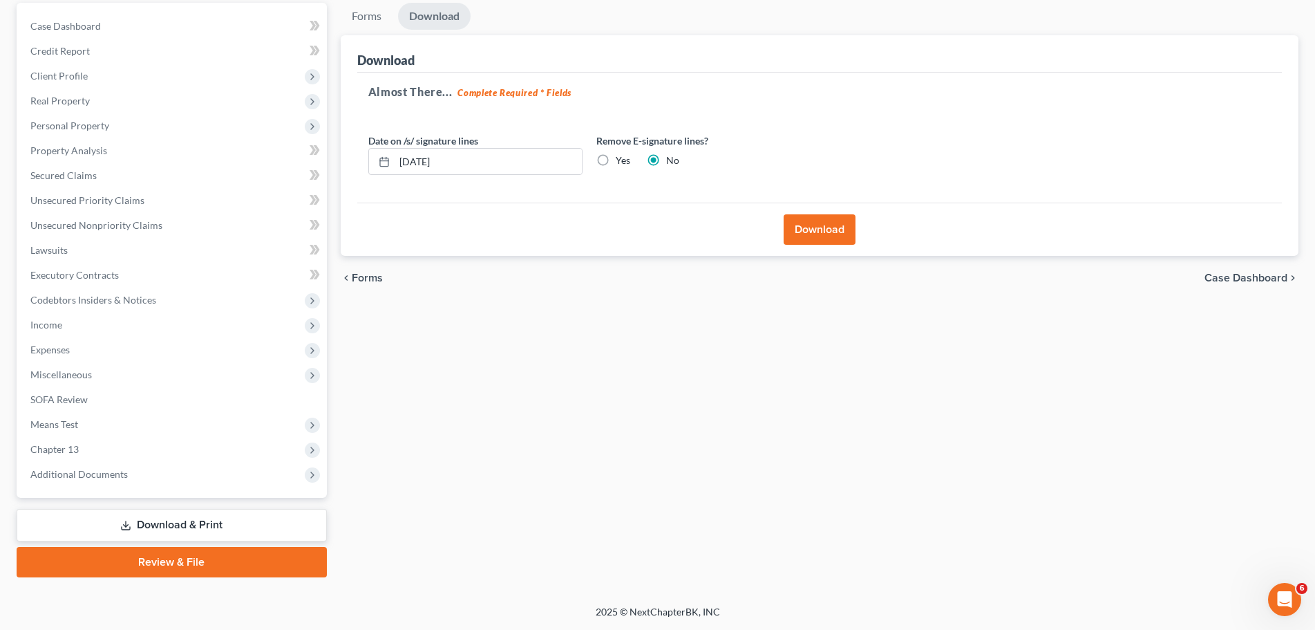
click at [826, 223] on button "Download" at bounding box center [820, 229] width 72 height 30
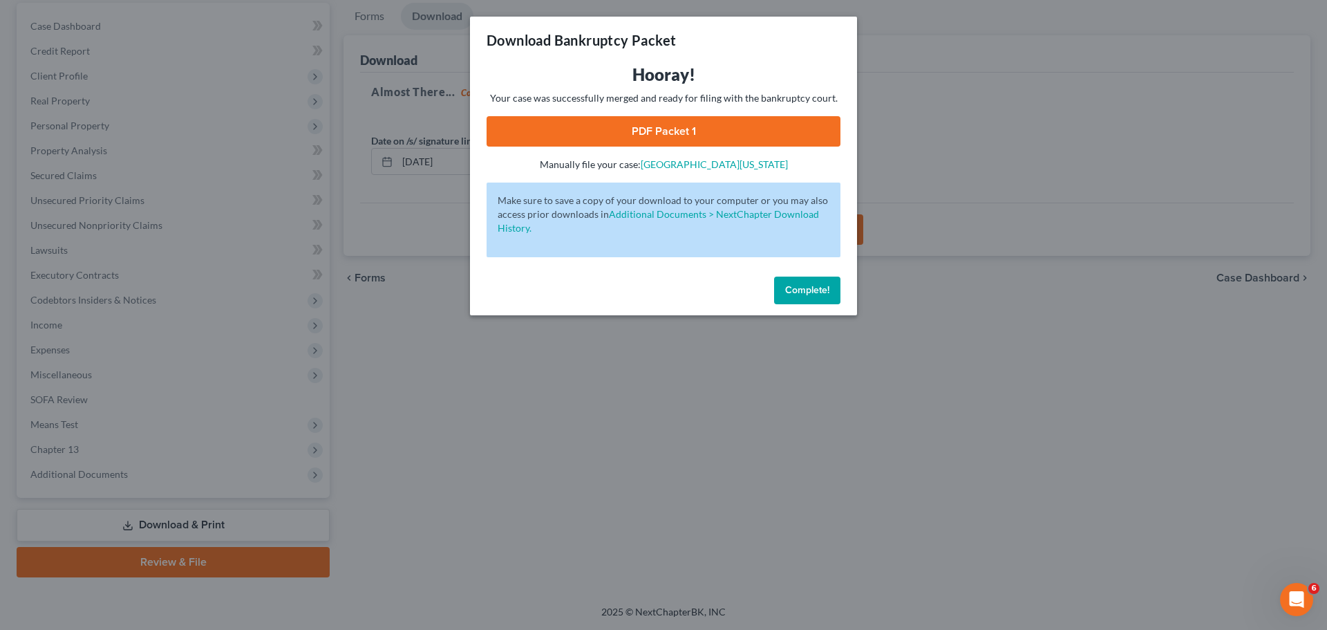
click at [798, 288] on span "Complete!" at bounding box center [807, 290] width 44 height 12
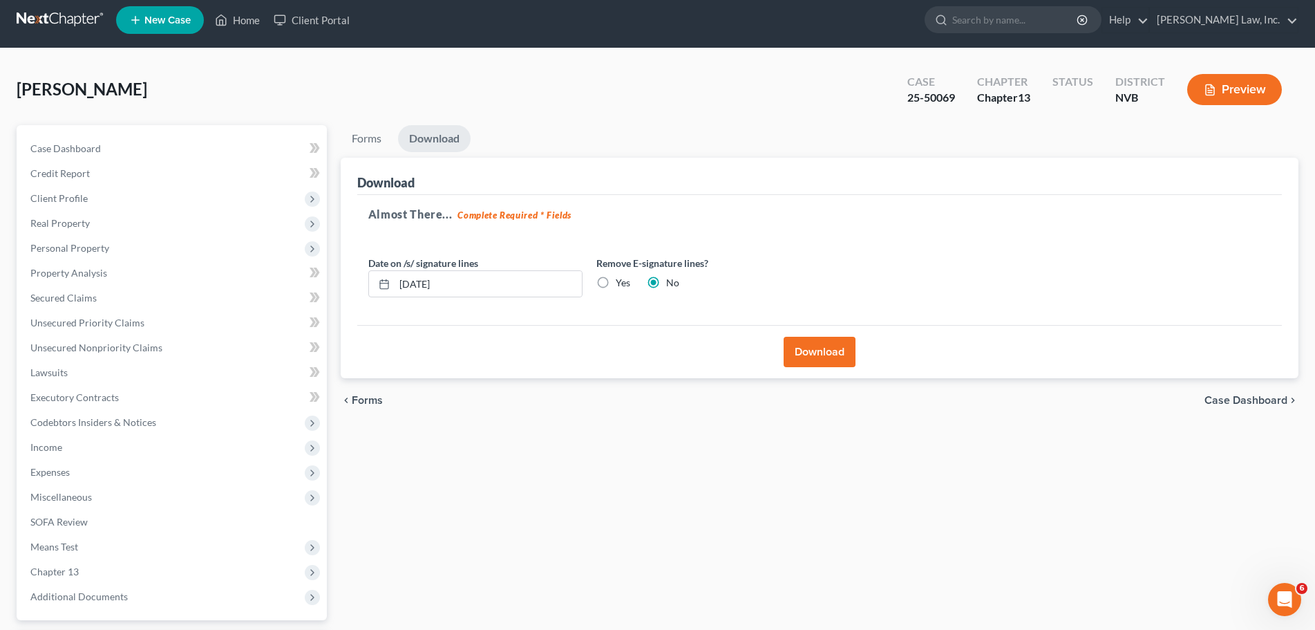
scroll to position [0, 0]
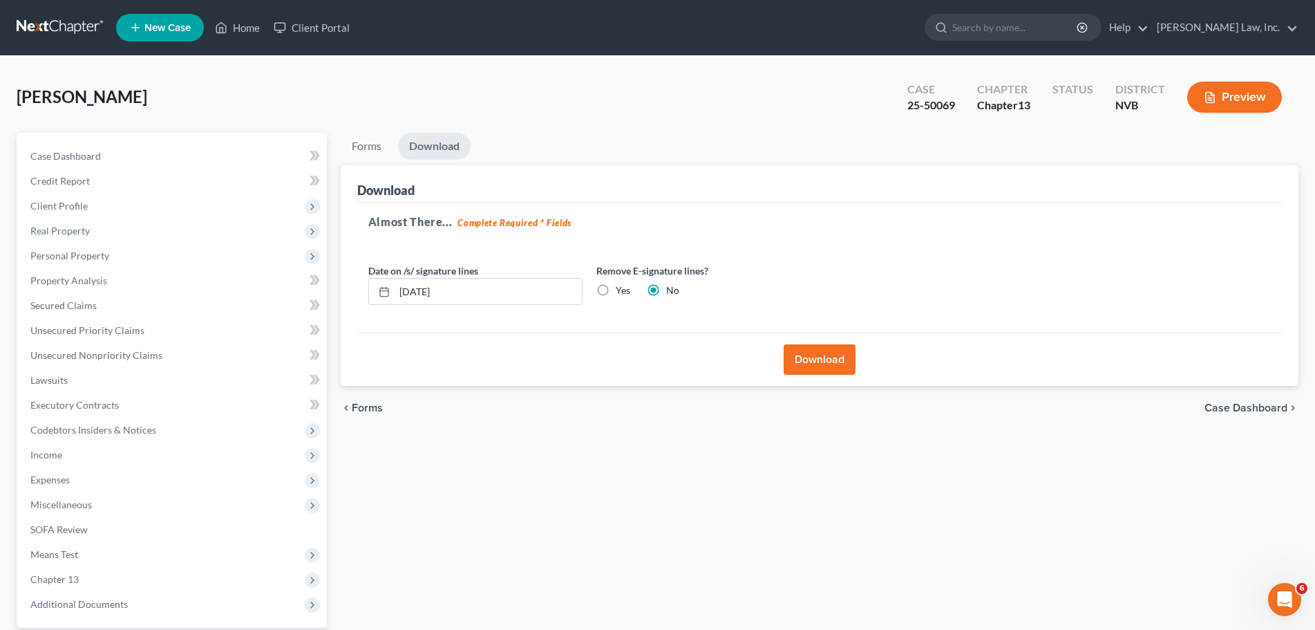
click at [616, 290] on label "Yes" at bounding box center [623, 290] width 15 height 14
click at [621, 290] on input "Yes" at bounding box center [625, 287] width 9 height 9
radio input "true"
radio input "false"
click at [811, 358] on button "Download" at bounding box center [820, 359] width 72 height 30
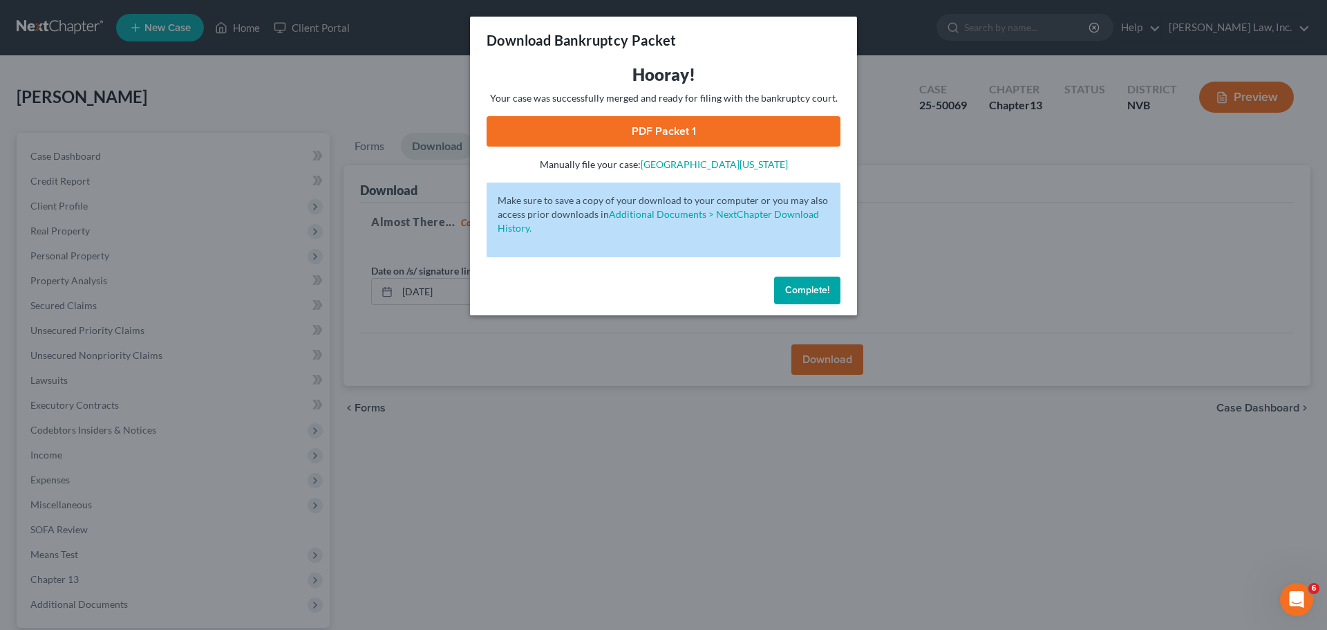
click at [809, 291] on span "Complete!" at bounding box center [807, 290] width 44 height 12
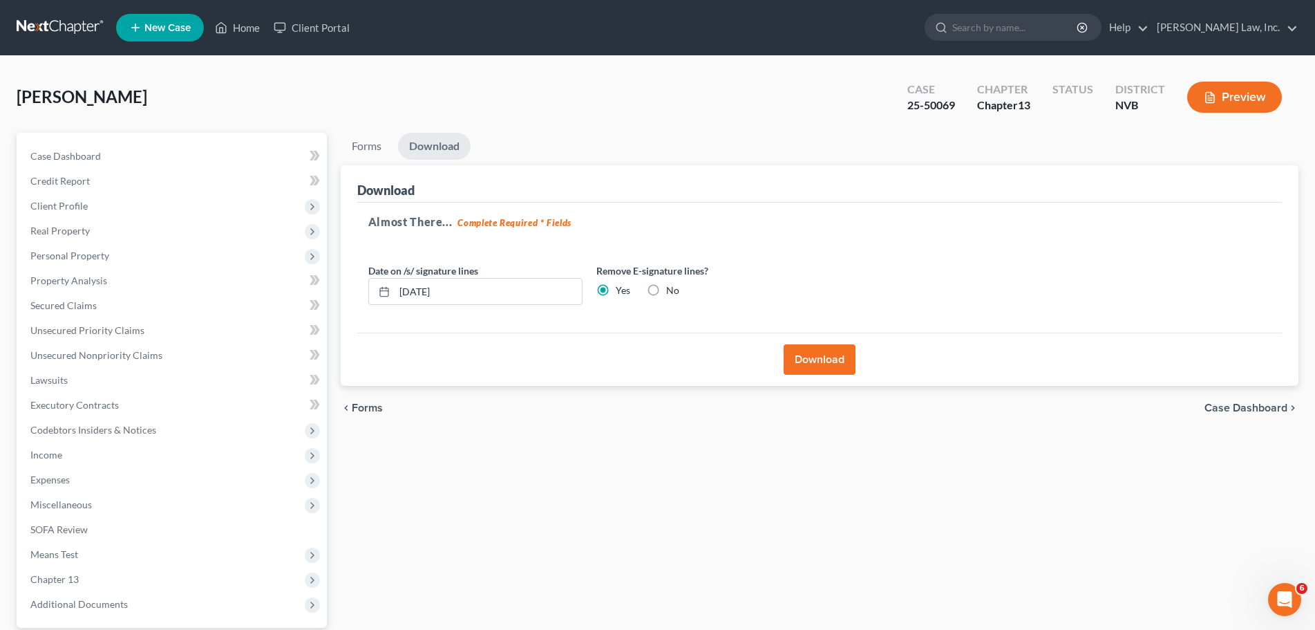
click at [824, 365] on button "Download" at bounding box center [820, 359] width 72 height 30
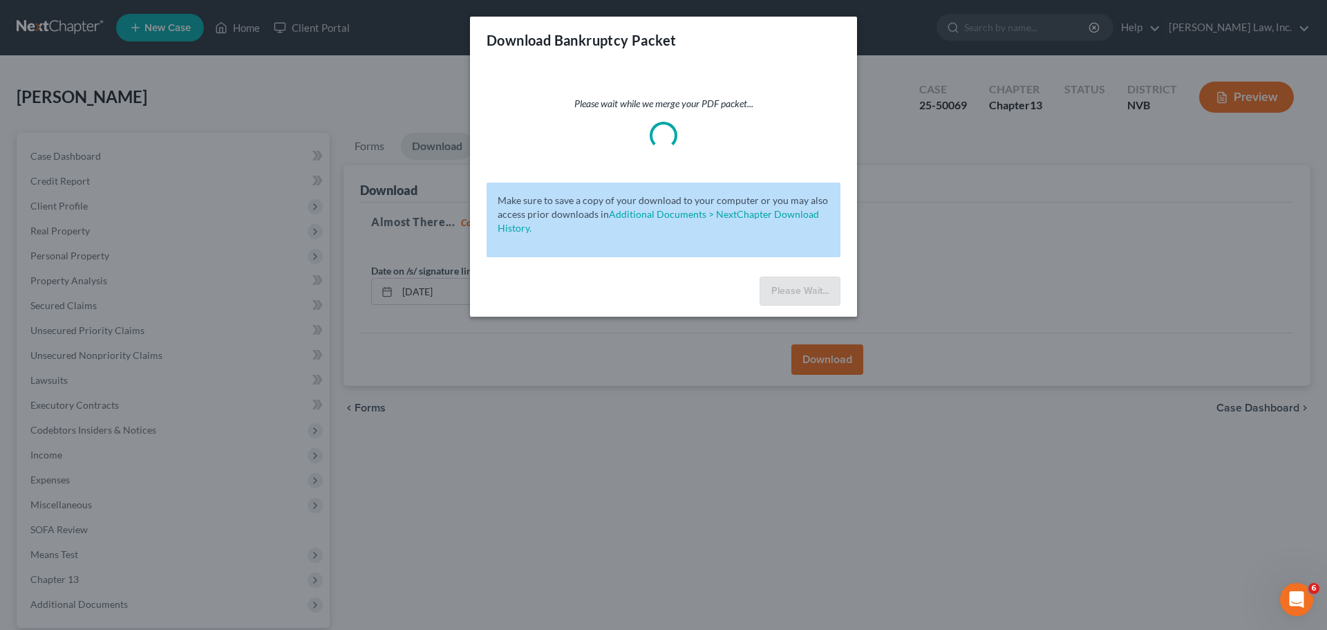
click at [847, 22] on div "Download Bankruptcy Packet" at bounding box center [663, 40] width 387 height 47
click at [962, 167] on div "Download Bankruptcy Packet Please wait while we merge your PDF packet... Make s…" at bounding box center [663, 315] width 1327 height 630
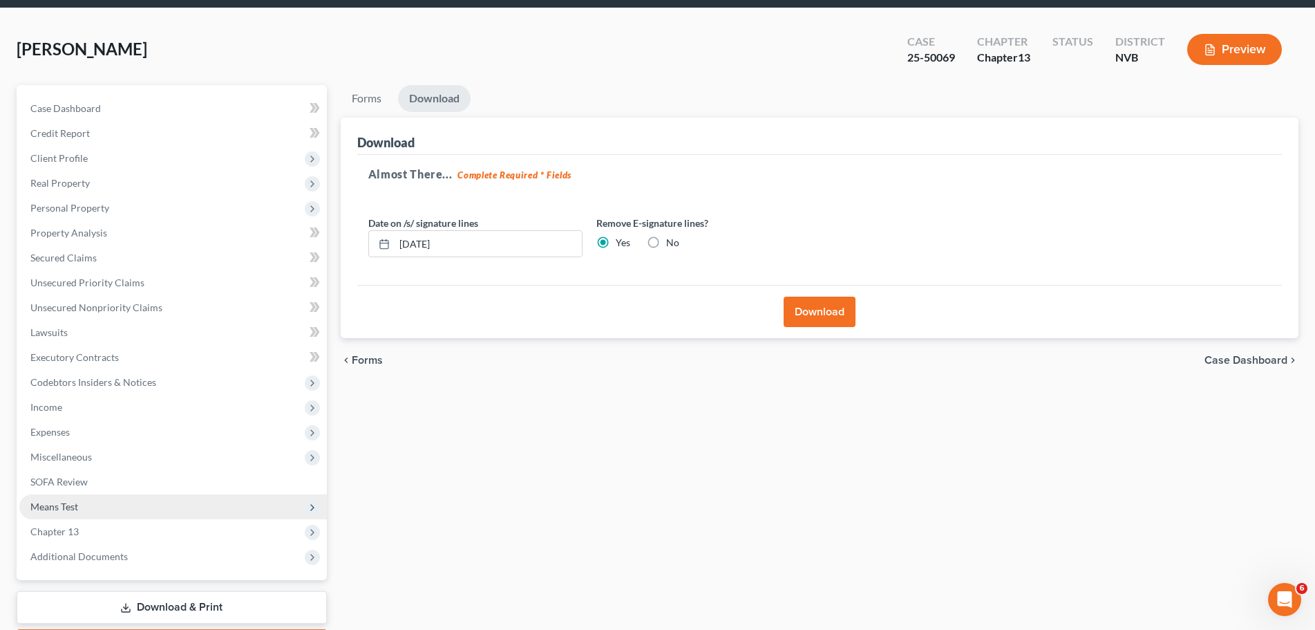
scroll to position [130, 0]
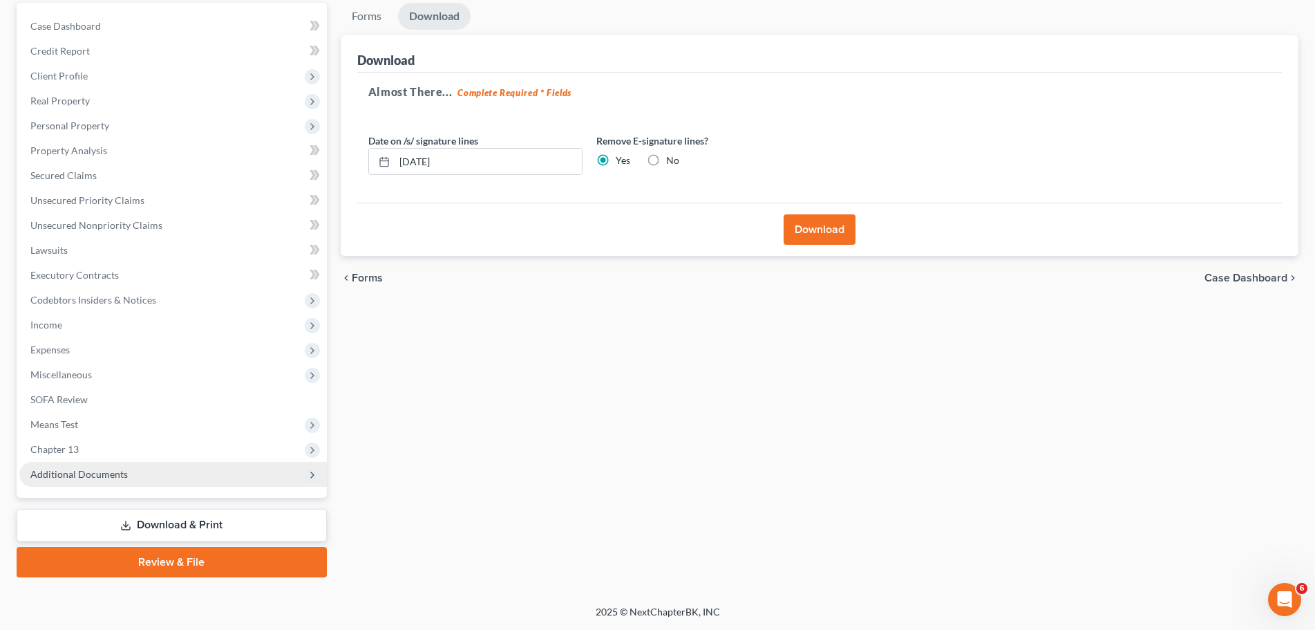
click at [79, 475] on span "Additional Documents" at bounding box center [78, 474] width 97 height 12
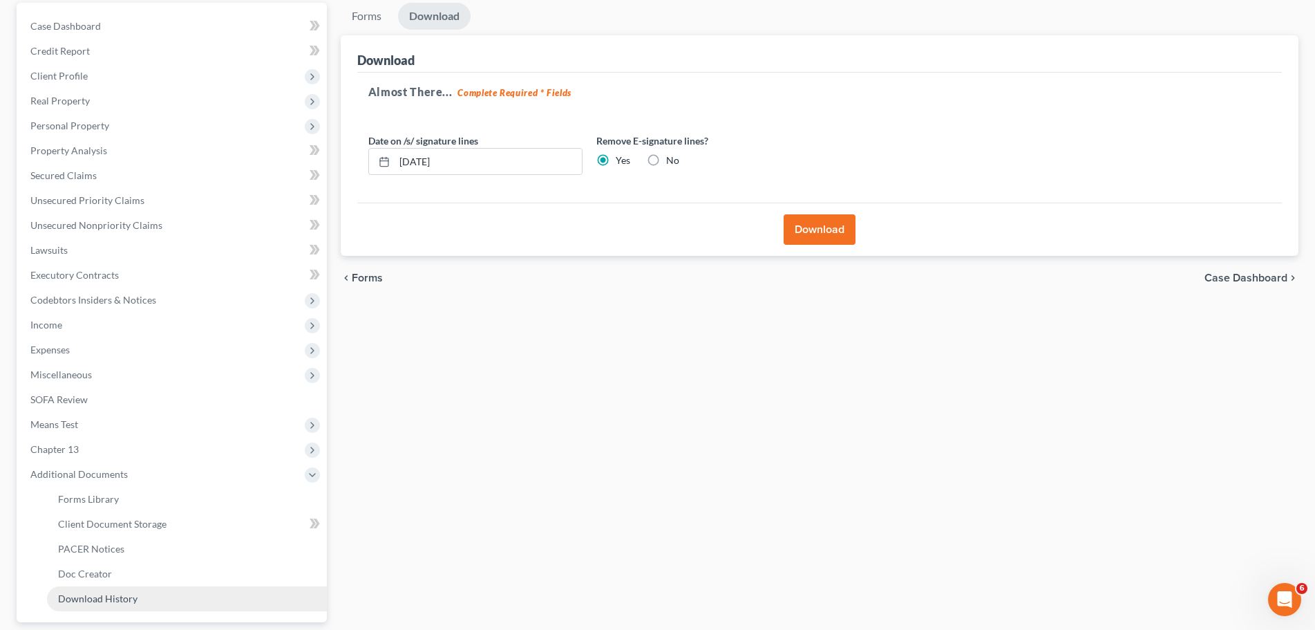
click at [106, 600] on span "Download History" at bounding box center [97, 598] width 79 height 12
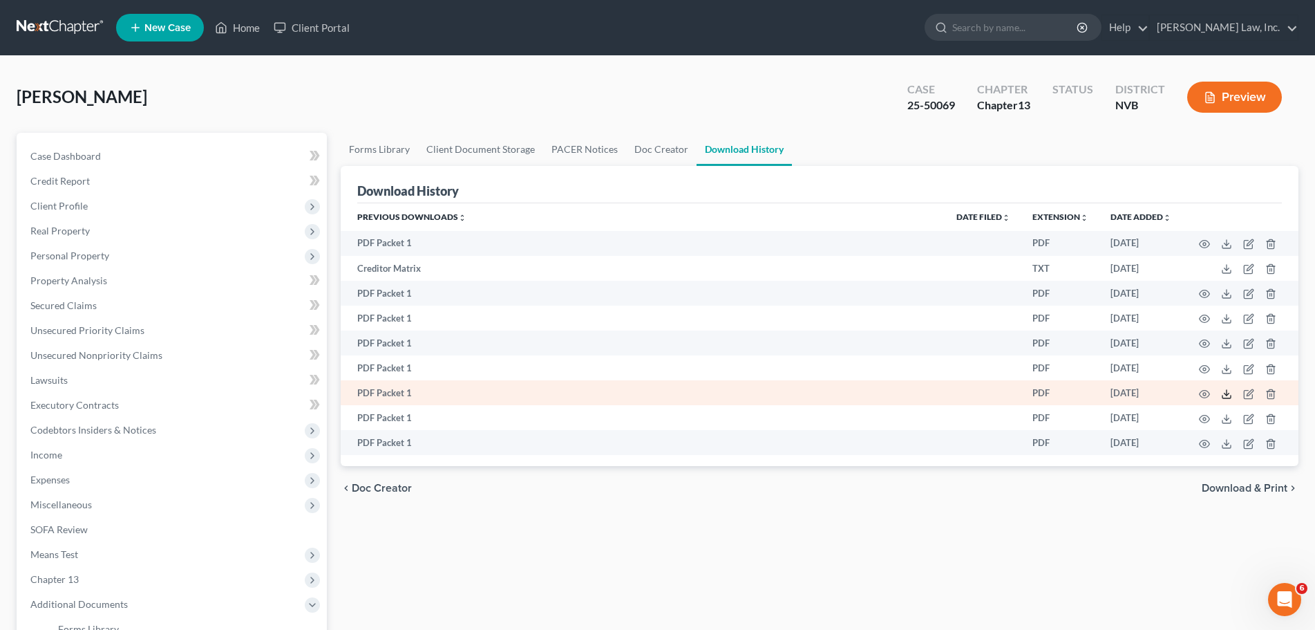
click at [1229, 394] on icon at bounding box center [1226, 393] width 11 height 11
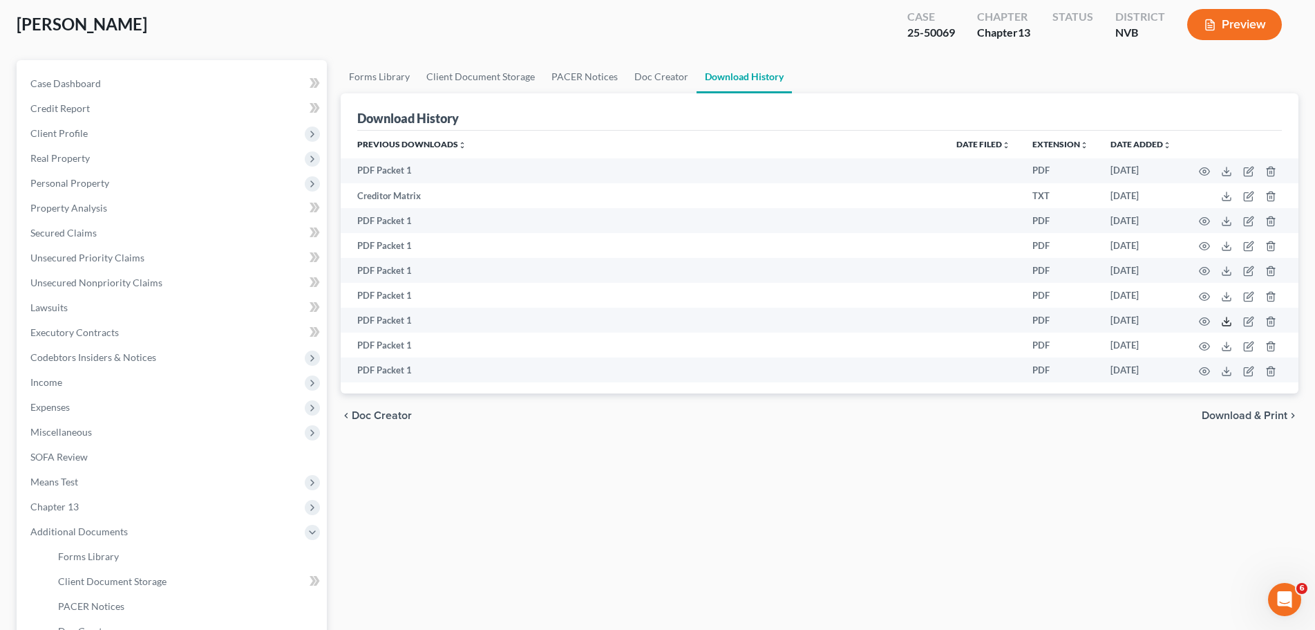
scroll to position [254, 0]
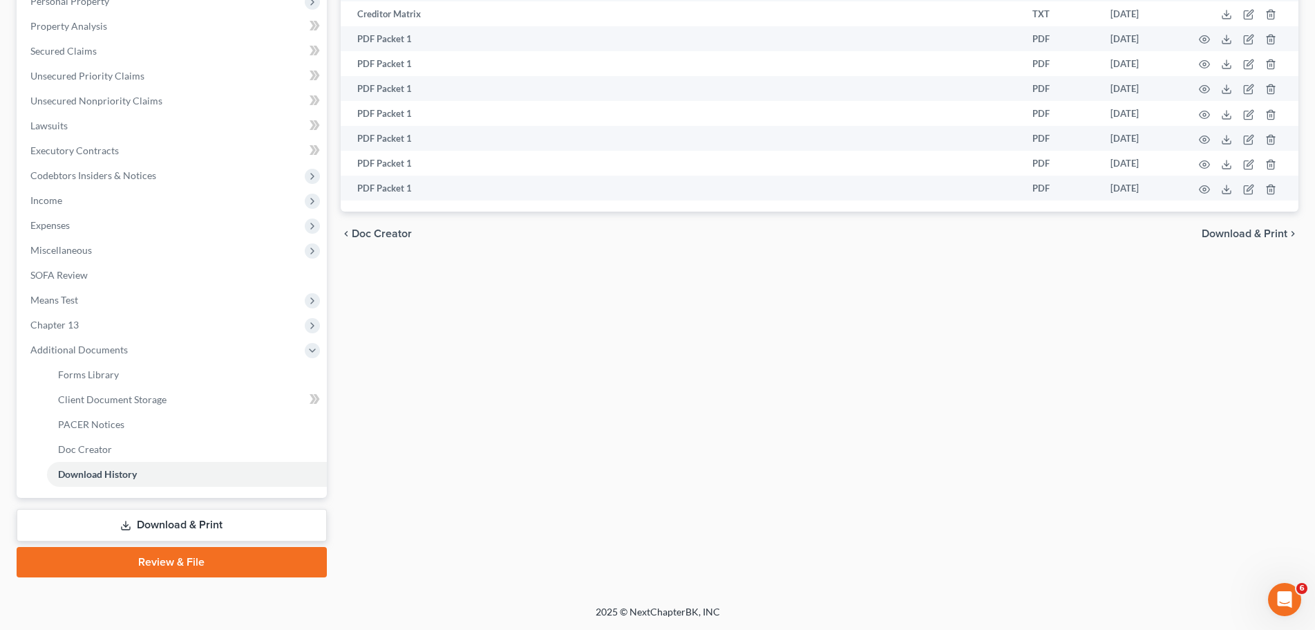
click at [158, 525] on link "Download & Print" at bounding box center [172, 525] width 310 height 32
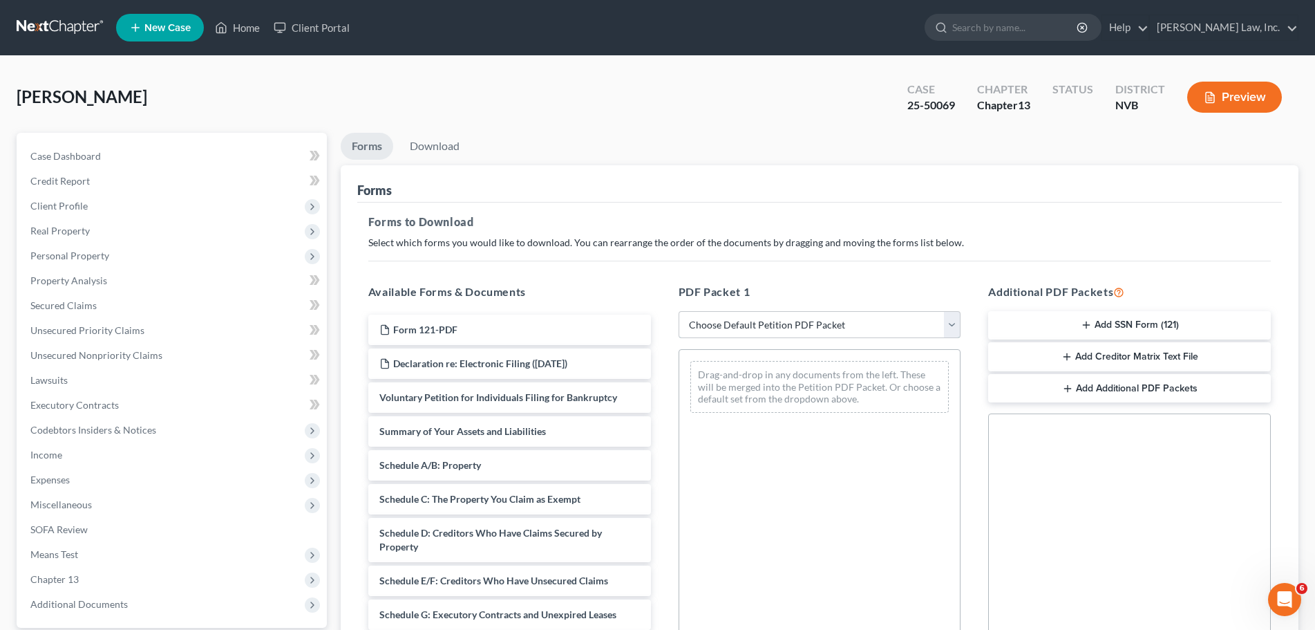
click at [897, 326] on select "Choose Default Petition PDF Packet Complete Bankruptcy Petition (all forms and …" at bounding box center [820, 325] width 283 height 28
select select "2"
click at [679, 311] on select "Choose Default Petition PDF Packet Complete Bankruptcy Petition (all forms and …" at bounding box center [820, 325] width 283 height 28
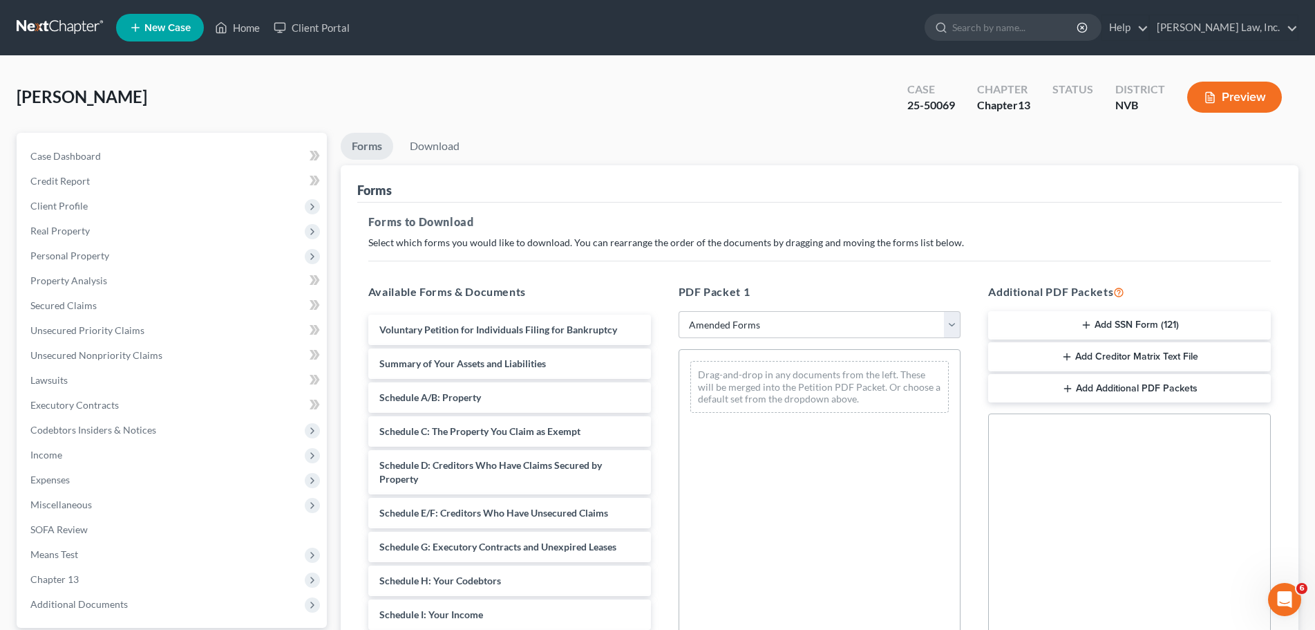
click at [720, 234] on div "Forms to Download Select which forms you would like to download. You can rearra…" at bounding box center [819, 479] width 925 height 555
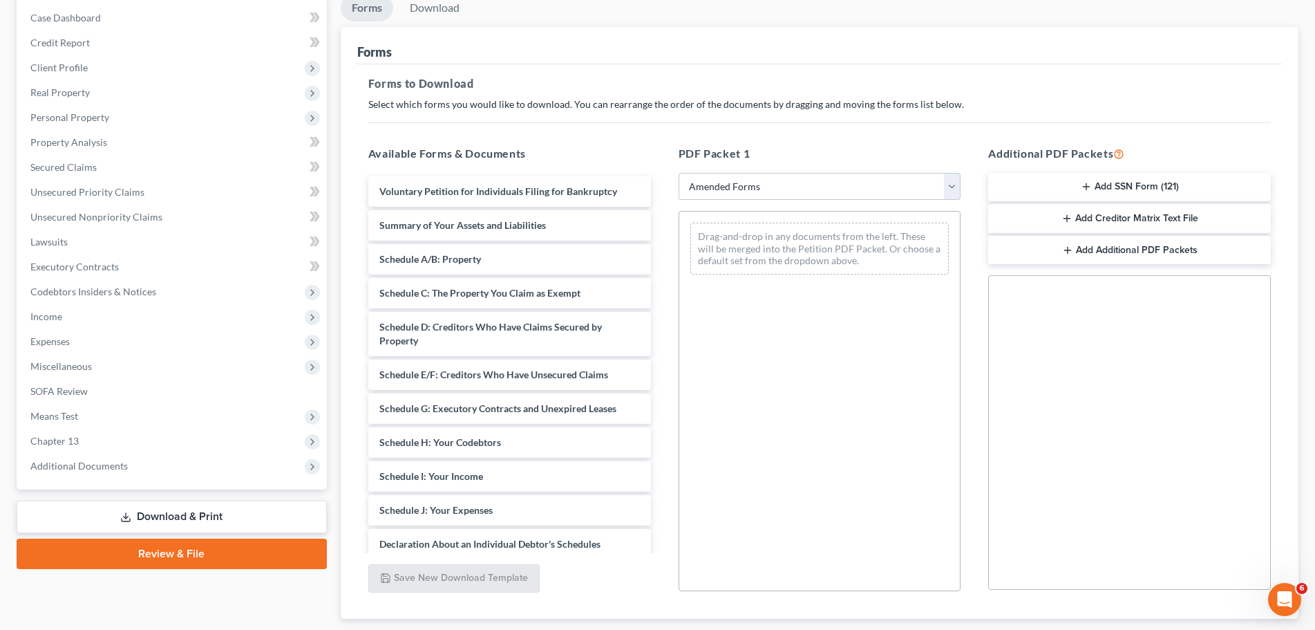
scroll to position [207, 0]
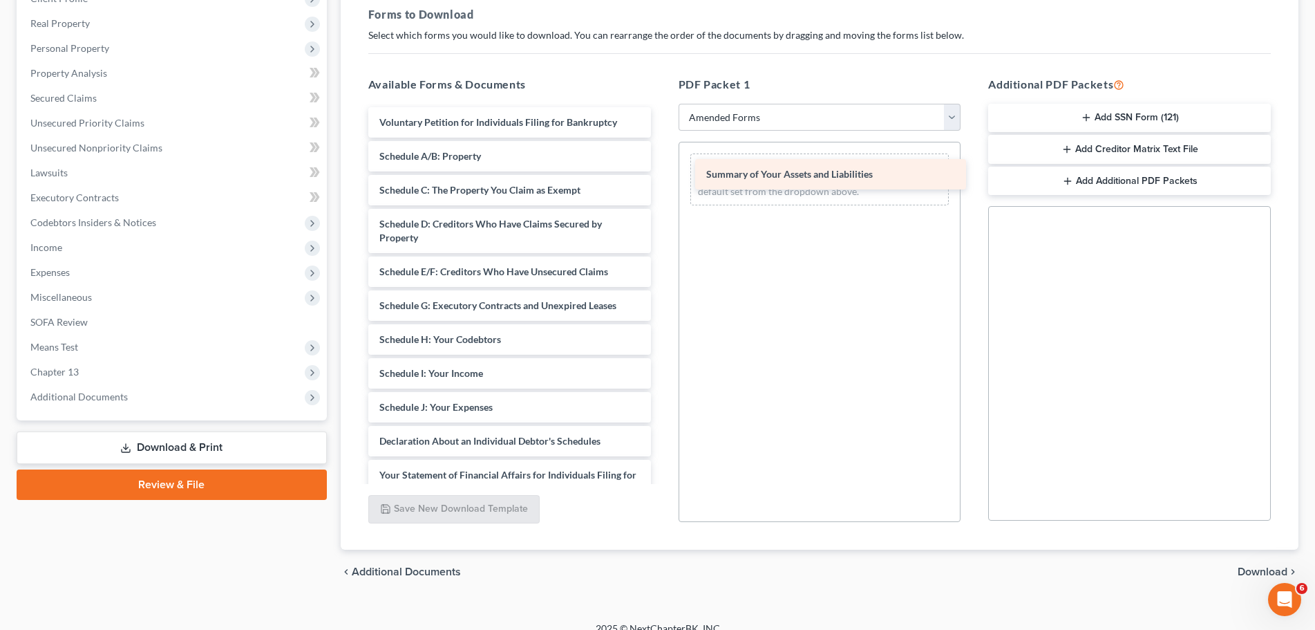
drag, startPoint x: 531, startPoint y: 159, endPoint x: 858, endPoint y: 177, distance: 327.4
click at [662, 177] on div "Summary of Your Assets and Liabilities Voluntary Petition for Individuals Filin…" at bounding box center [509, 397] width 305 height 580
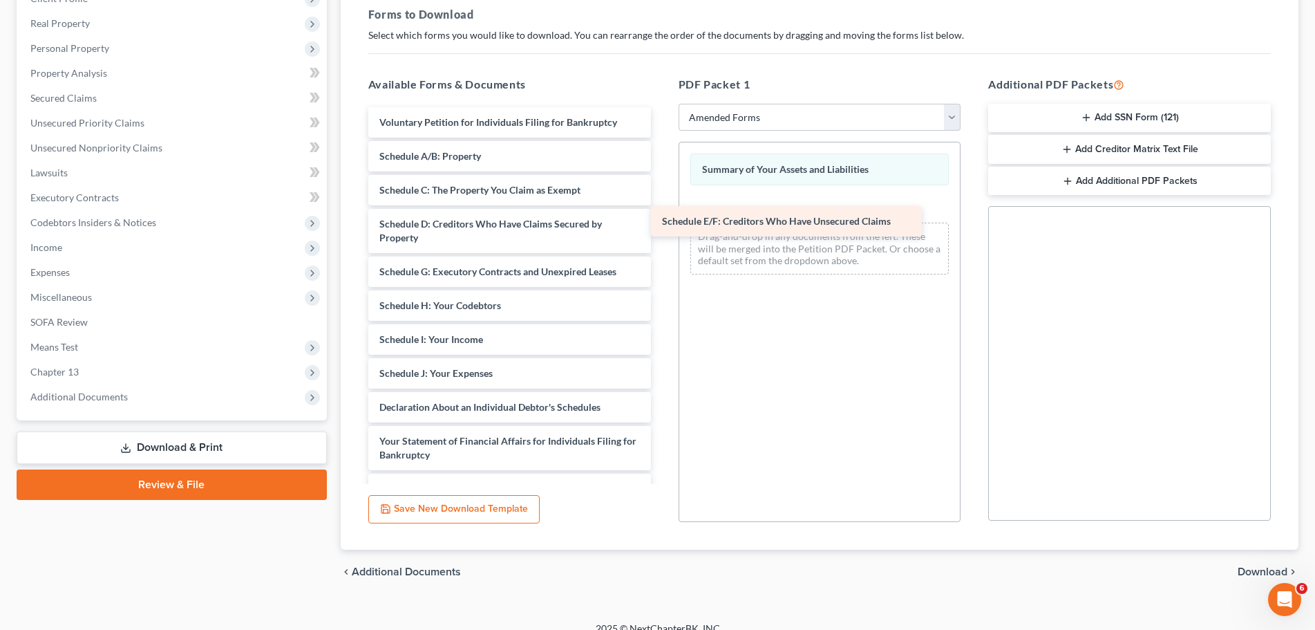
drag, startPoint x: 535, startPoint y: 272, endPoint x: 818, endPoint y: 221, distance: 287.1
click at [662, 221] on div "Schedule E/F: Creditors Who Have Unsecured Claims Voluntary Petition for Indivi…" at bounding box center [509, 380] width 305 height 546
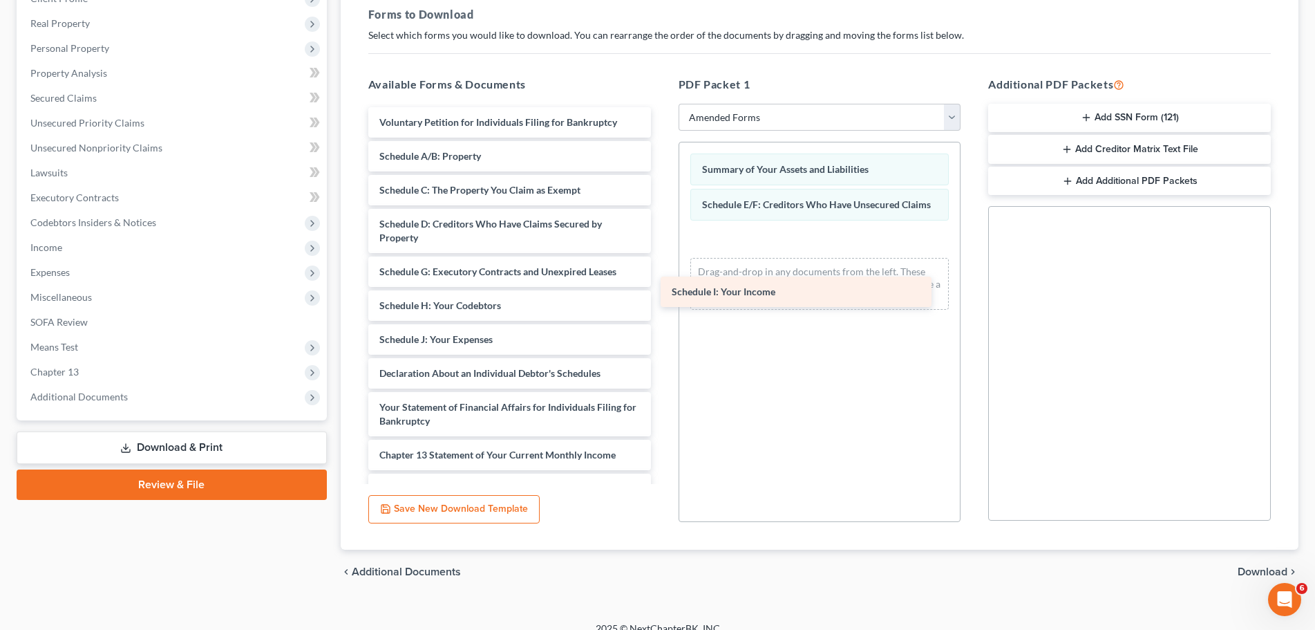
drag, startPoint x: 502, startPoint y: 340, endPoint x: 840, endPoint y: 287, distance: 342.1
click at [662, 287] on div "Schedule I: Your Income Voluntary Petition for Individuals Filing for Bankruptc…" at bounding box center [509, 363] width 305 height 512
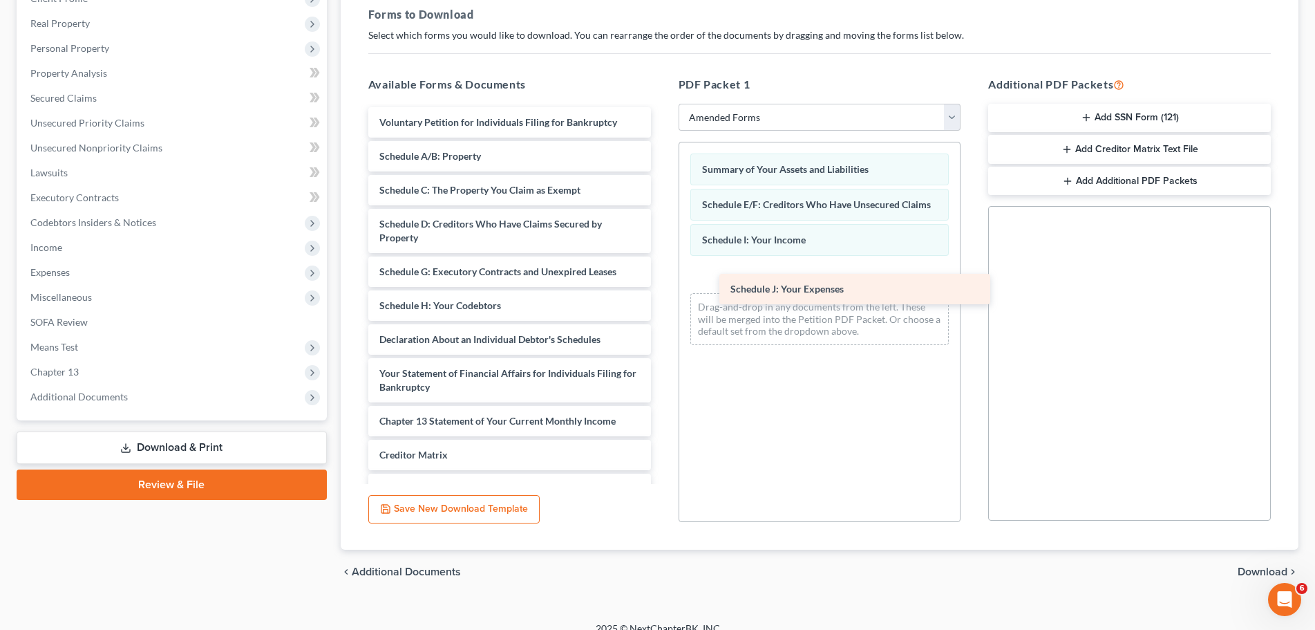
drag, startPoint x: 489, startPoint y: 342, endPoint x: 840, endPoint y: 292, distance: 354.7
click at [662, 292] on div "Schedule J: Your Expenses Voluntary Petition for Individuals Filing for Bankrup…" at bounding box center [509, 346] width 305 height 478
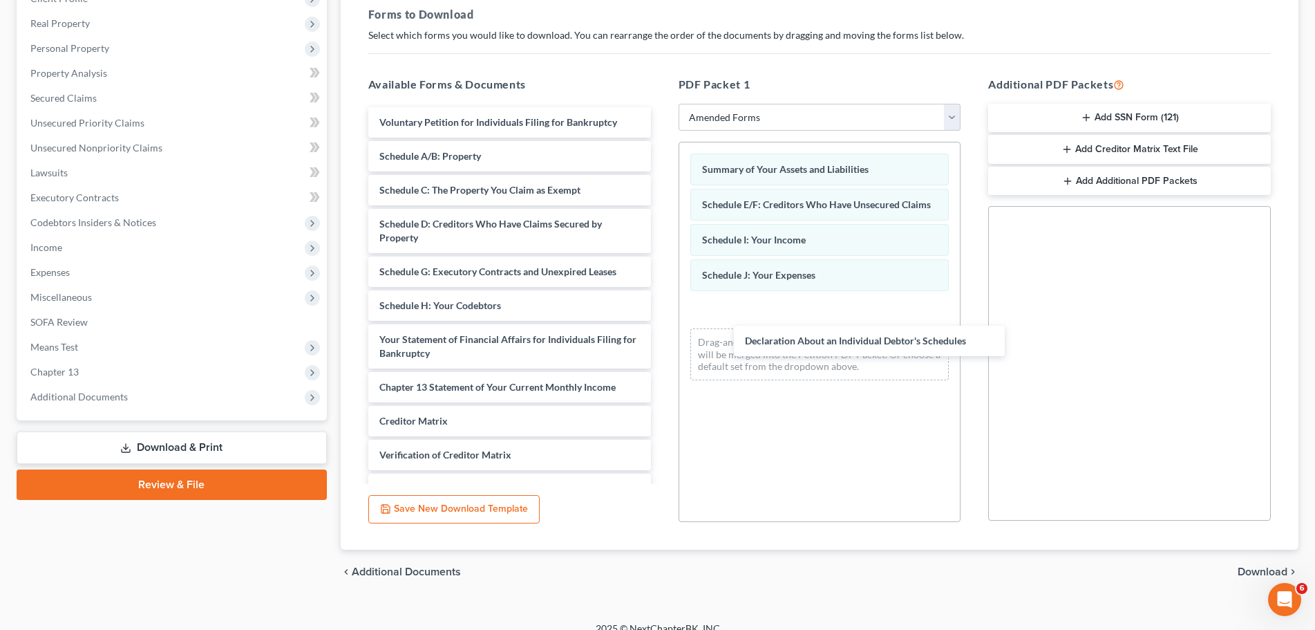
drag, startPoint x: 453, startPoint y: 339, endPoint x: 464, endPoint y: 339, distance: 11.7
click at [662, 340] on div "Declaration About an Individual Debtor's Schedules Voluntary Petition for Indiv…" at bounding box center [509, 329] width 305 height 444
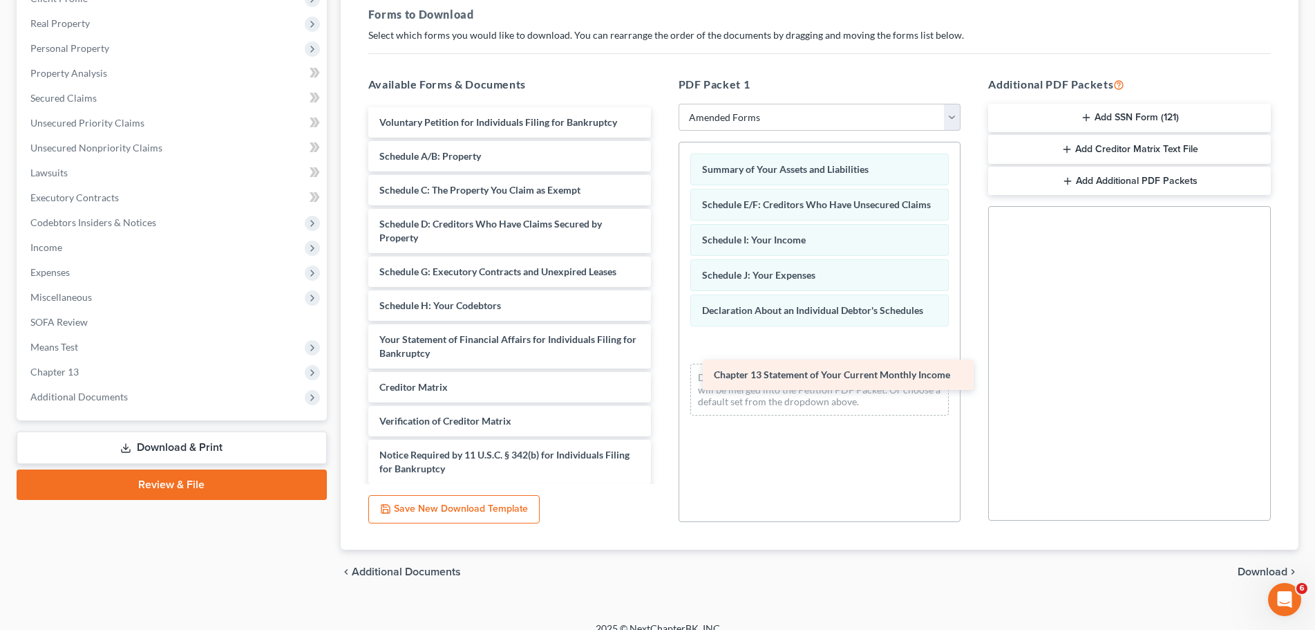
drag, startPoint x: 534, startPoint y: 381, endPoint x: 869, endPoint y: 369, distance: 334.7
click at [662, 369] on div "Chapter 13 Statement of Your Current Monthly Income Voluntary Petition for Indi…" at bounding box center [509, 312] width 305 height 410
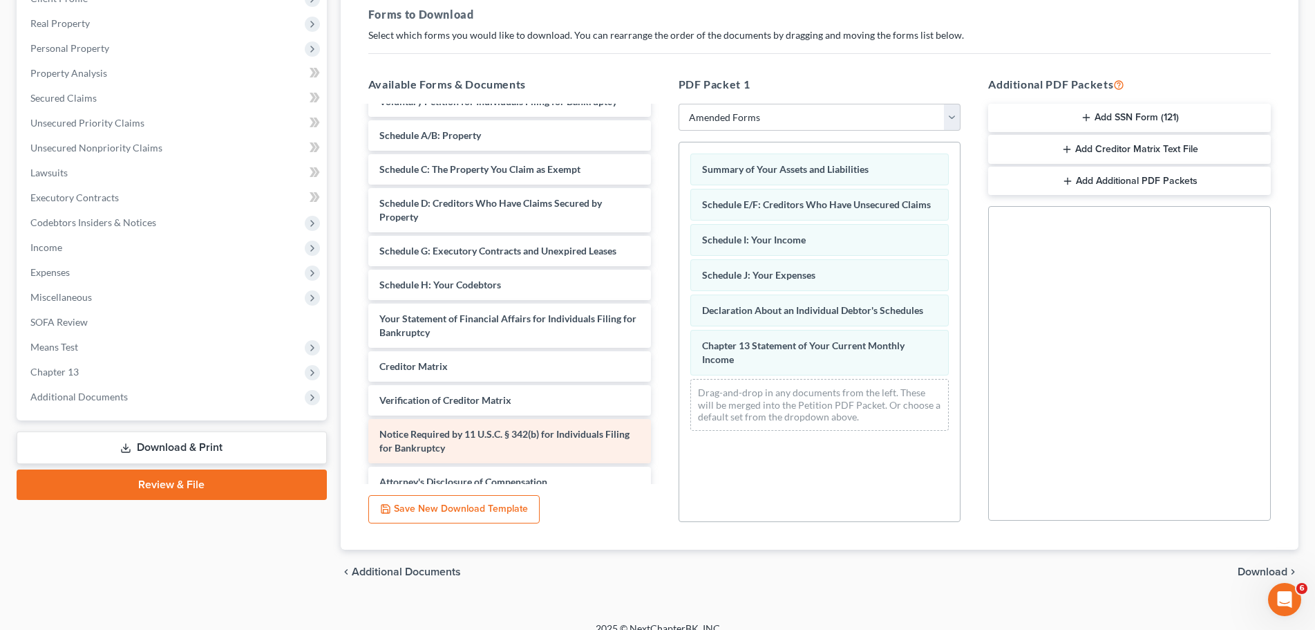
scroll to position [37, 0]
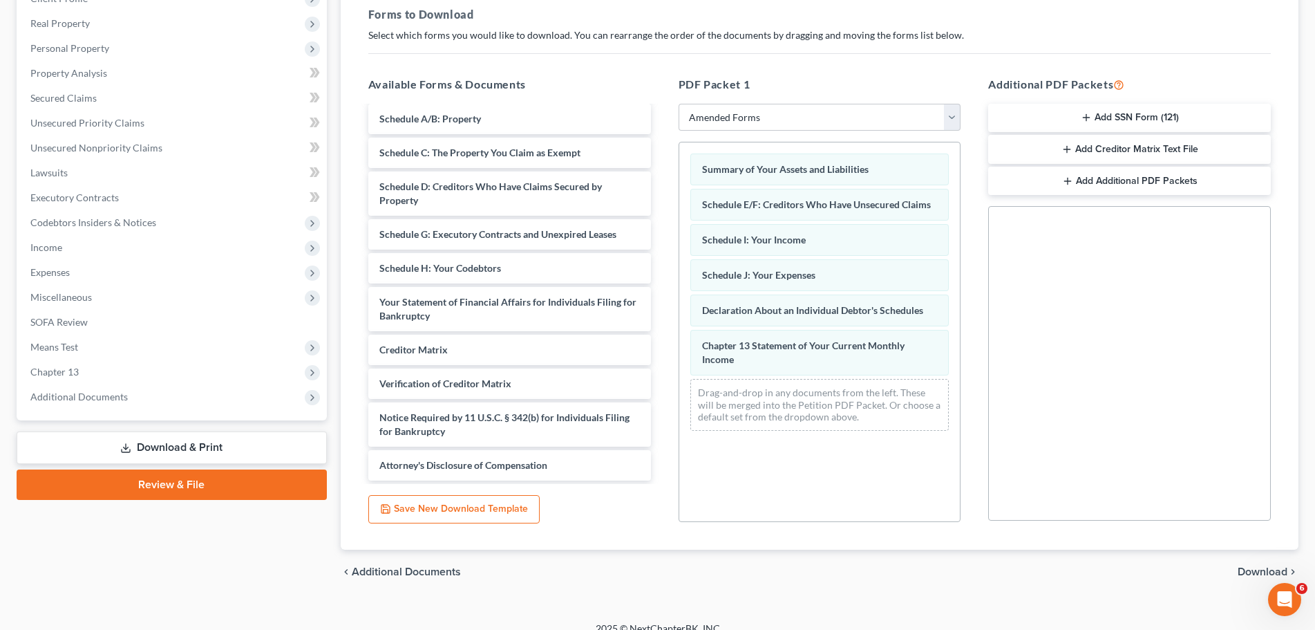
click at [1259, 568] on span "Download" at bounding box center [1263, 571] width 50 height 11
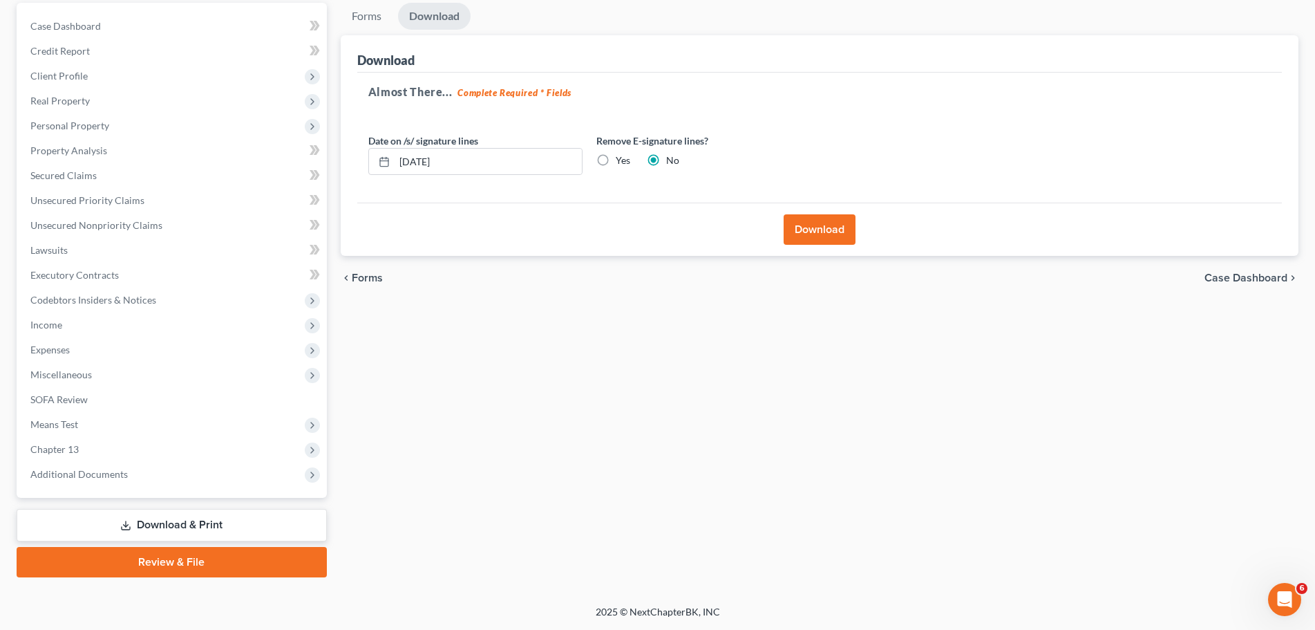
scroll to position [130, 0]
click at [824, 222] on button "Download" at bounding box center [820, 229] width 72 height 30
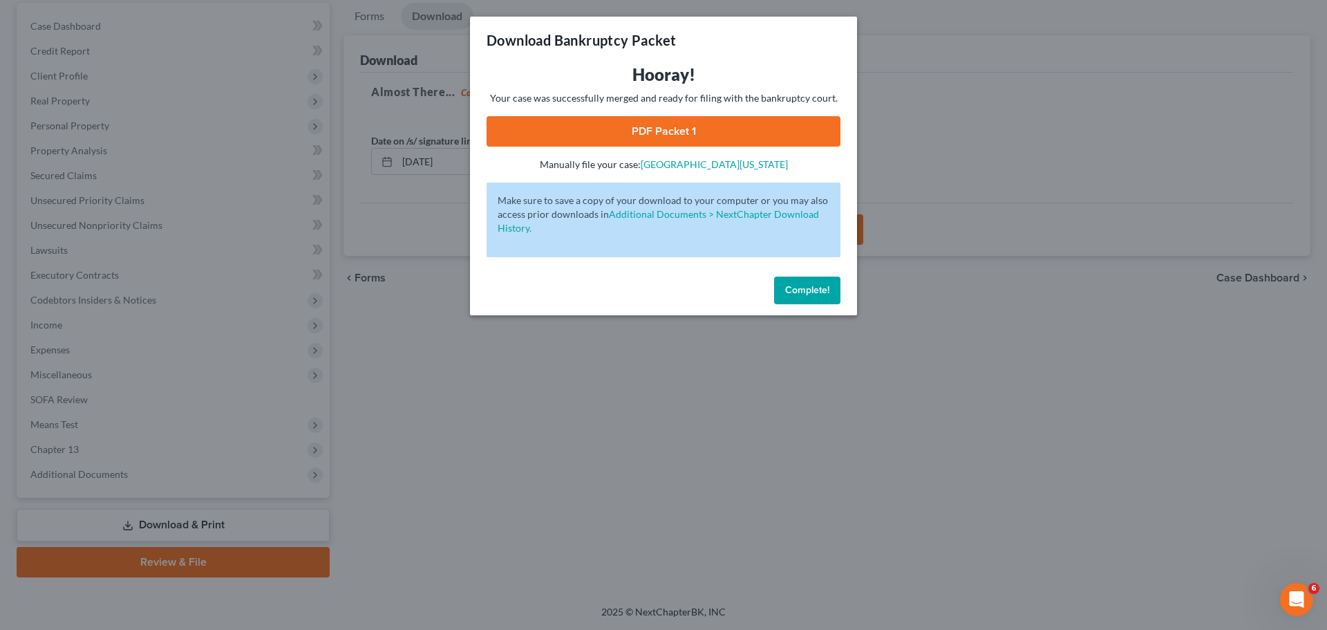
click at [803, 293] on span "Complete!" at bounding box center [807, 290] width 44 height 12
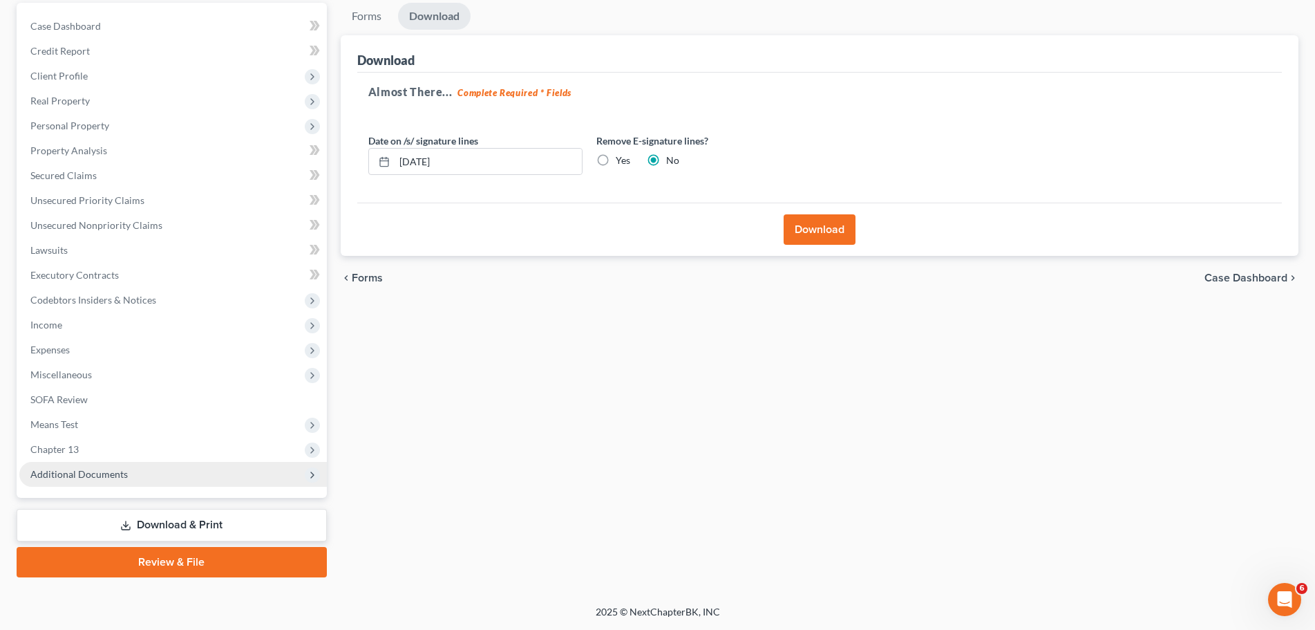
click at [115, 475] on span "Additional Documents" at bounding box center [78, 474] width 97 height 12
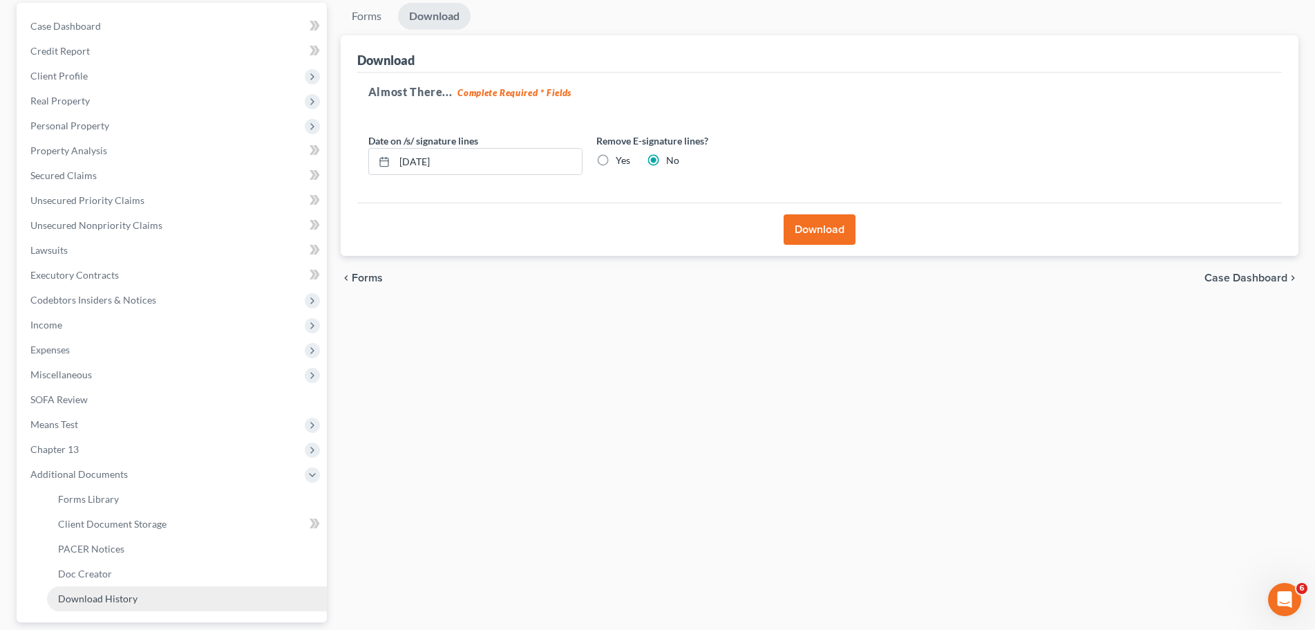
click at [131, 597] on span "Download History" at bounding box center [97, 598] width 79 height 12
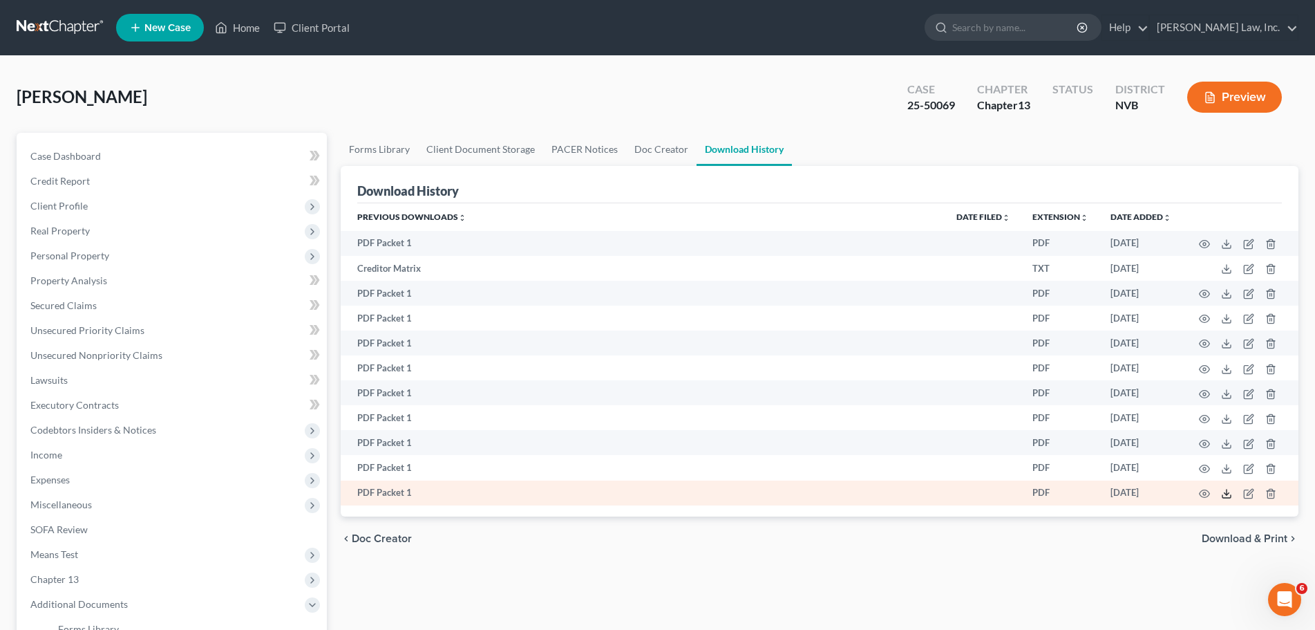
click at [1227, 493] on line at bounding box center [1227, 492] width 0 height 6
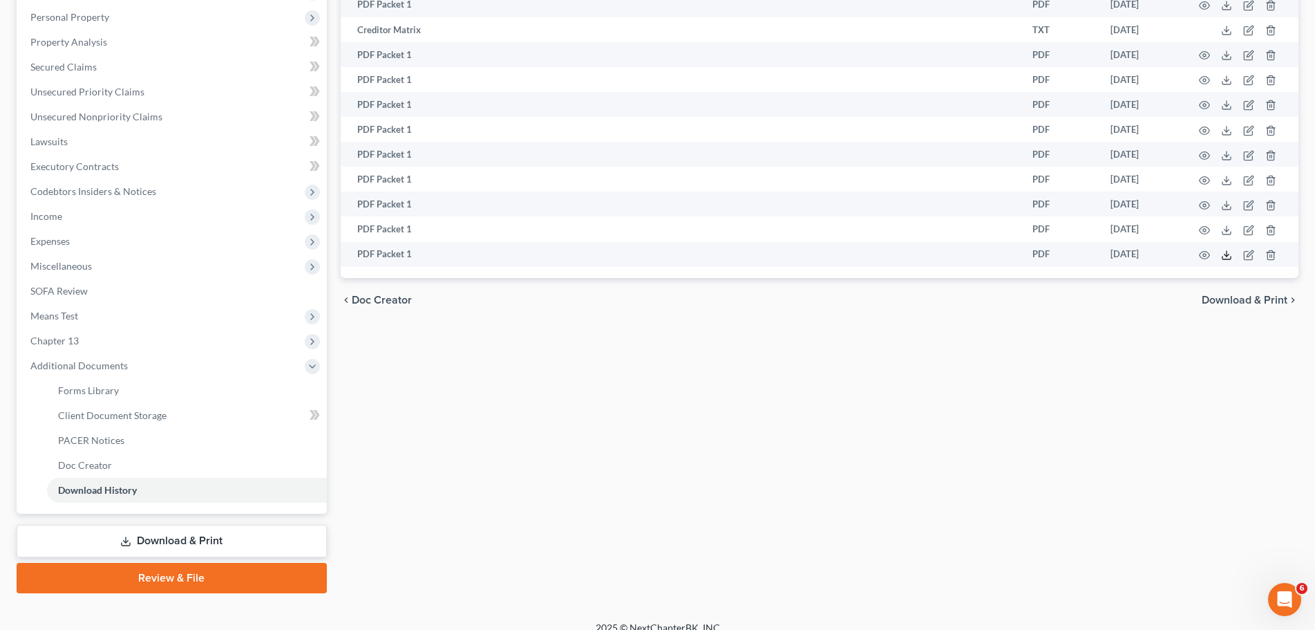
scroll to position [254, 0]
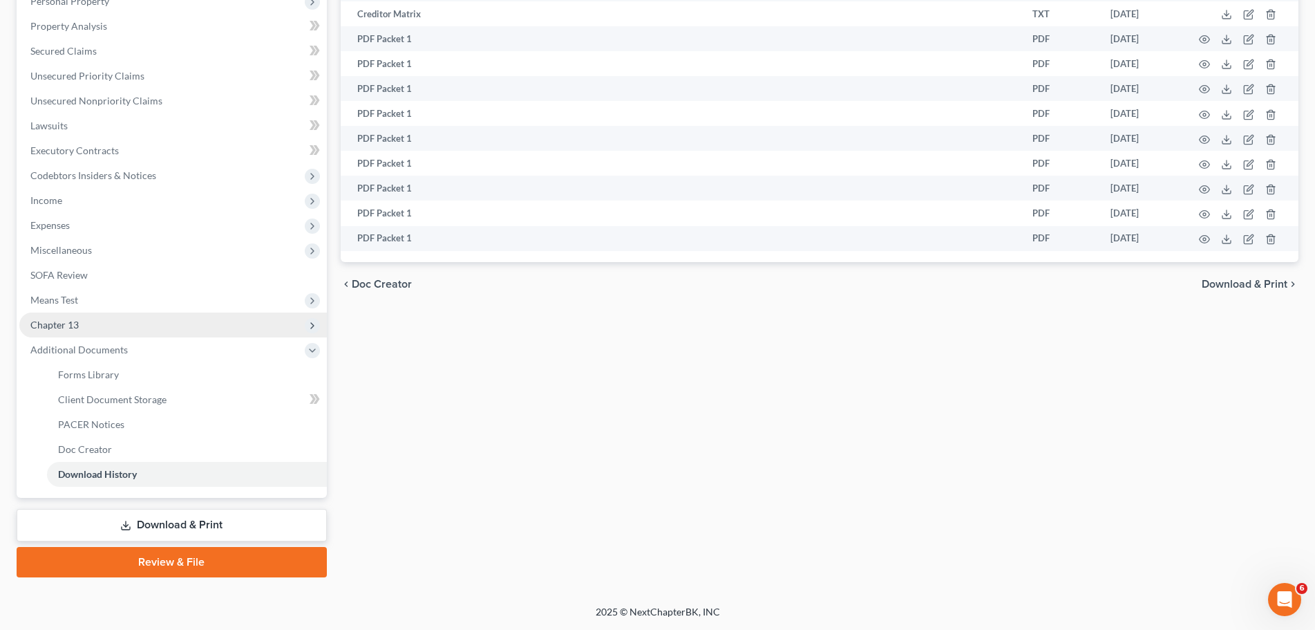
click at [97, 321] on span "Chapter 13" at bounding box center [173, 324] width 308 height 25
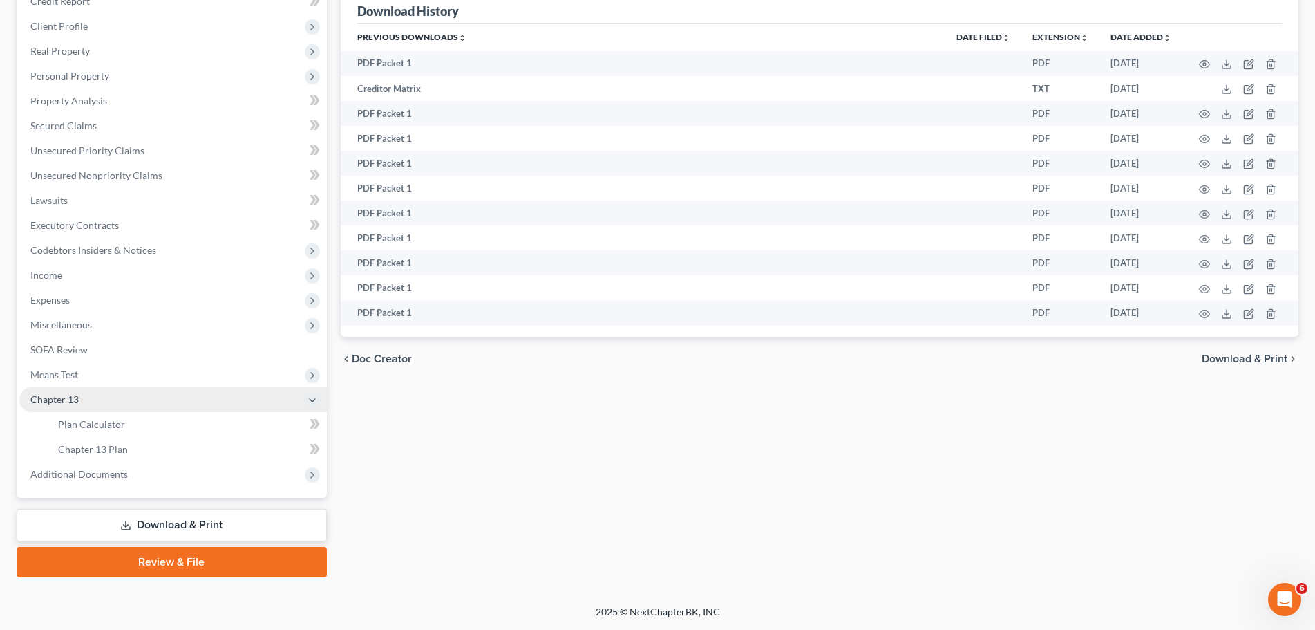
scroll to position [180, 0]
click at [82, 368] on span "Means Test" at bounding box center [173, 374] width 308 height 25
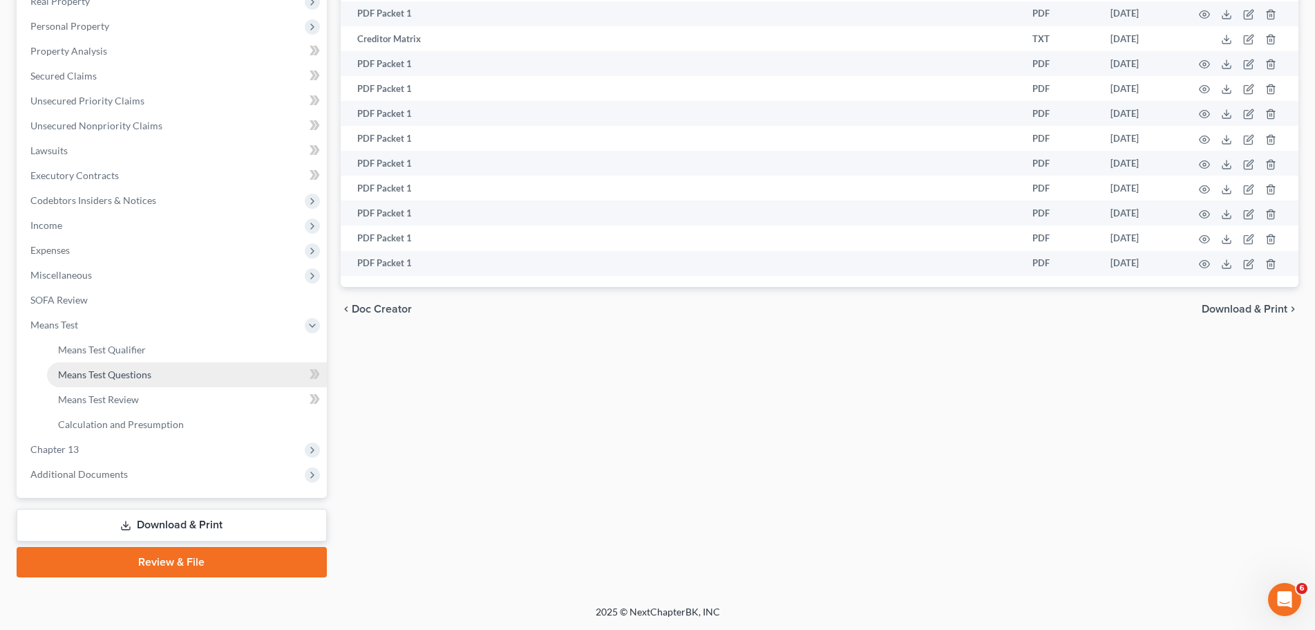
scroll to position [229, 0]
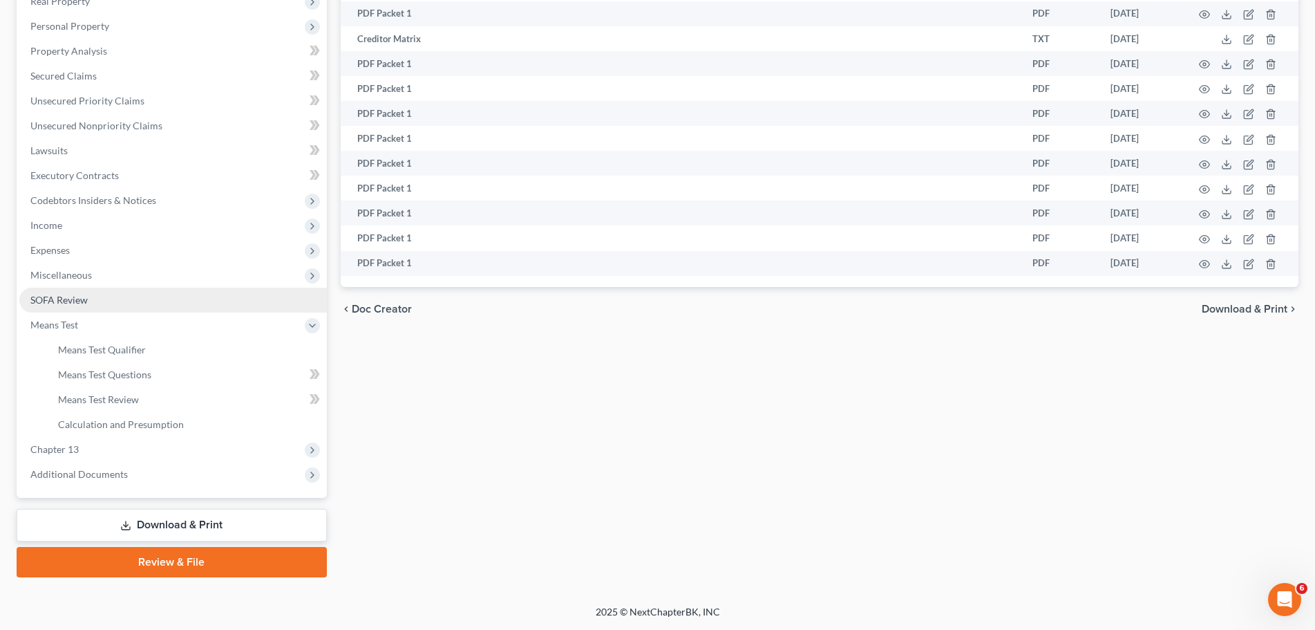
click at [81, 297] on span "SOFA Review" at bounding box center [58, 300] width 57 height 12
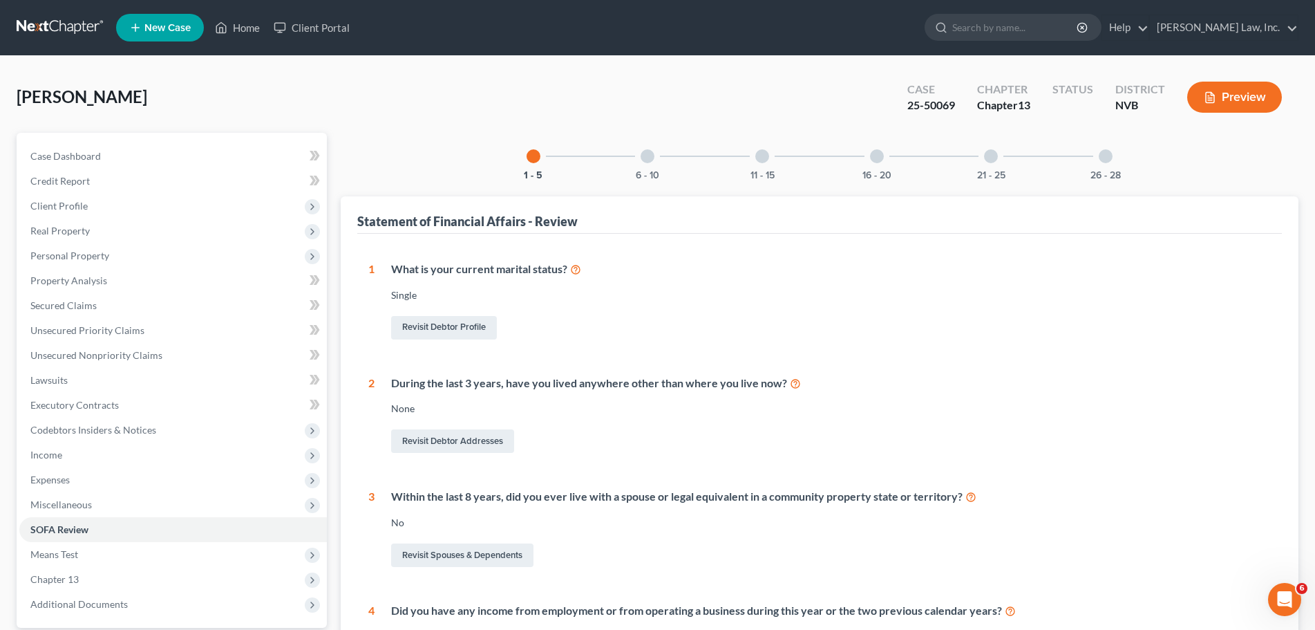
click at [1242, 92] on button "Preview" at bounding box center [1234, 97] width 95 height 31
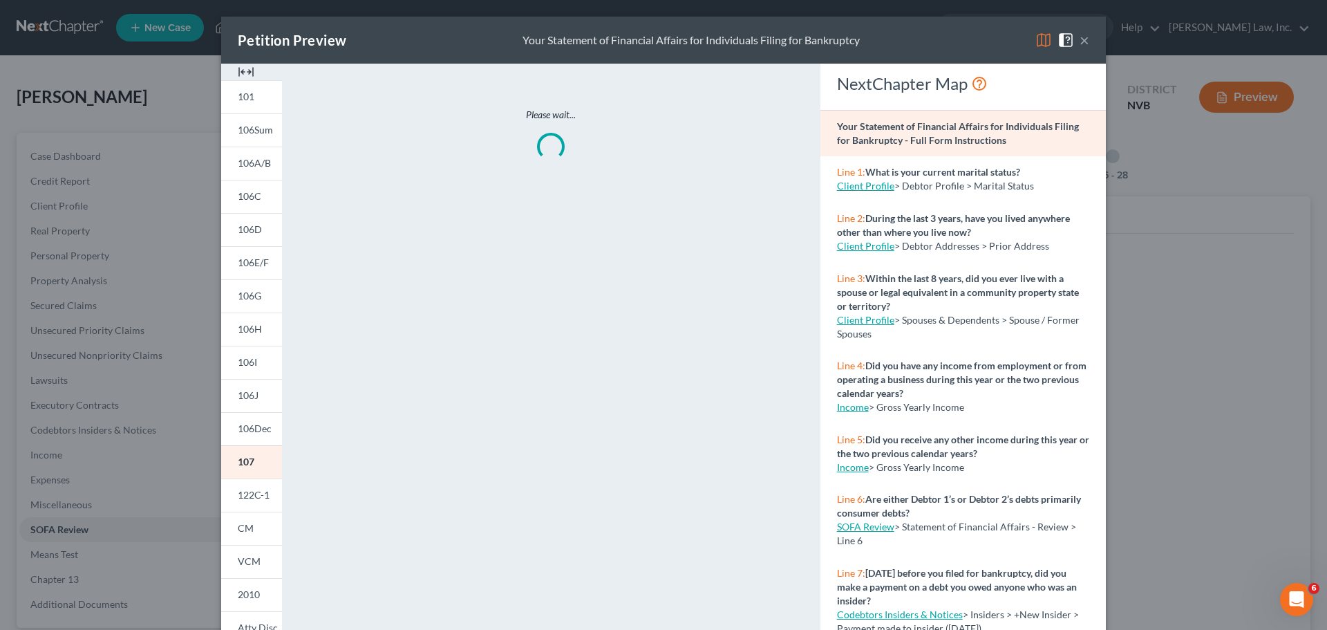
click at [1079, 41] on button "×" at bounding box center [1084, 40] width 10 height 17
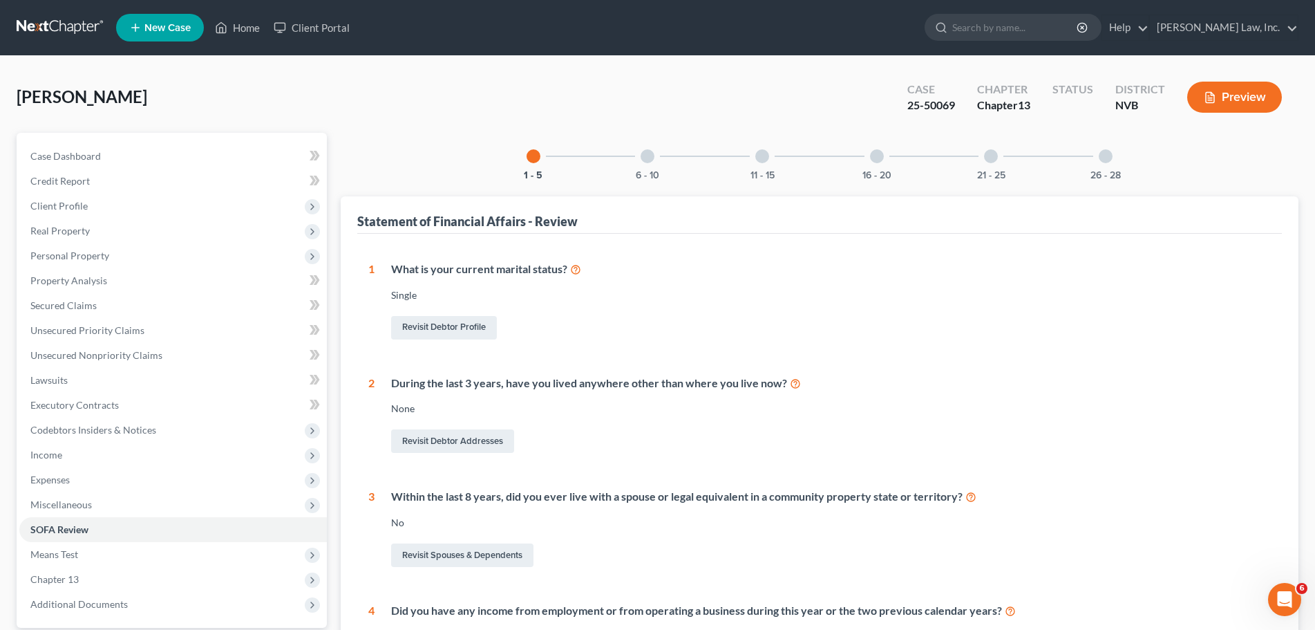
click at [645, 157] on div at bounding box center [648, 156] width 14 height 14
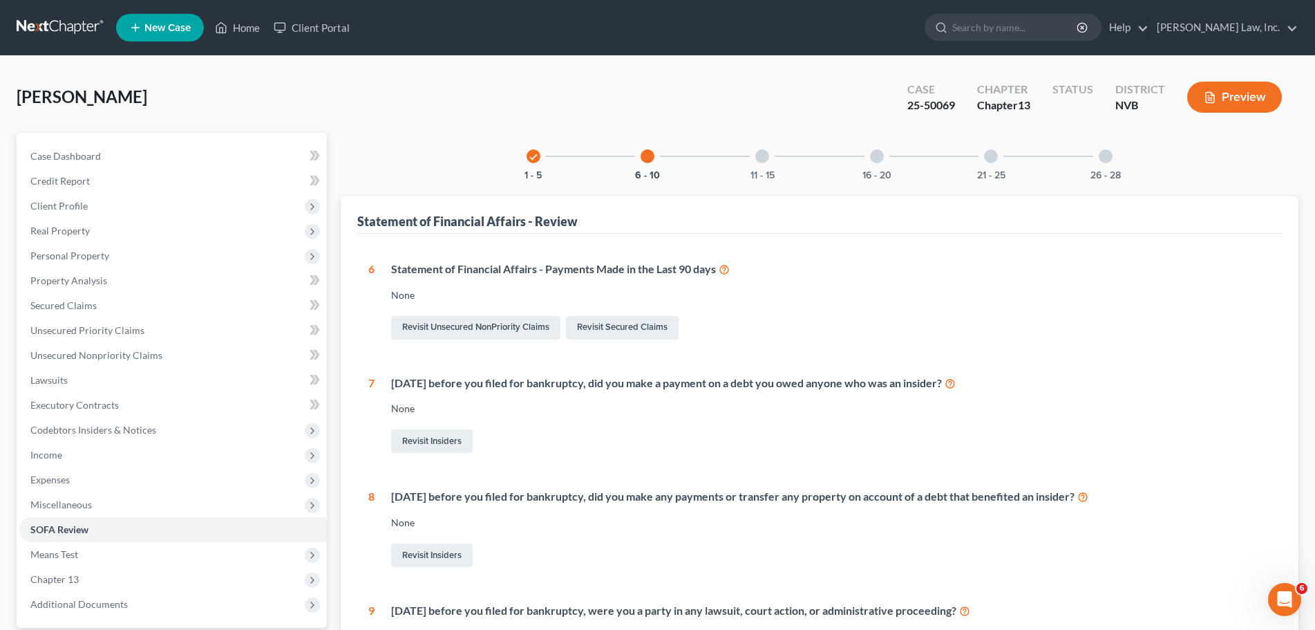
click at [779, 155] on div "11 - 15" at bounding box center [762, 156] width 47 height 47
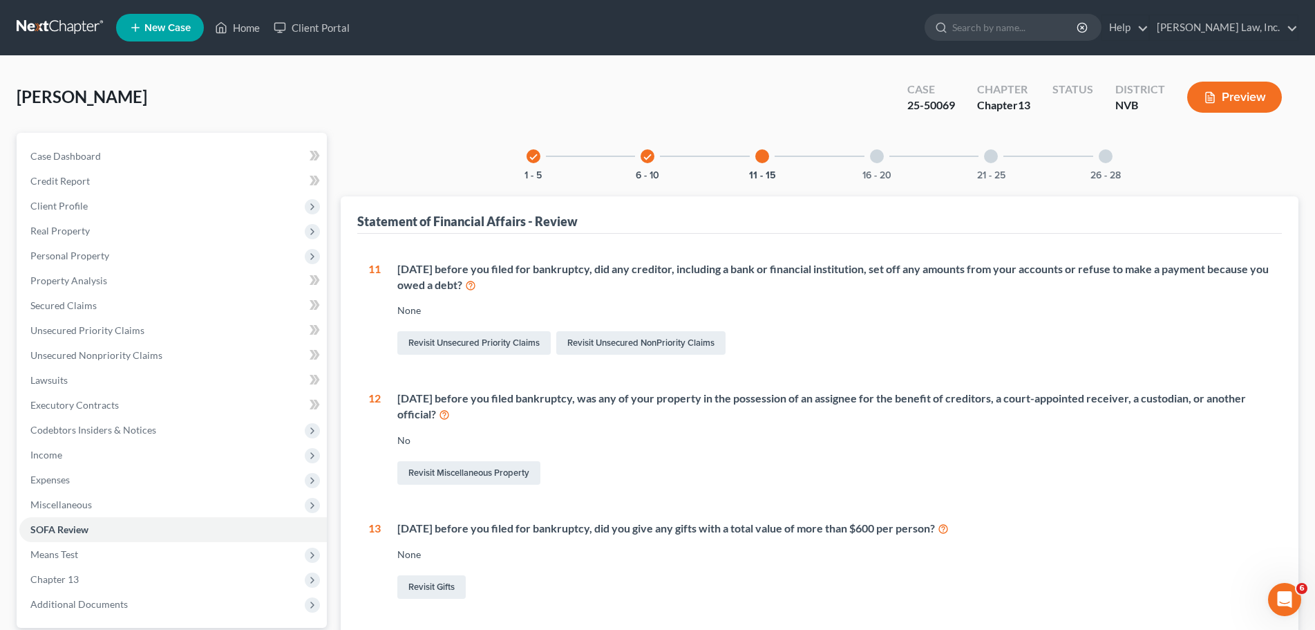
click at [859, 153] on div "16 - 20" at bounding box center [876, 156] width 47 height 47
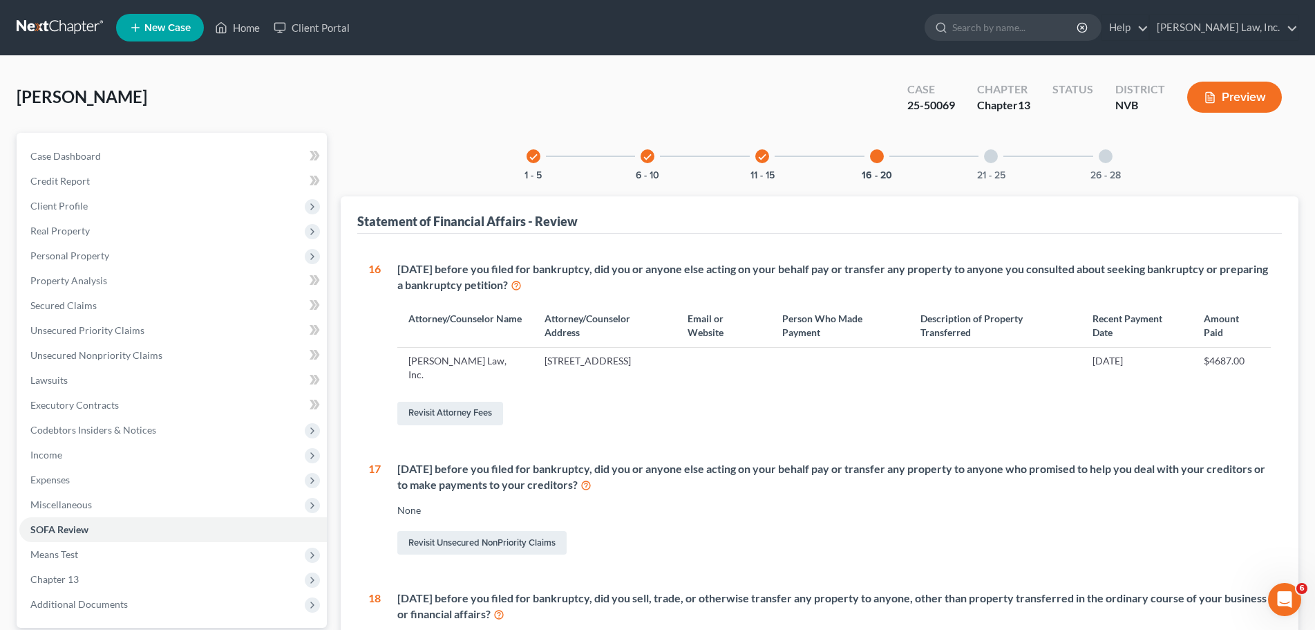
click at [997, 151] on div "21 - 25" at bounding box center [990, 156] width 47 height 47
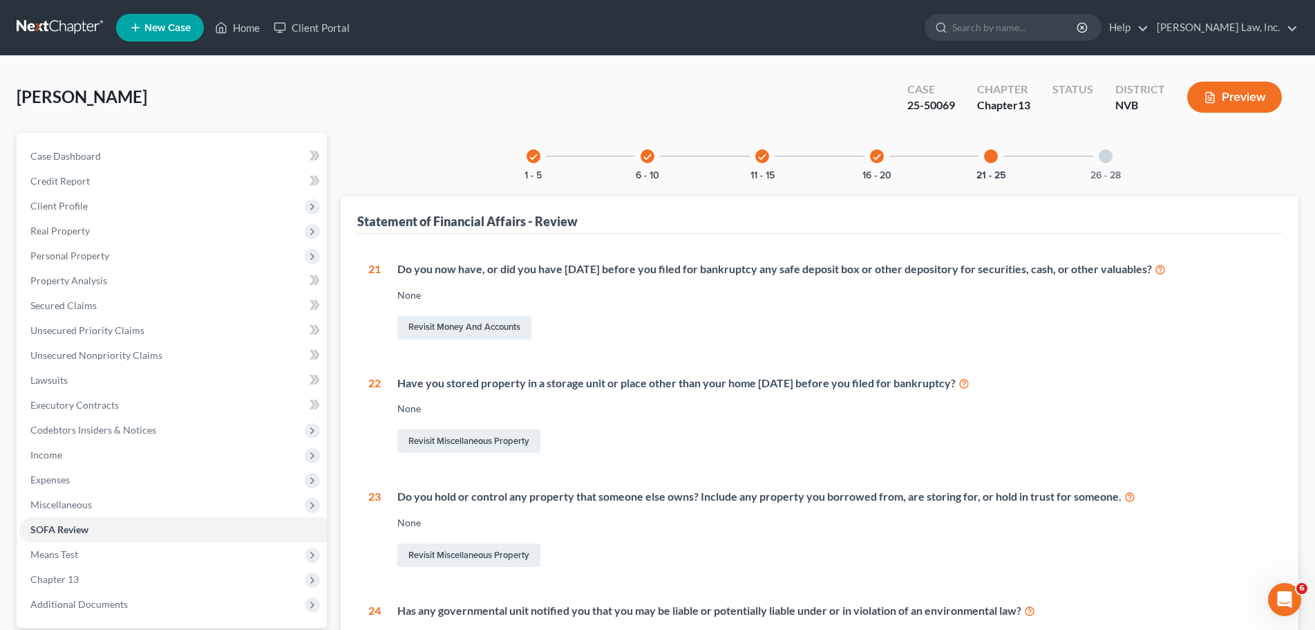
click at [1075, 153] on div "check 1 - 5 check 6 - 10 check 11 - 15 check 16 - 20 21 - 25 26 - 28" at bounding box center [819, 156] width 619 height 47
click at [1104, 151] on div at bounding box center [1106, 156] width 14 height 14
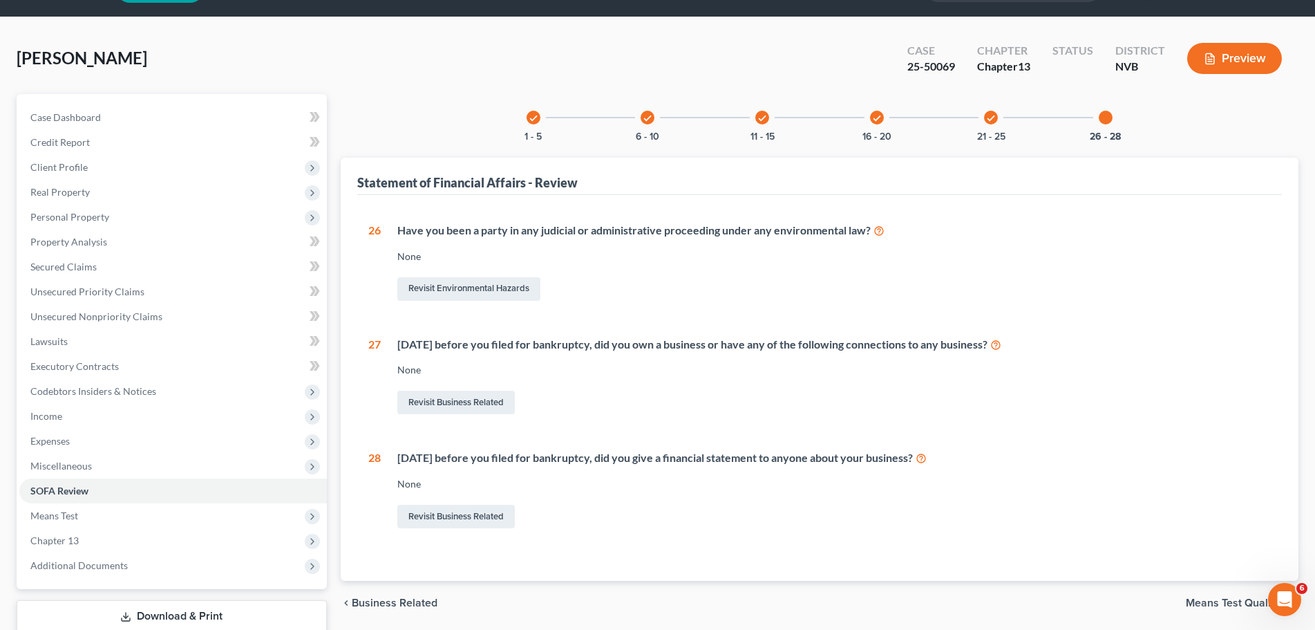
scroll to position [130, 0]
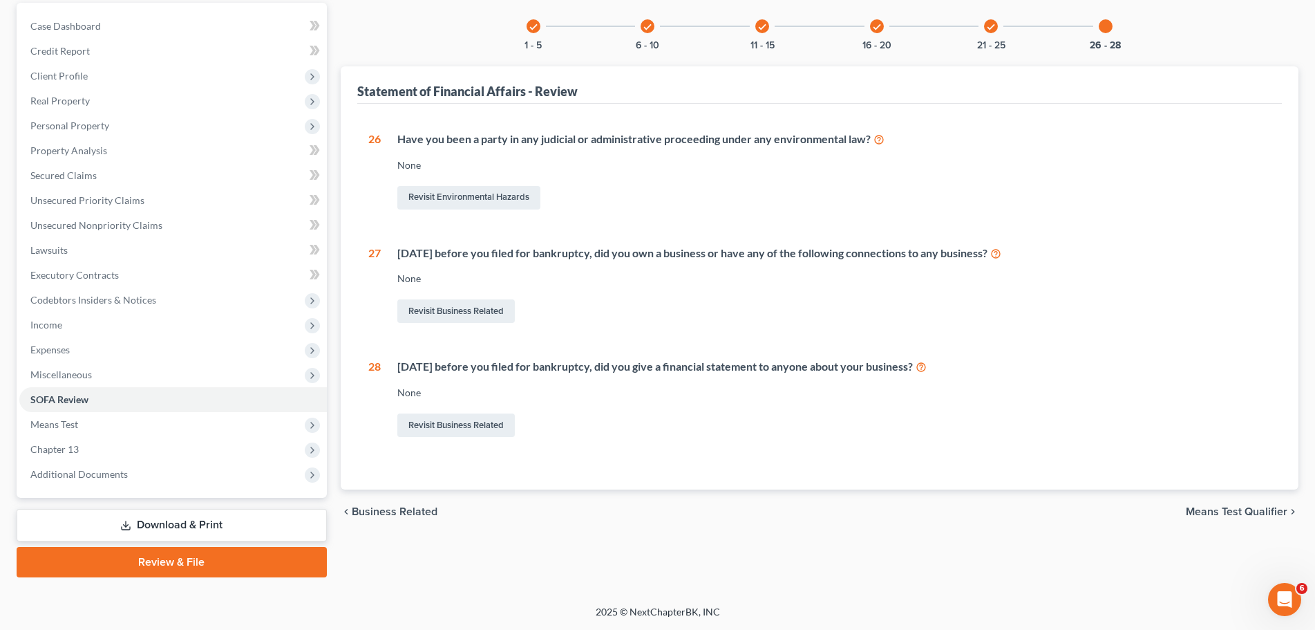
click at [144, 523] on link "Download & Print" at bounding box center [172, 525] width 310 height 32
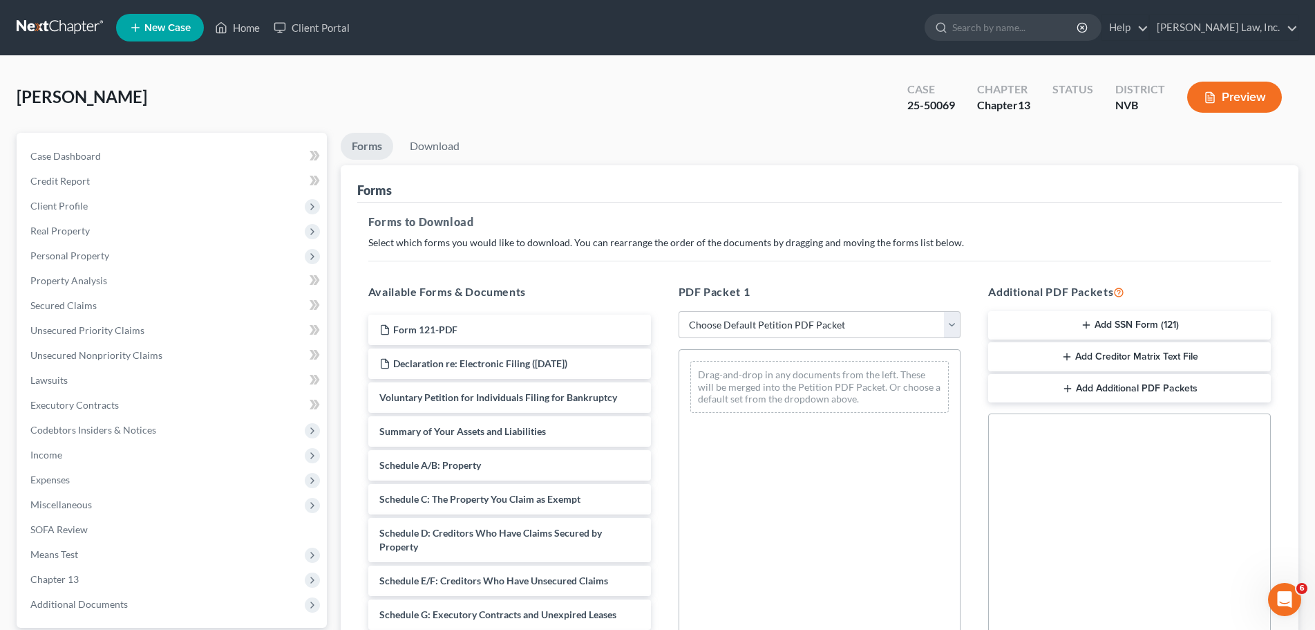
click at [1242, 90] on button "Preview" at bounding box center [1234, 97] width 95 height 31
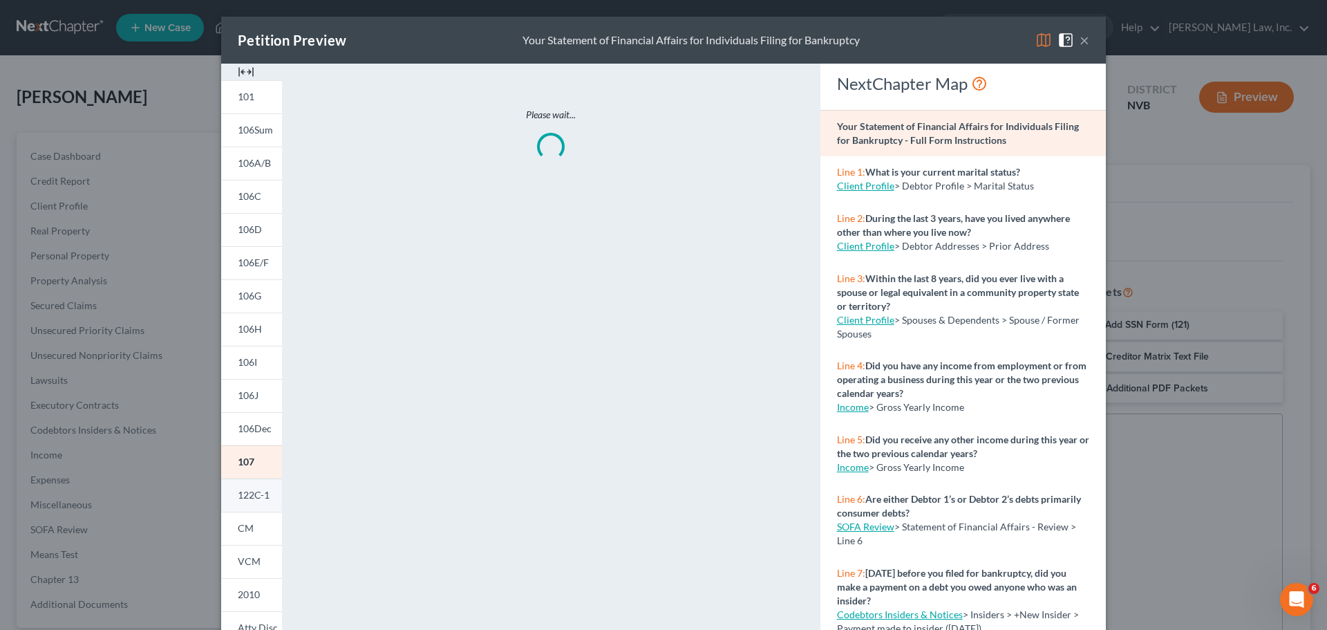
click at [242, 494] on span "122C-1" at bounding box center [254, 495] width 32 height 12
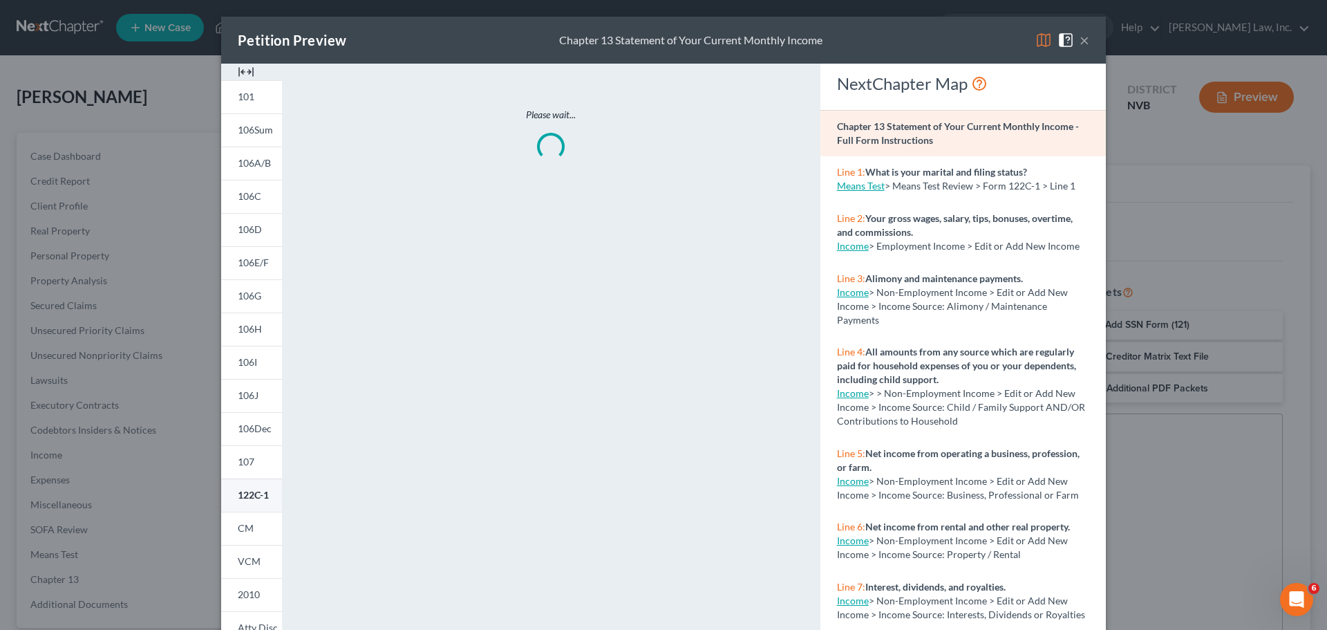
scroll to position [69, 0]
